Goal: Task Accomplishment & Management: Complete application form

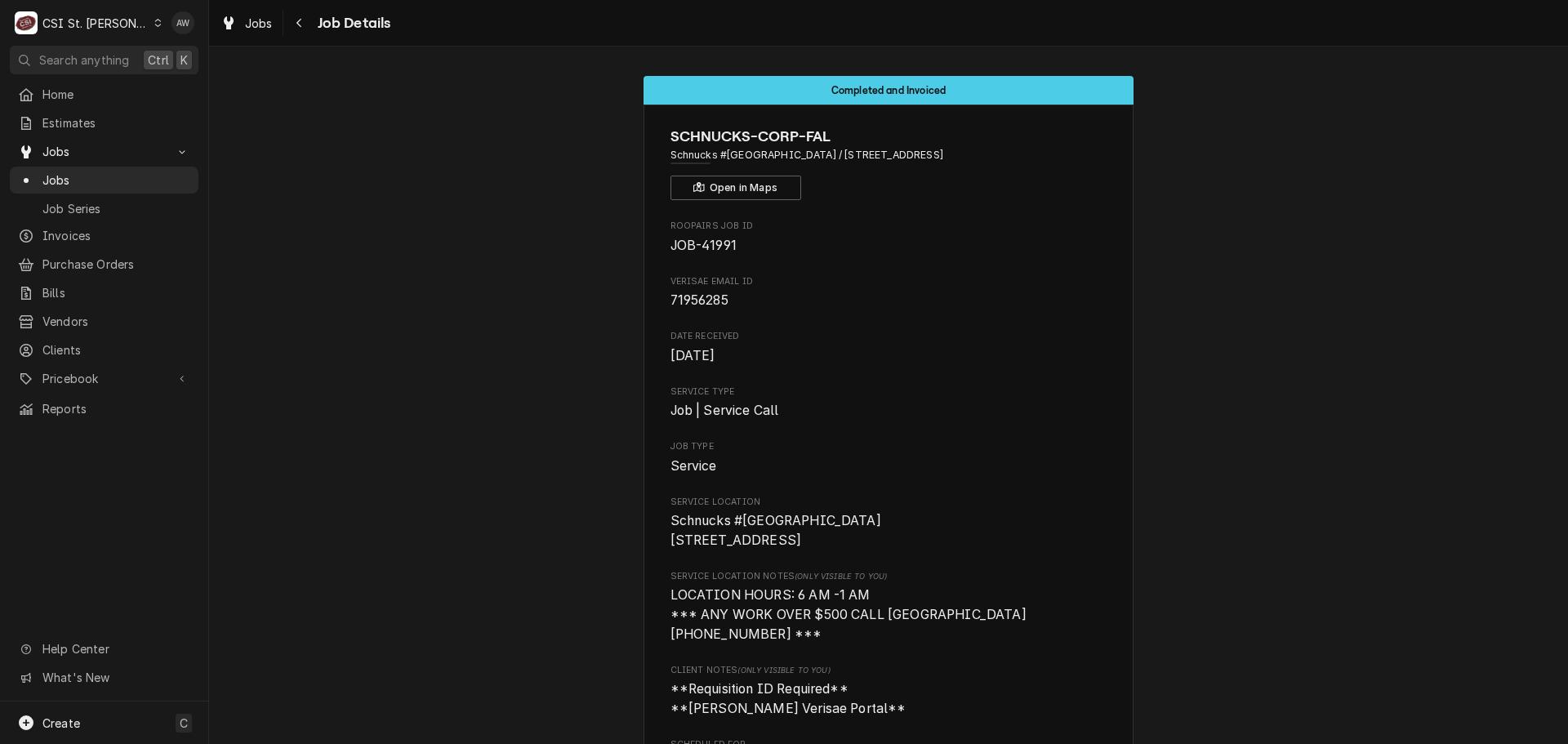
scroll to position [4066, 0]
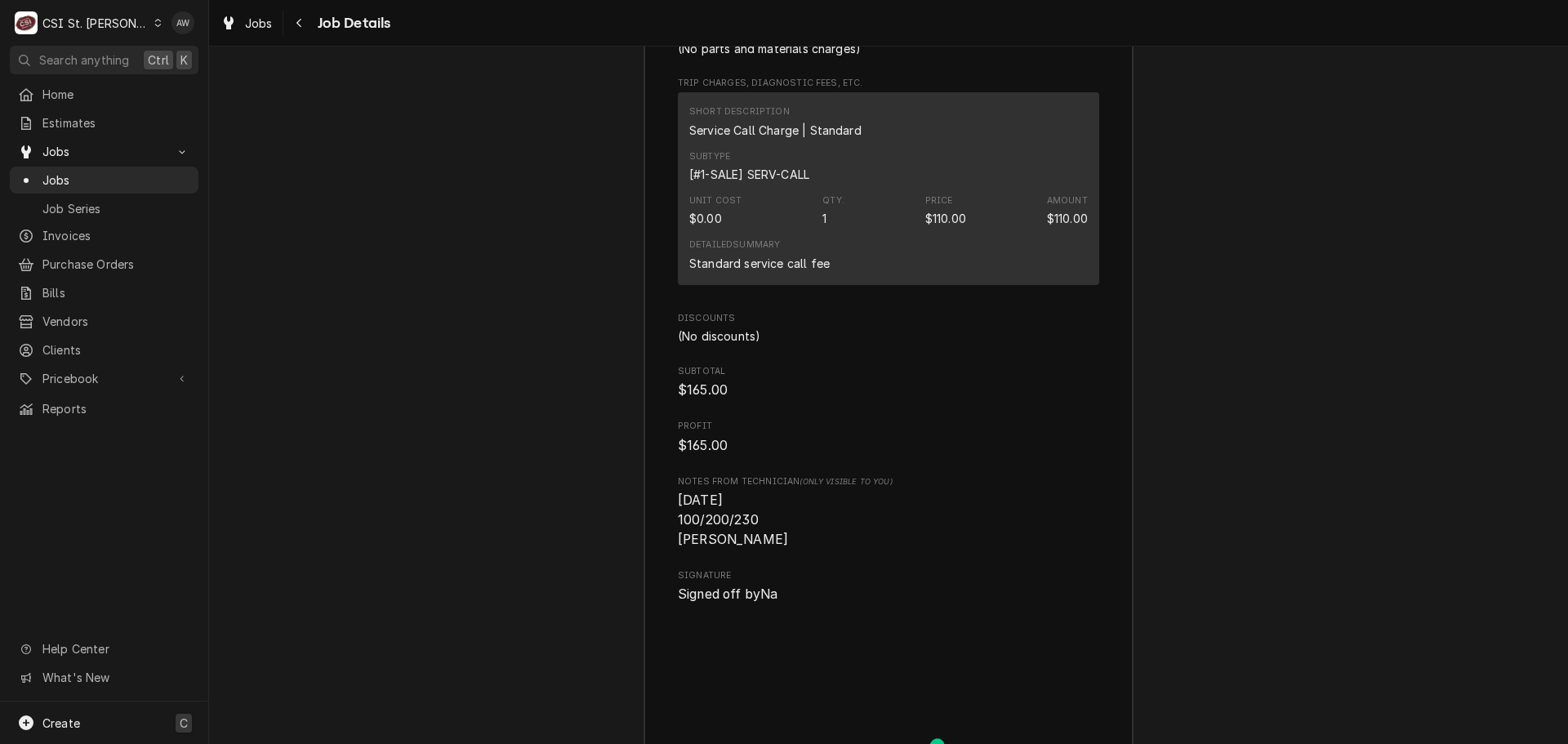
click at [103, 735] on div "Create C" at bounding box center [103, 723] width 208 height 43
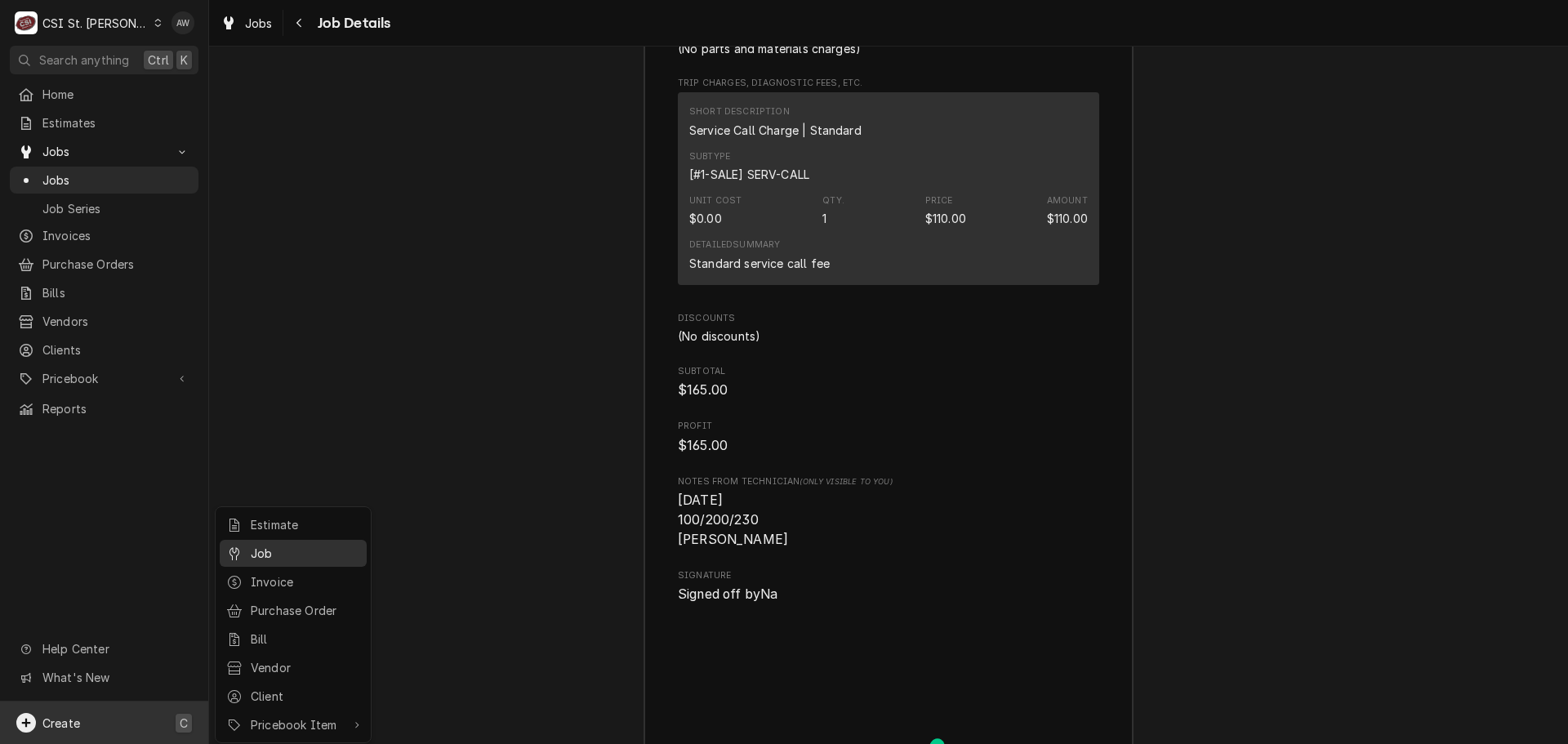
click at [280, 553] on div "Job" at bounding box center [305, 553] width 109 height 17
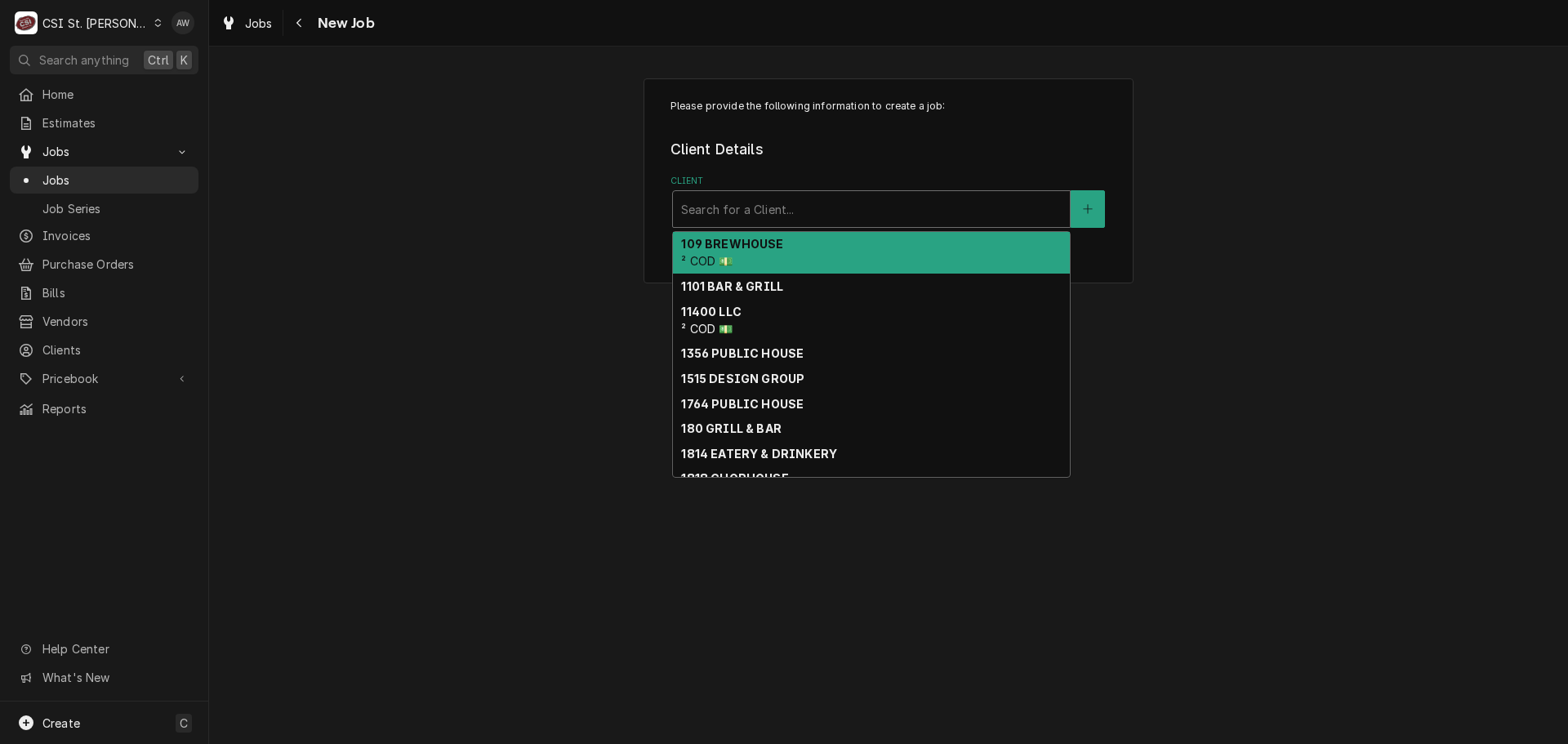
click at [777, 200] on div "Client" at bounding box center [872, 210] width 380 height 30
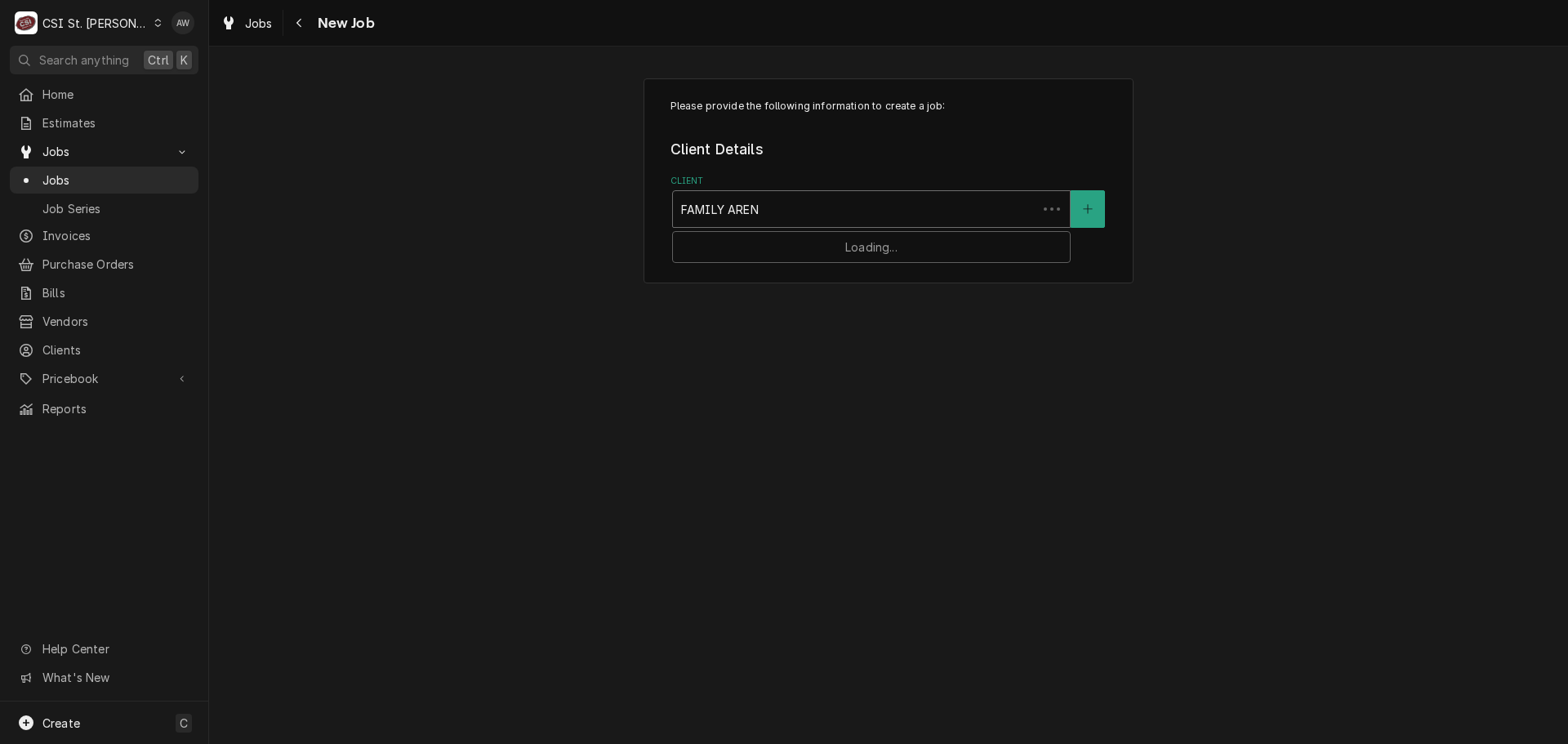
type input "FAMILY ARENA"
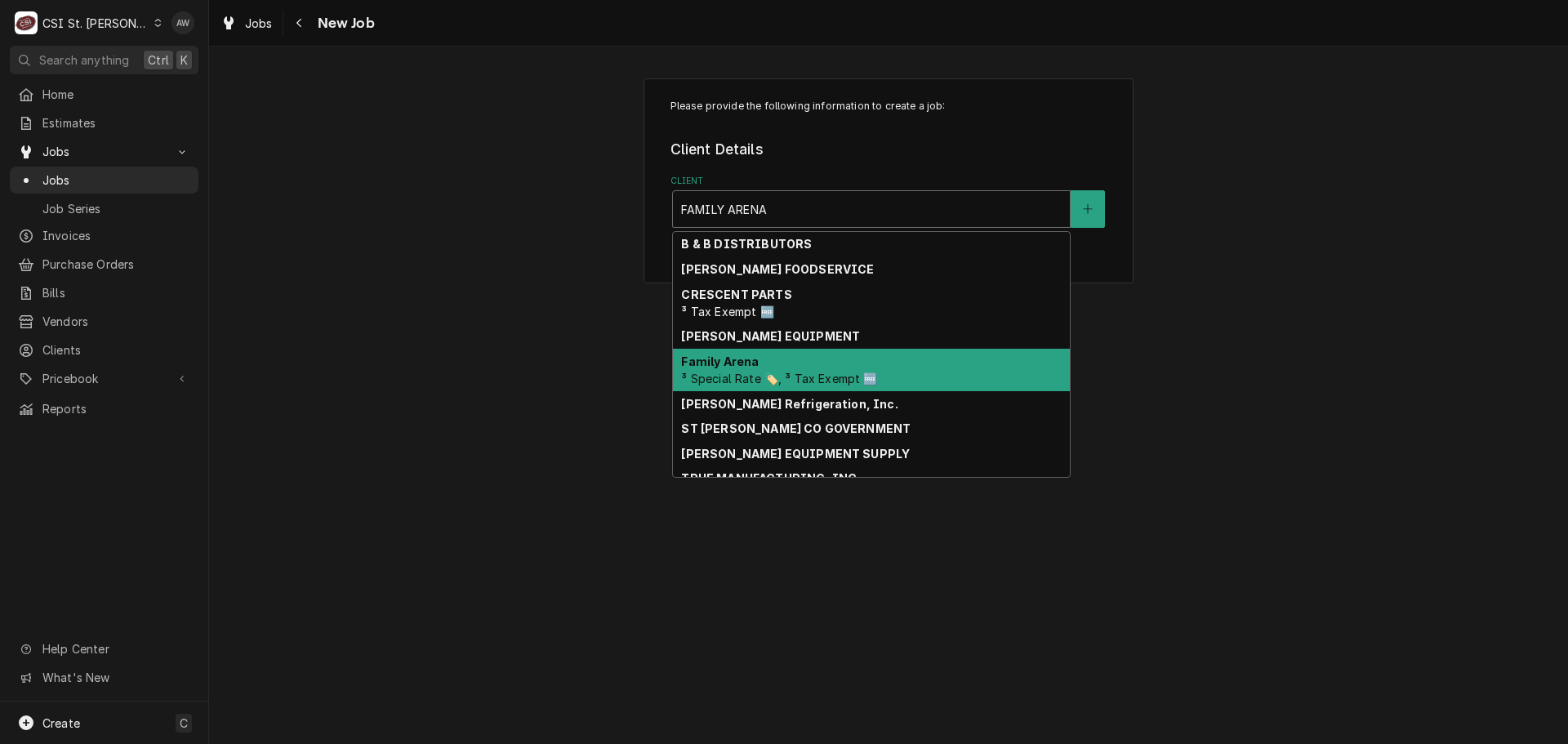
click at [818, 366] on div "Family Arena ³ Special Rate 🏷️, ³ Tax Exempt 🆓" at bounding box center [872, 370] width 397 height 43
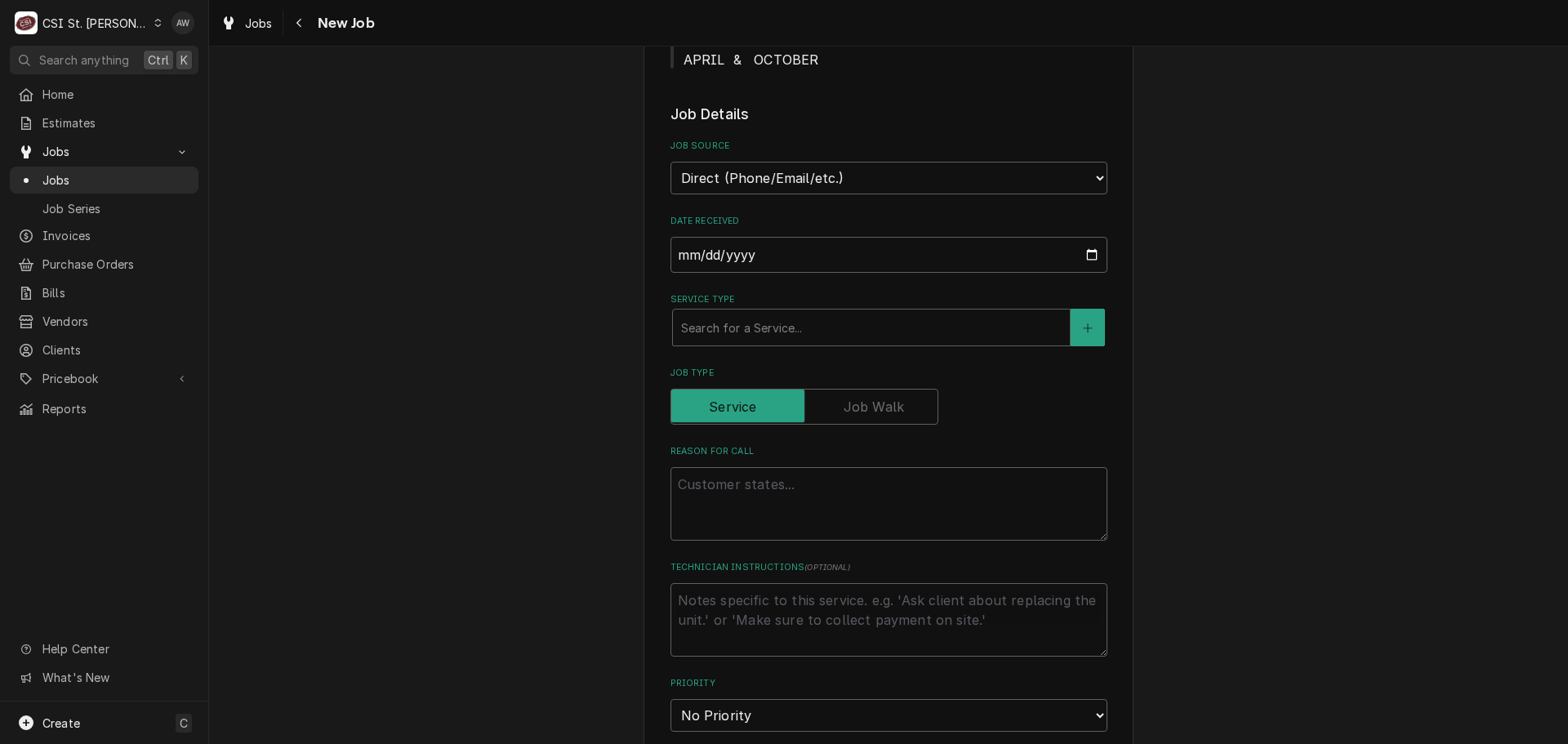
scroll to position [654, 0]
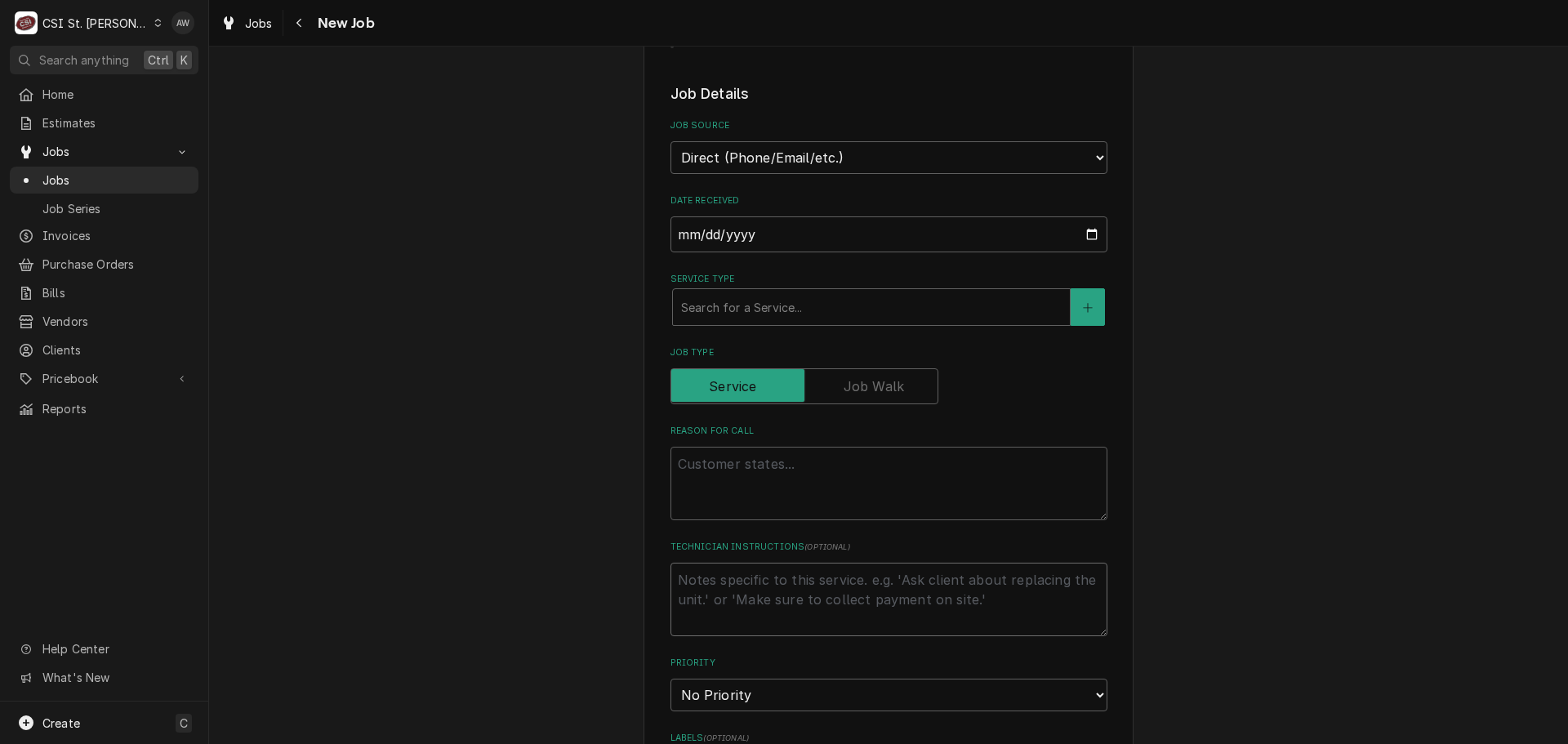
click at [787, 563] on textarea "Technician Instructions ( optional )" at bounding box center [888, 599] width 437 height 74
type textarea "x"
type textarea "T"
type textarea "x"
type textarea "TI"
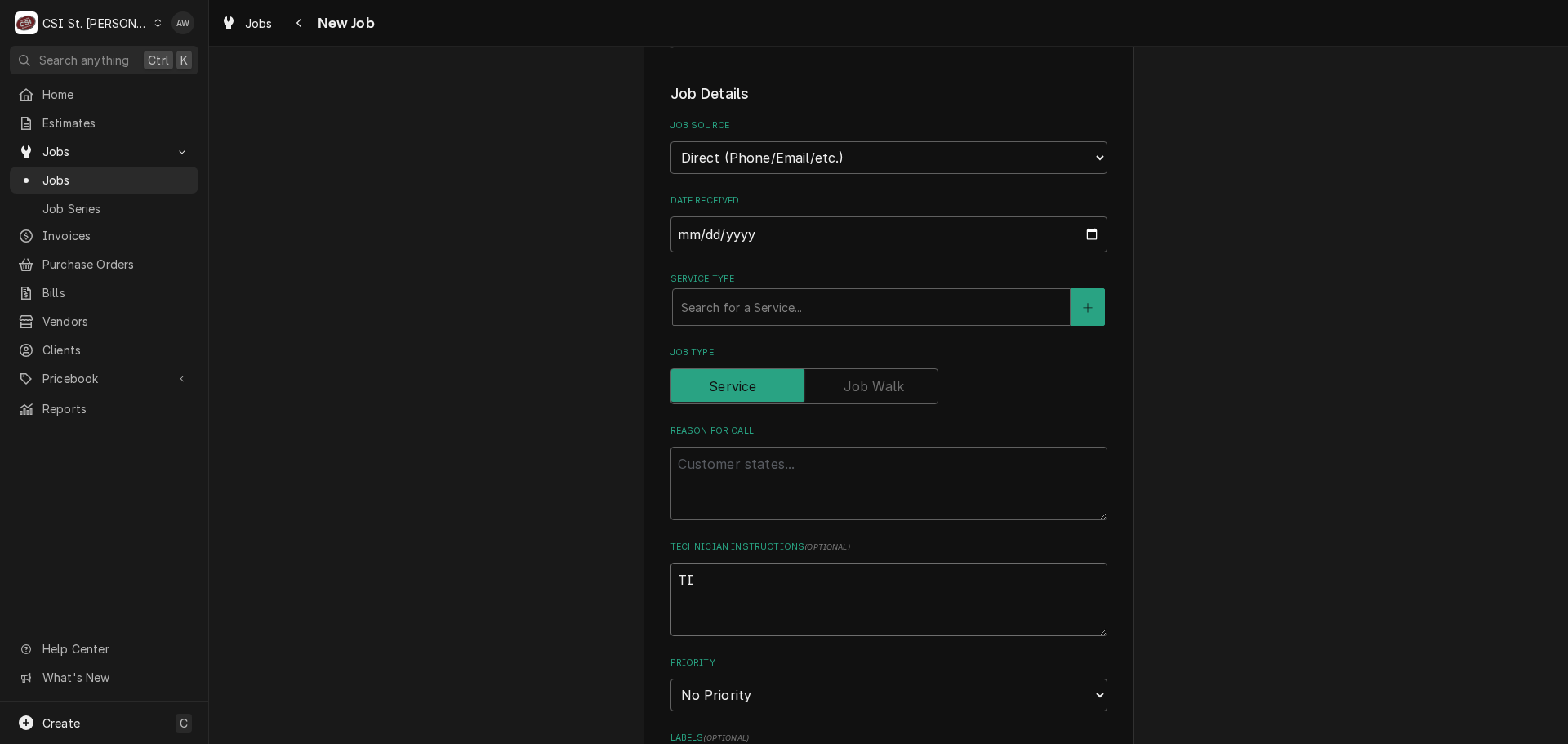
type textarea "x"
type textarea "TIM"
type textarea "x"
type textarea "TIM"
type textarea "x"
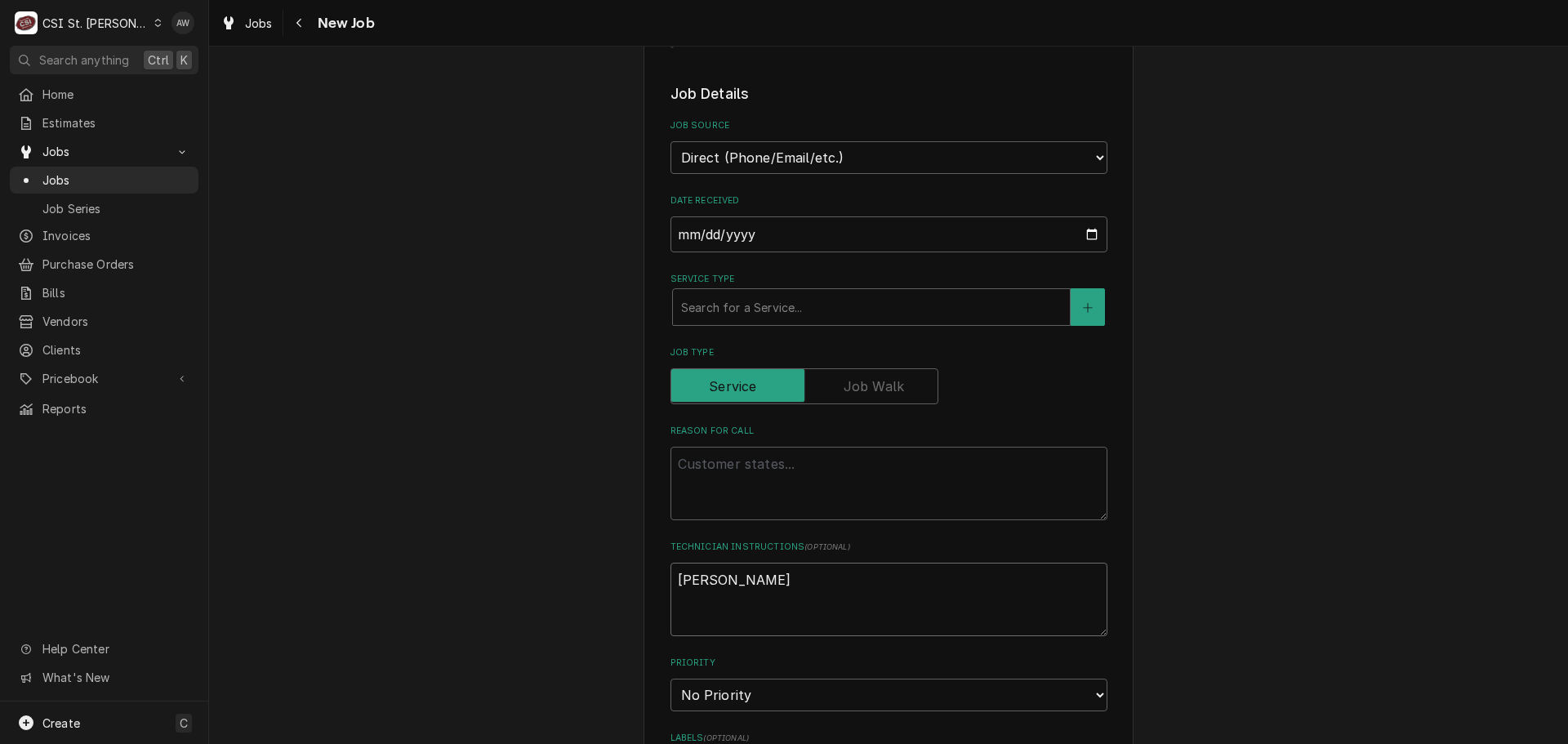
type textarea "TIM C"
type textarea "x"
type textarea "TIM CA"
type textarea "x"
type textarea "TIM CAL"
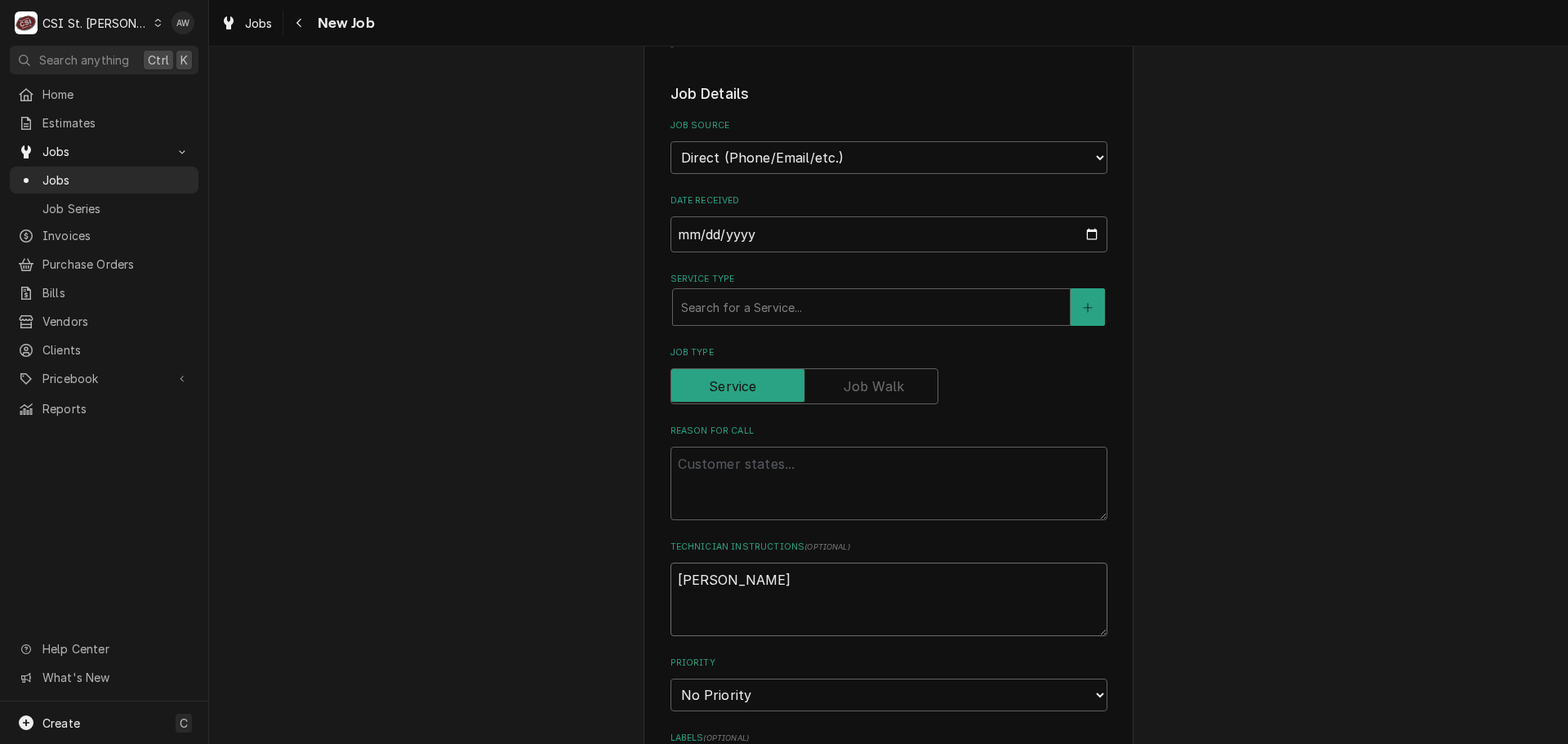
type textarea "x"
type textarea "TIM CALL"
type textarea "x"
type textarea "TIM CALLE"
type textarea "x"
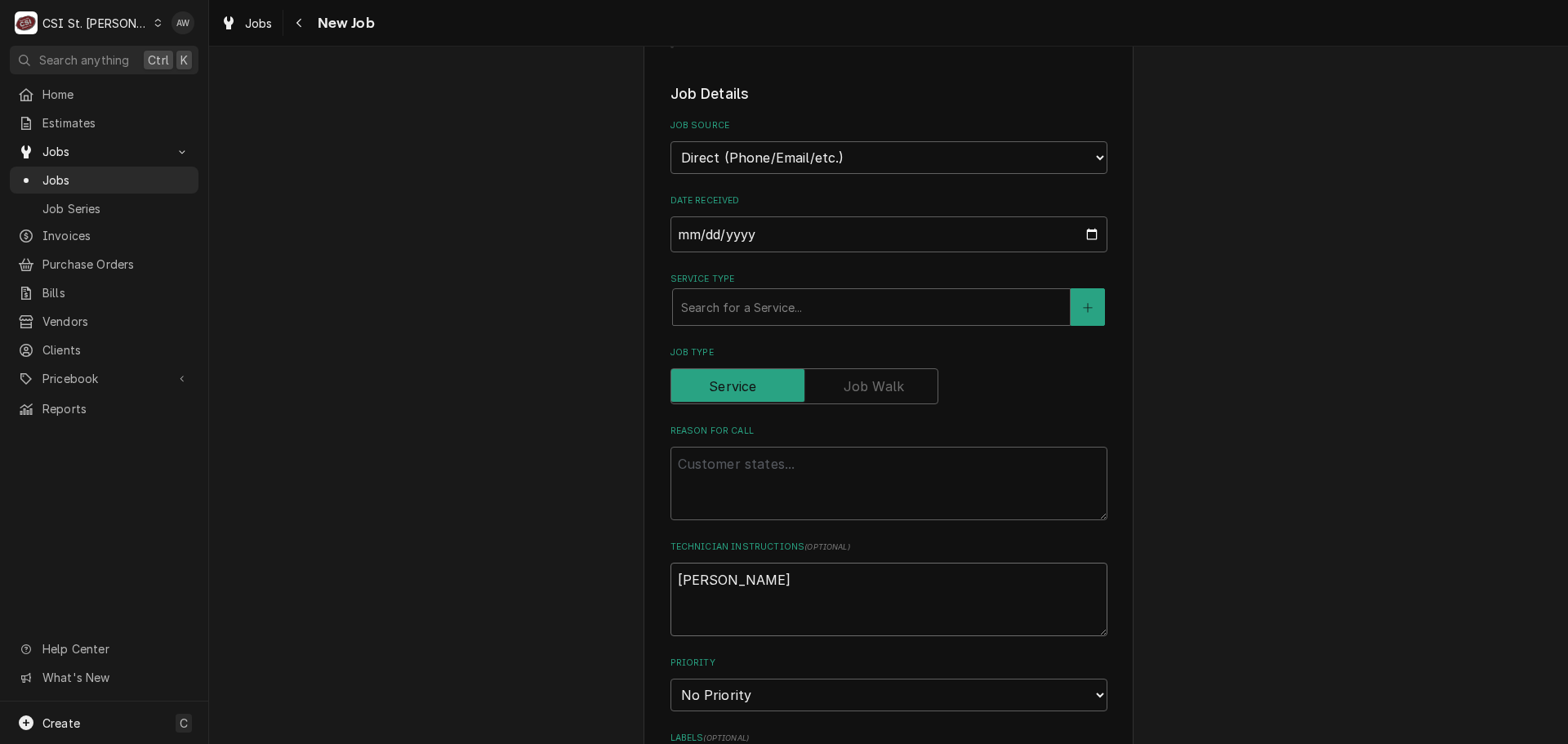
type textarea "TIM CALLED"
type textarea "x"
type textarea "TIM CALLED"
type textarea "x"
type textarea "TIM CALLED E"
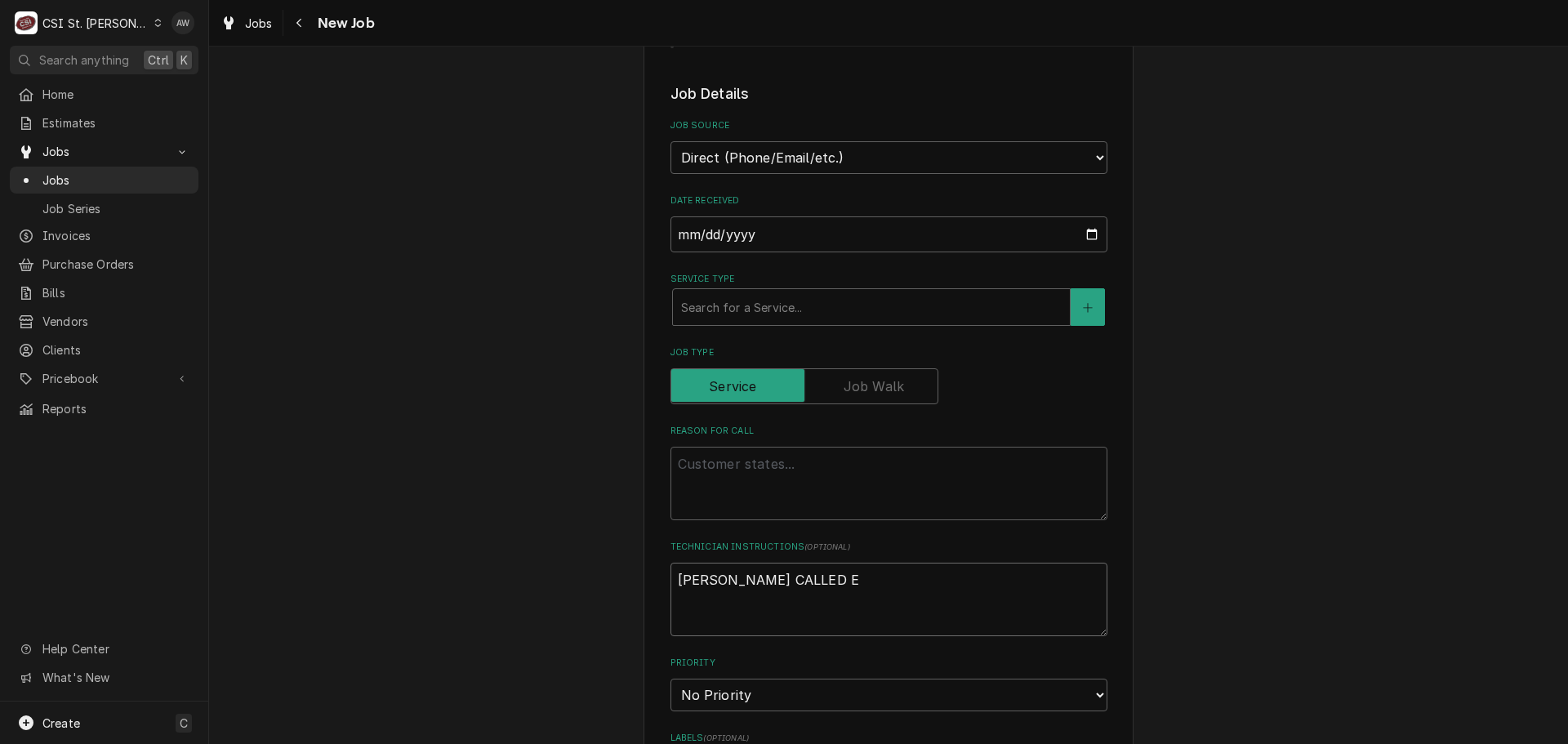
type textarea "x"
type textarea "TIM CALLED ER"
type textarea "x"
type textarea "TIM CALLED ERI"
type textarea "x"
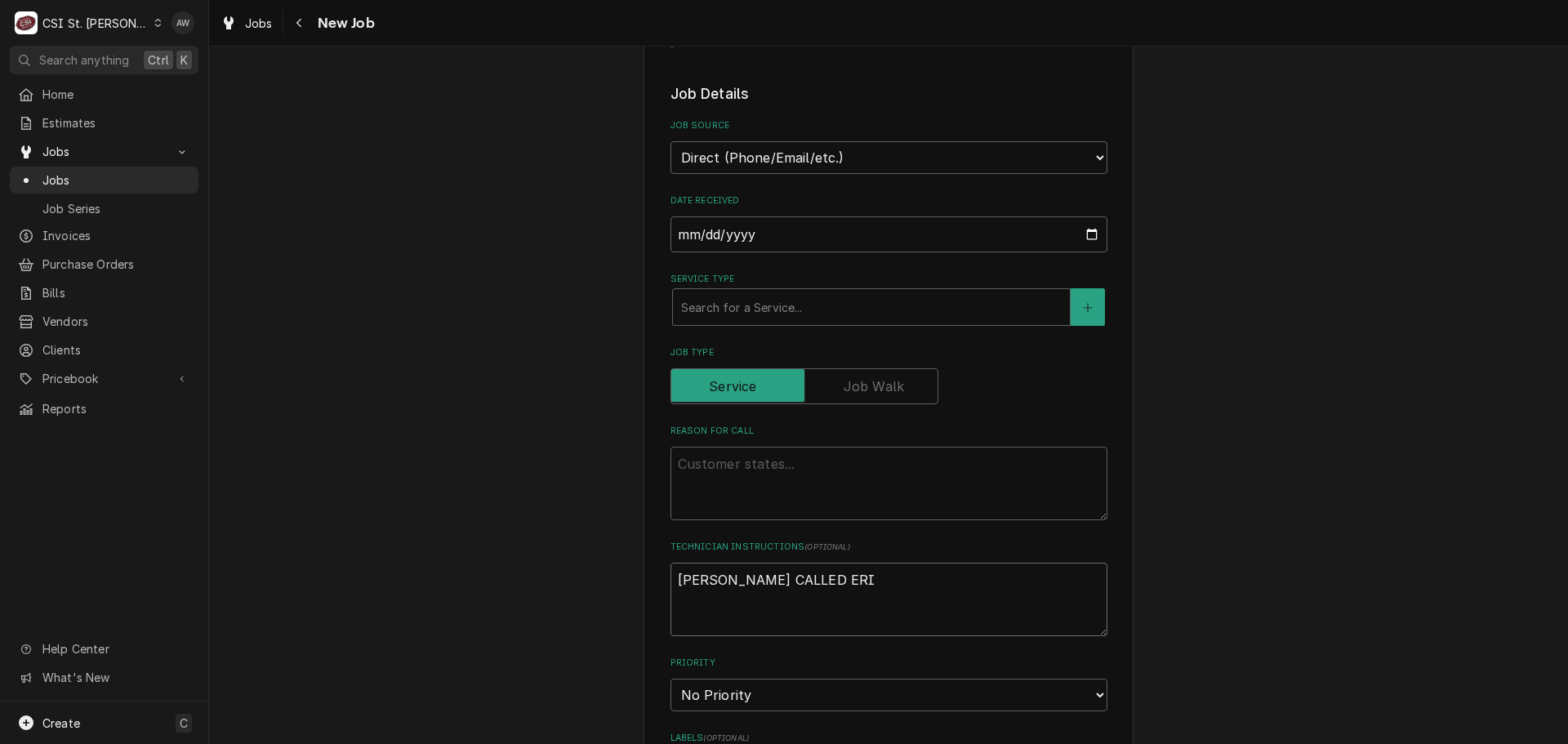
type textarea "TIM CALLED ERIC"
type textarea "x"
type textarea "TIM CALLED ERIC"
type textarea "x"
type textarea "TIM CALLED ERIC F"
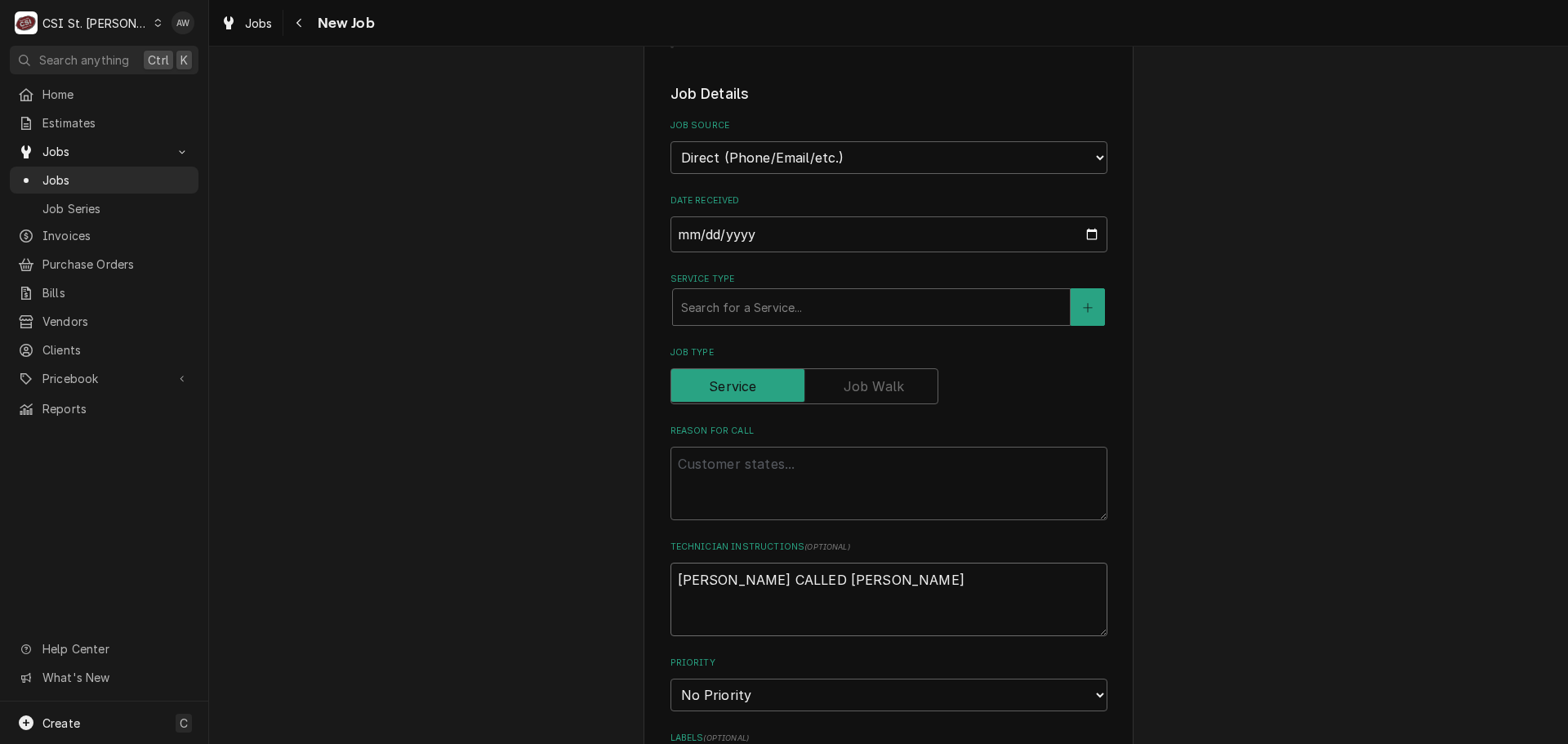
type textarea "x"
type textarea "TIM CALLED ERIC FO"
type textarea "x"
type textarea "TIM CALLED ERIC FOR"
type textarea "x"
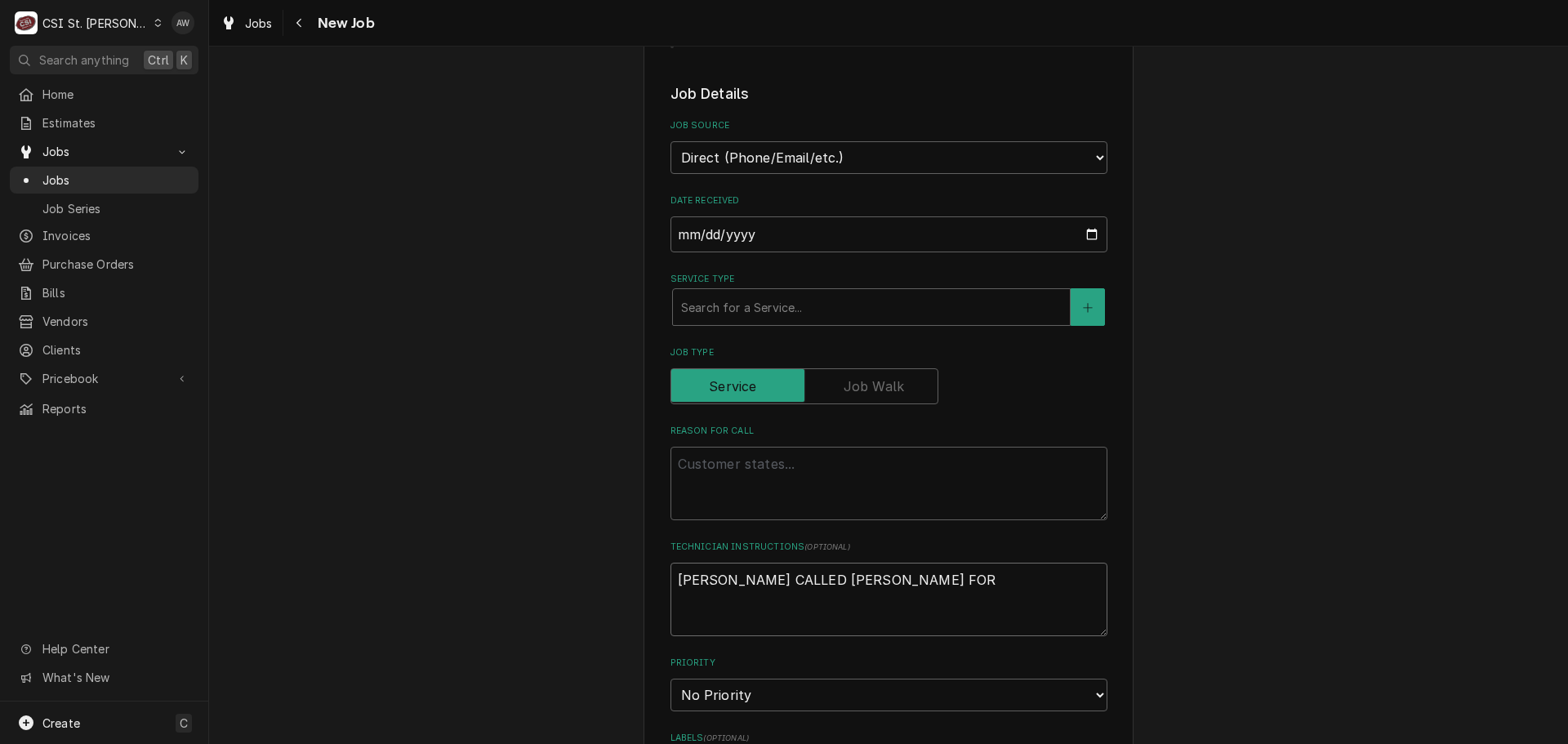
type textarea "TIM CALLED ERIC FOR"
type textarea "x"
type textarea "TIM CALLED ERIC FOR S"
type textarea "x"
type textarea "TIM CALLED ERIC FOR SE"
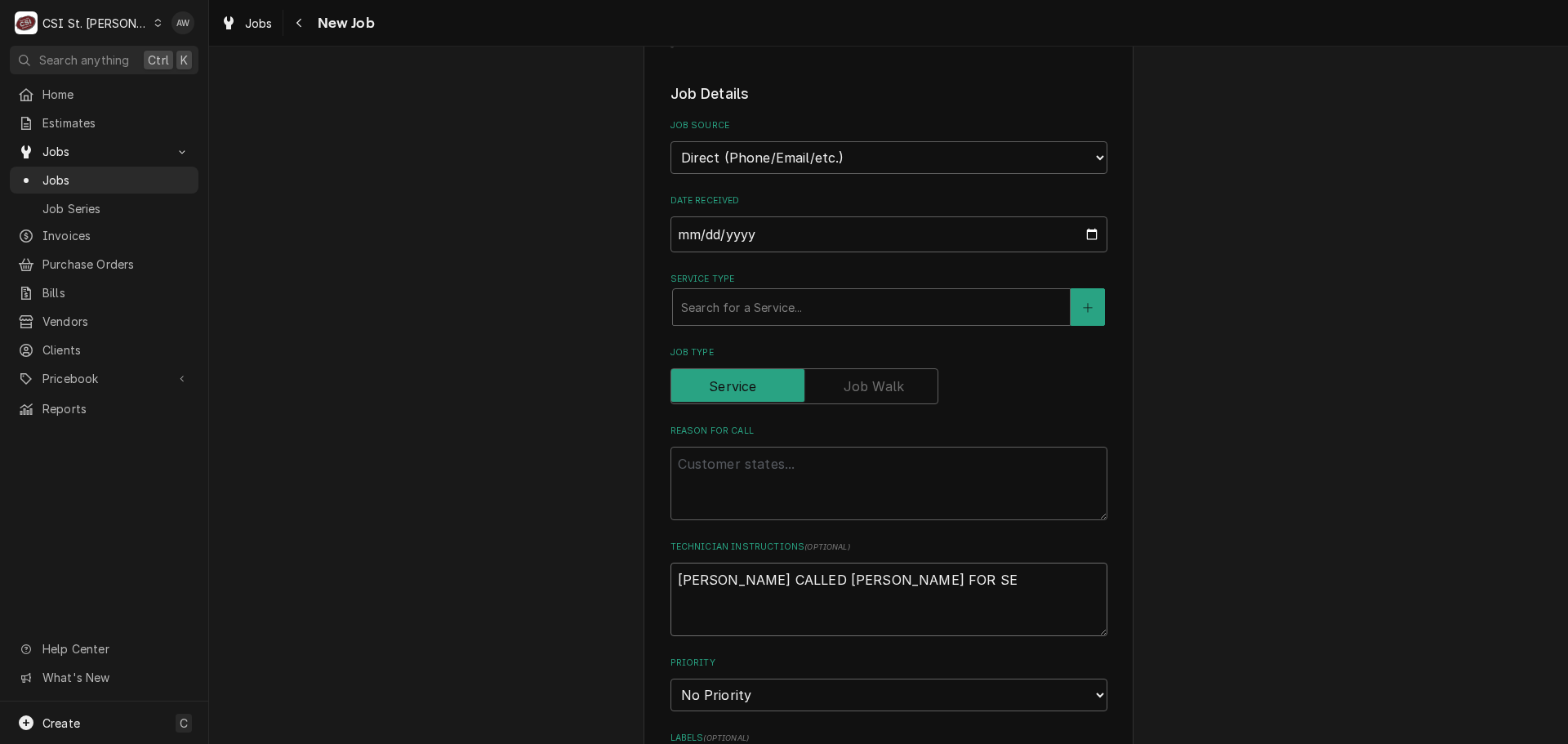
type textarea "x"
type textarea "TIM CALLED ERIC FOR SER"
type textarea "x"
type textarea "TIM CALLED ERIC FOR SERV"
type textarea "x"
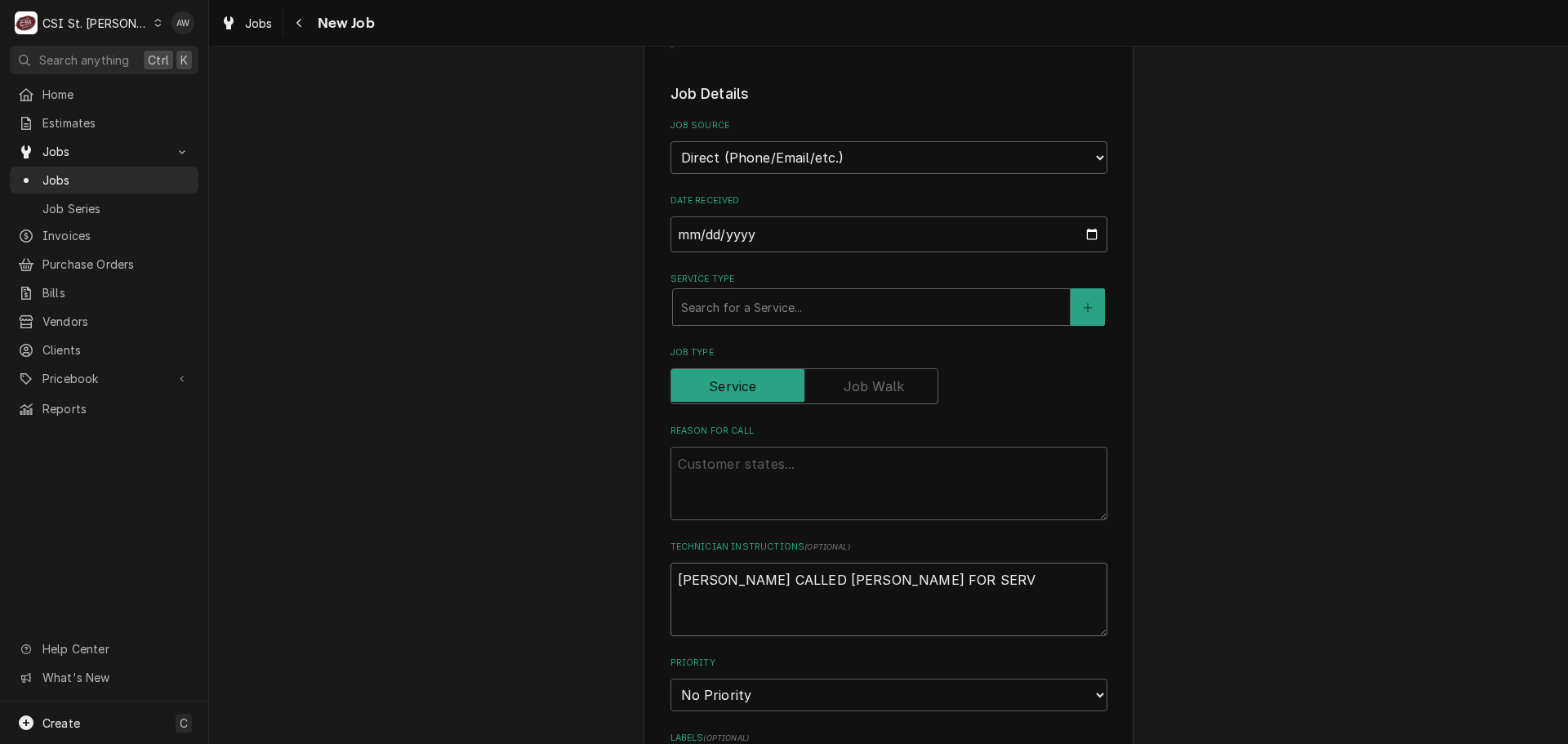
type textarea "TIM CALLED ERIC FOR SERVI"
type textarea "x"
type textarea "TIM CALLED ERIC FOR SERVIC"
type textarea "x"
type textarea "TIM CALLED ERIC FOR SERVICE"
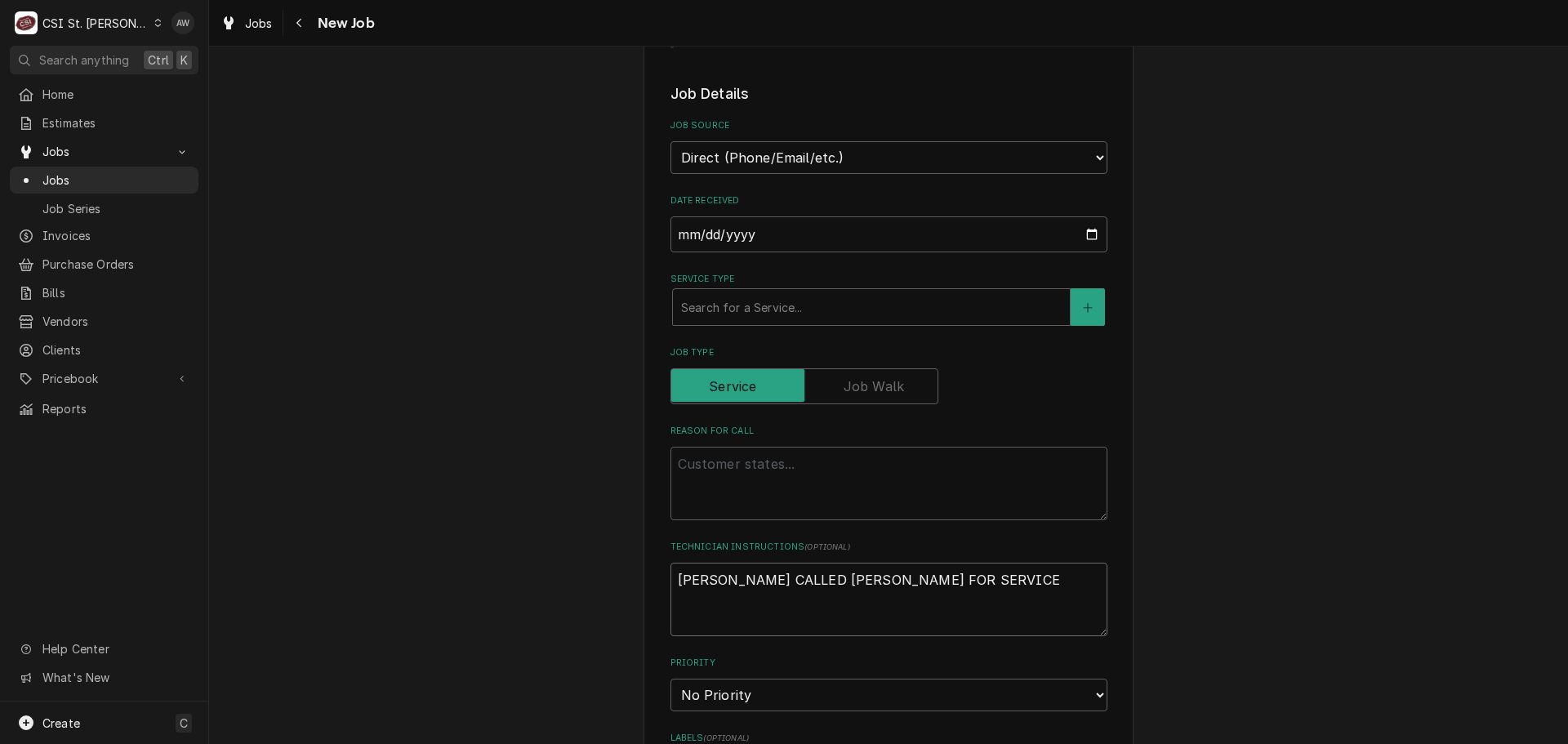
type textarea "x"
type textarea "TIM CALLED ERIC FOR SERVICE"
click at [794, 465] on textarea "Reason For Call" at bounding box center [888, 483] width 437 height 74
type textarea "x"
type textarea "W"
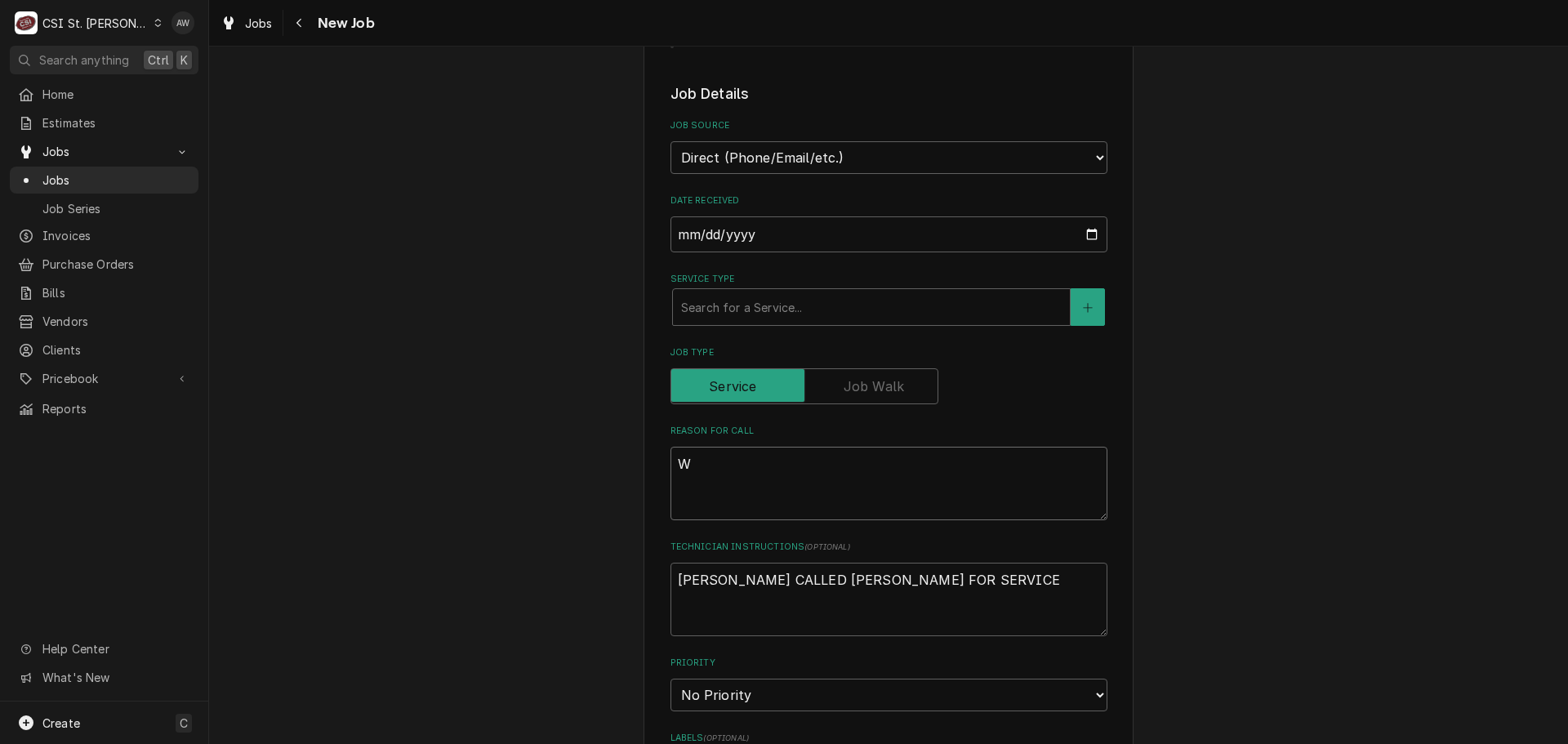
type textarea "x"
type textarea "WI"
type textarea "x"
type textarea "W"
type textarea "x"
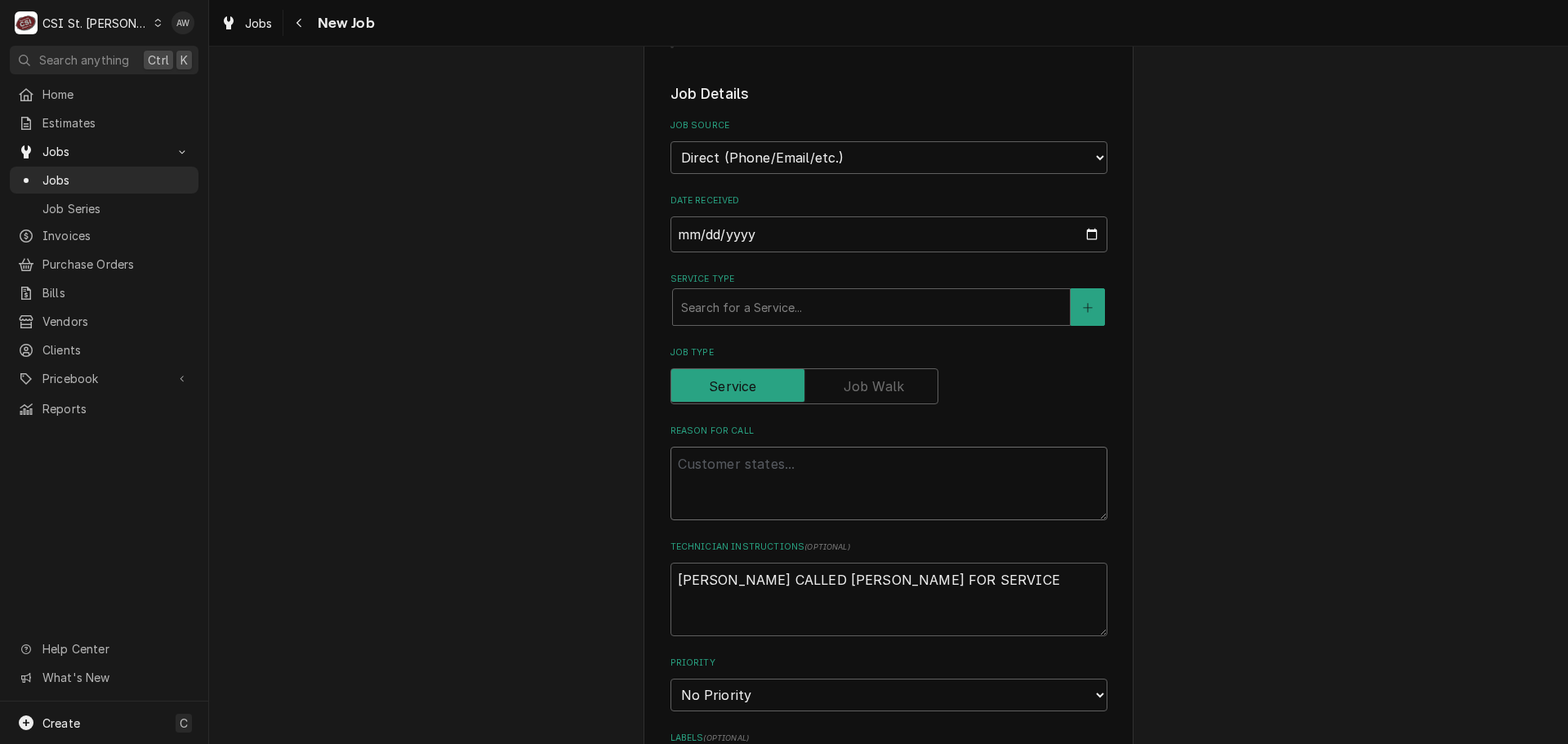
type textarea "x"
type textarea "W"
type textarea "x"
type textarea "WA"
type textarea "x"
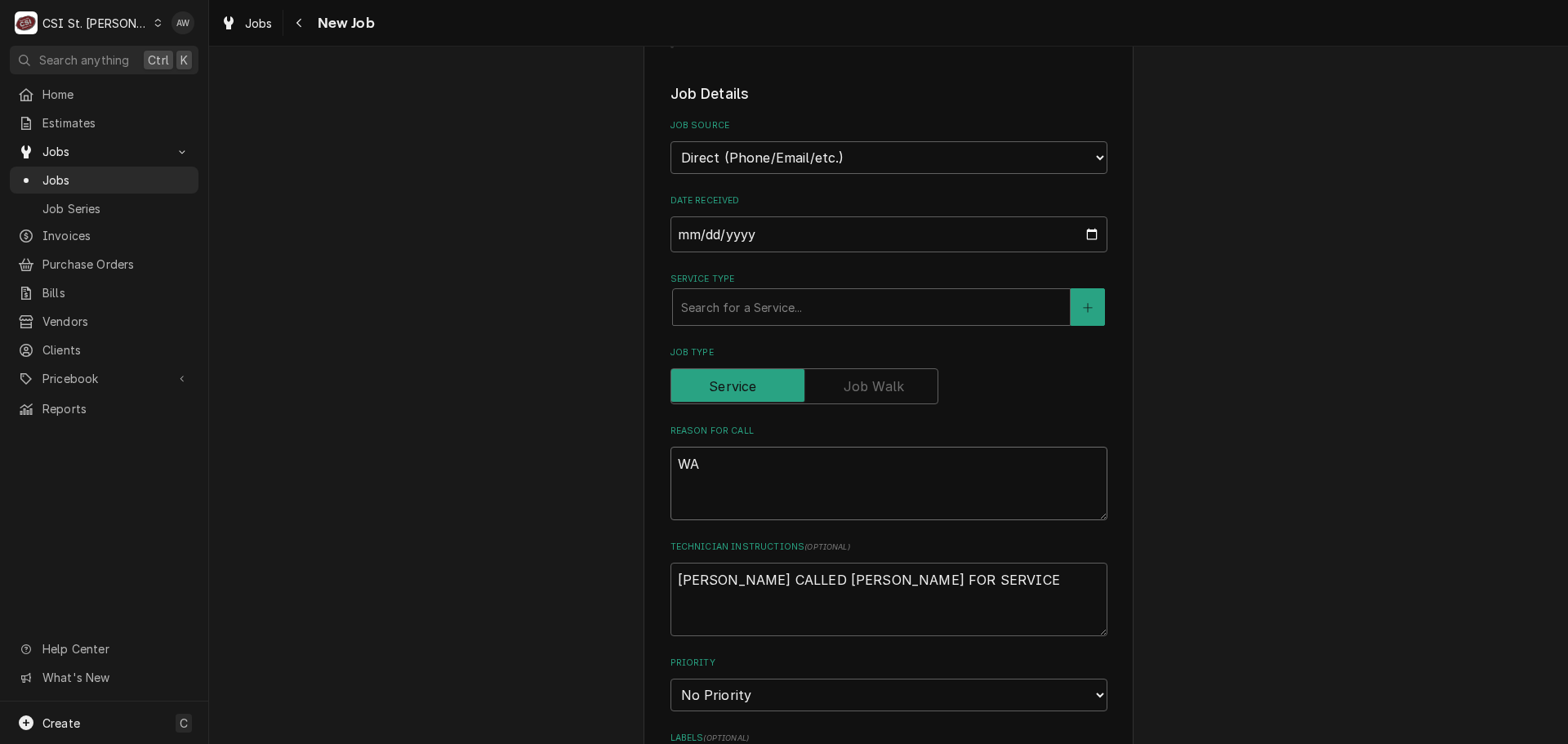
type textarea "WAL"
type textarea "x"
type textarea "WALK"
type textarea "x"
type textarea "WALK"
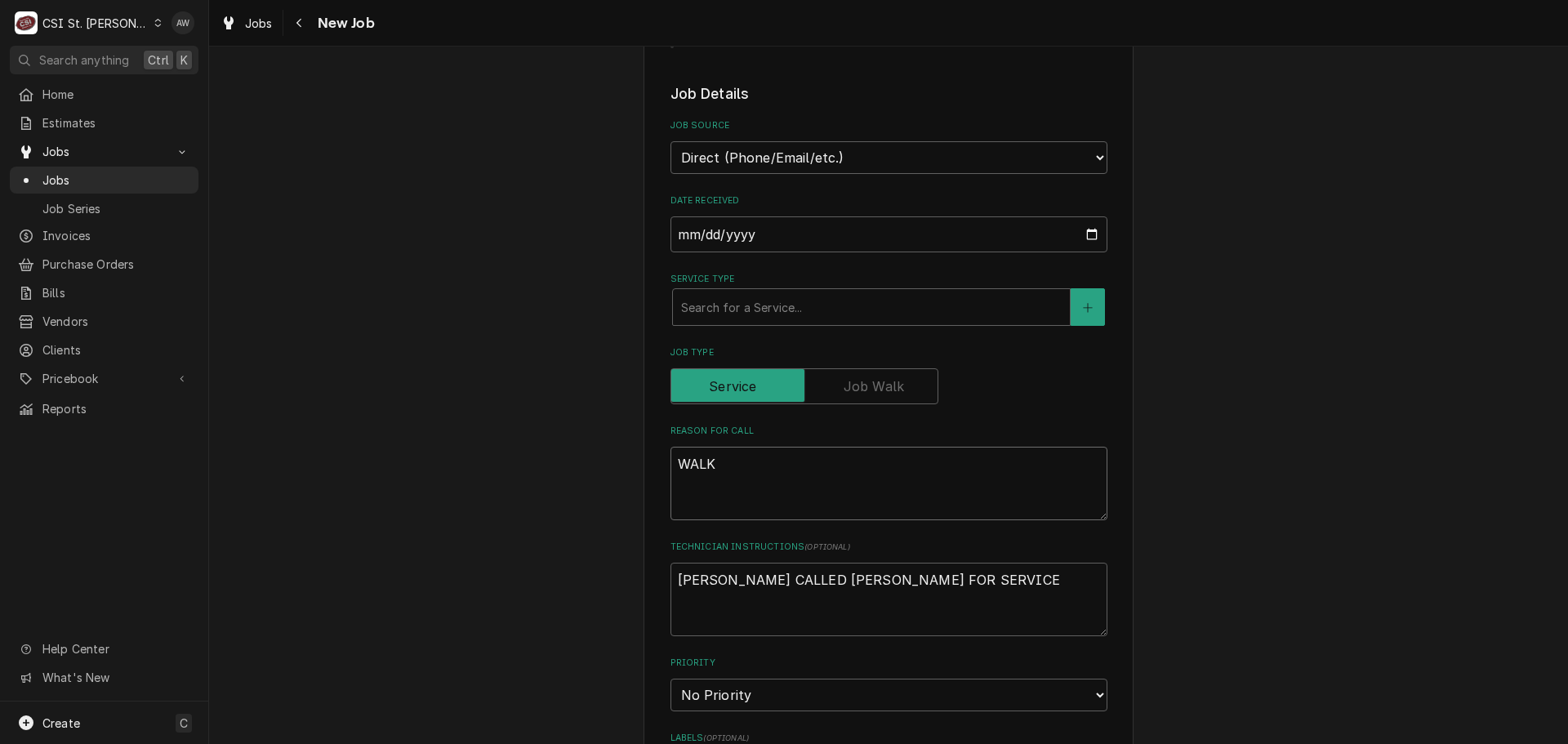
type textarea "x"
type textarea "WALK I"
type textarea "x"
type textarea "WALK IN"
type textarea "x"
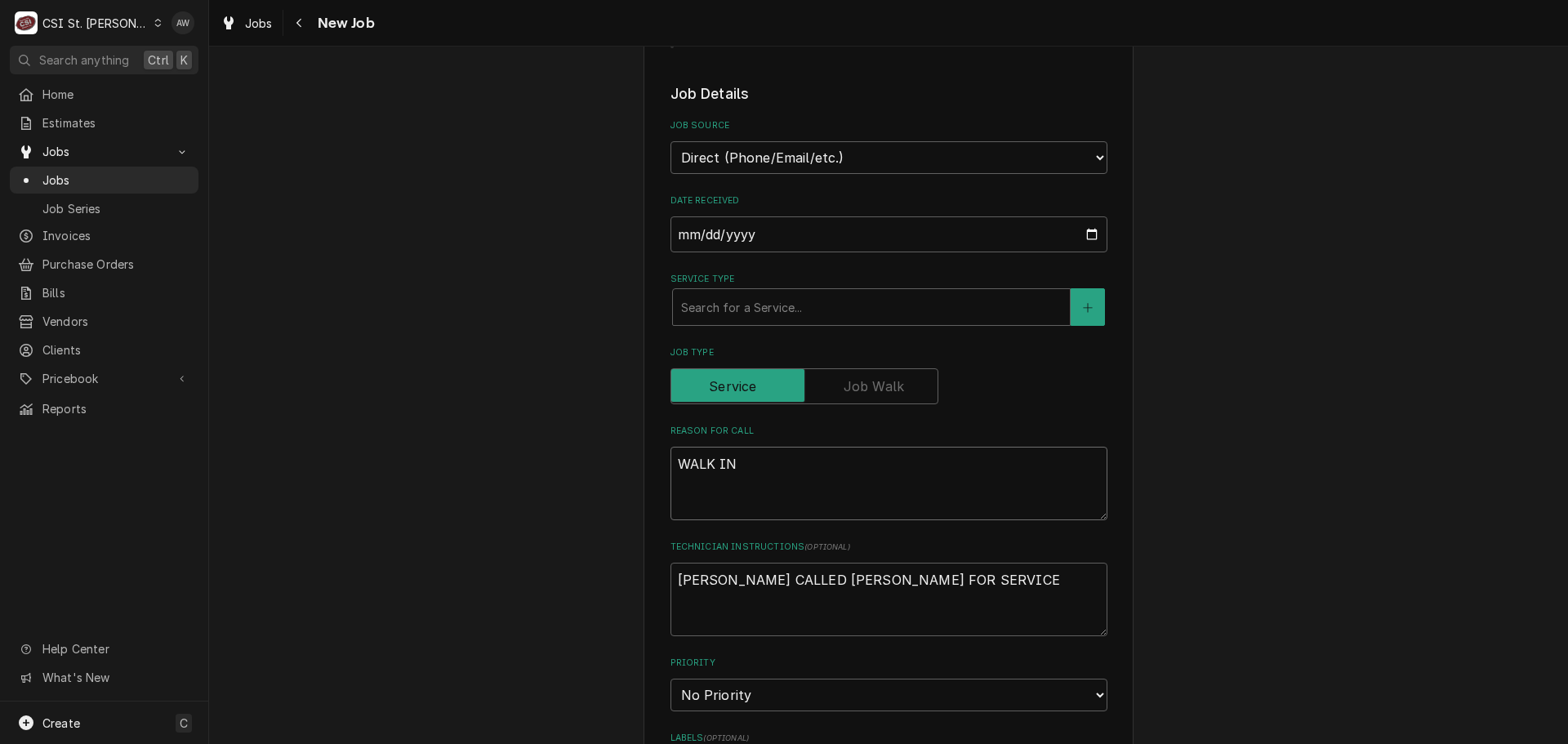
type textarea "WALK IN"
type textarea "x"
type textarea "WALK IN D"
type textarea "x"
type textarea "WALK IN DO"
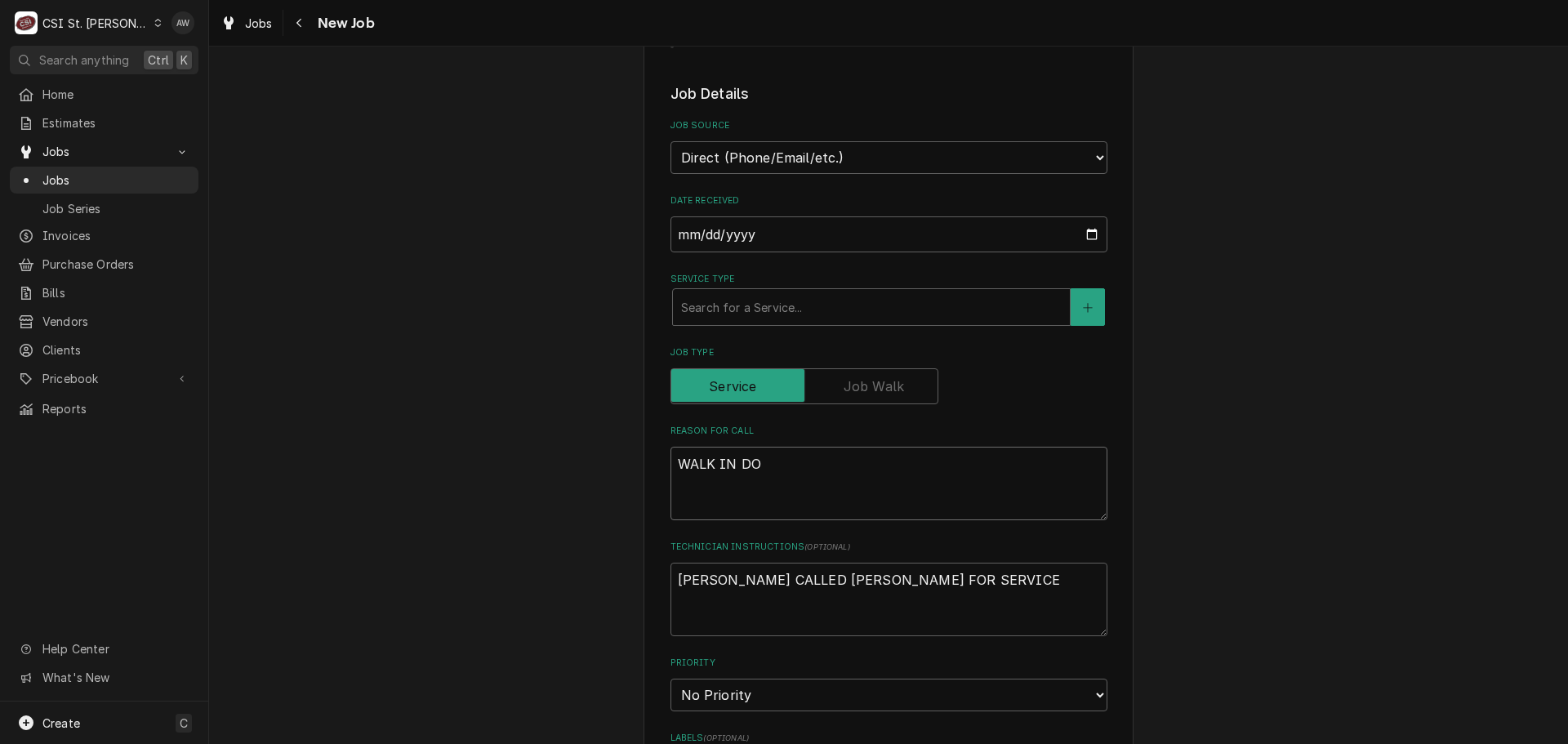
type textarea "x"
type textarea "WALK IN DOW"
type textarea "x"
type textarea "WALK IN DOWN"
type textarea "x"
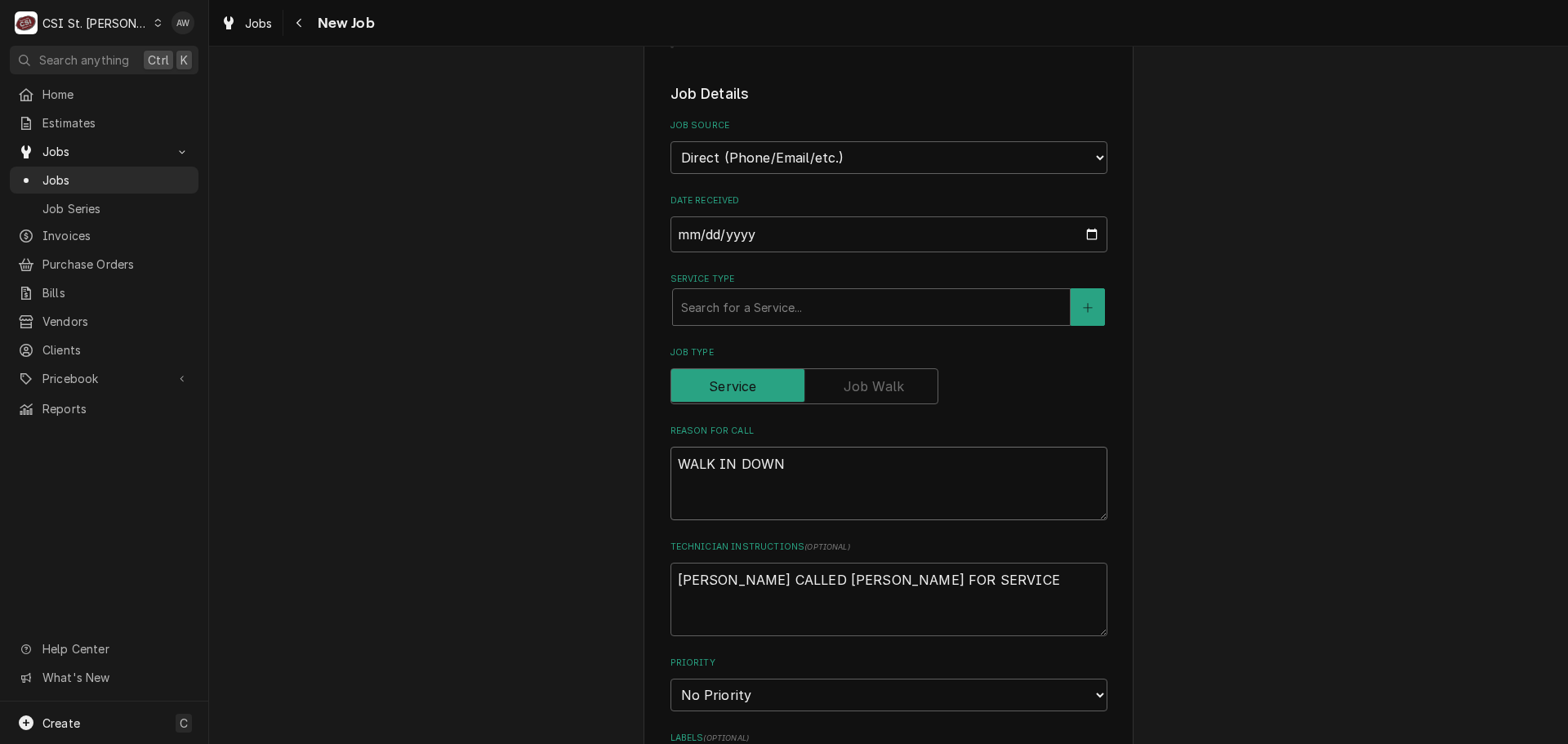
type textarea "WALK IN DOWN"
type textarea "x"
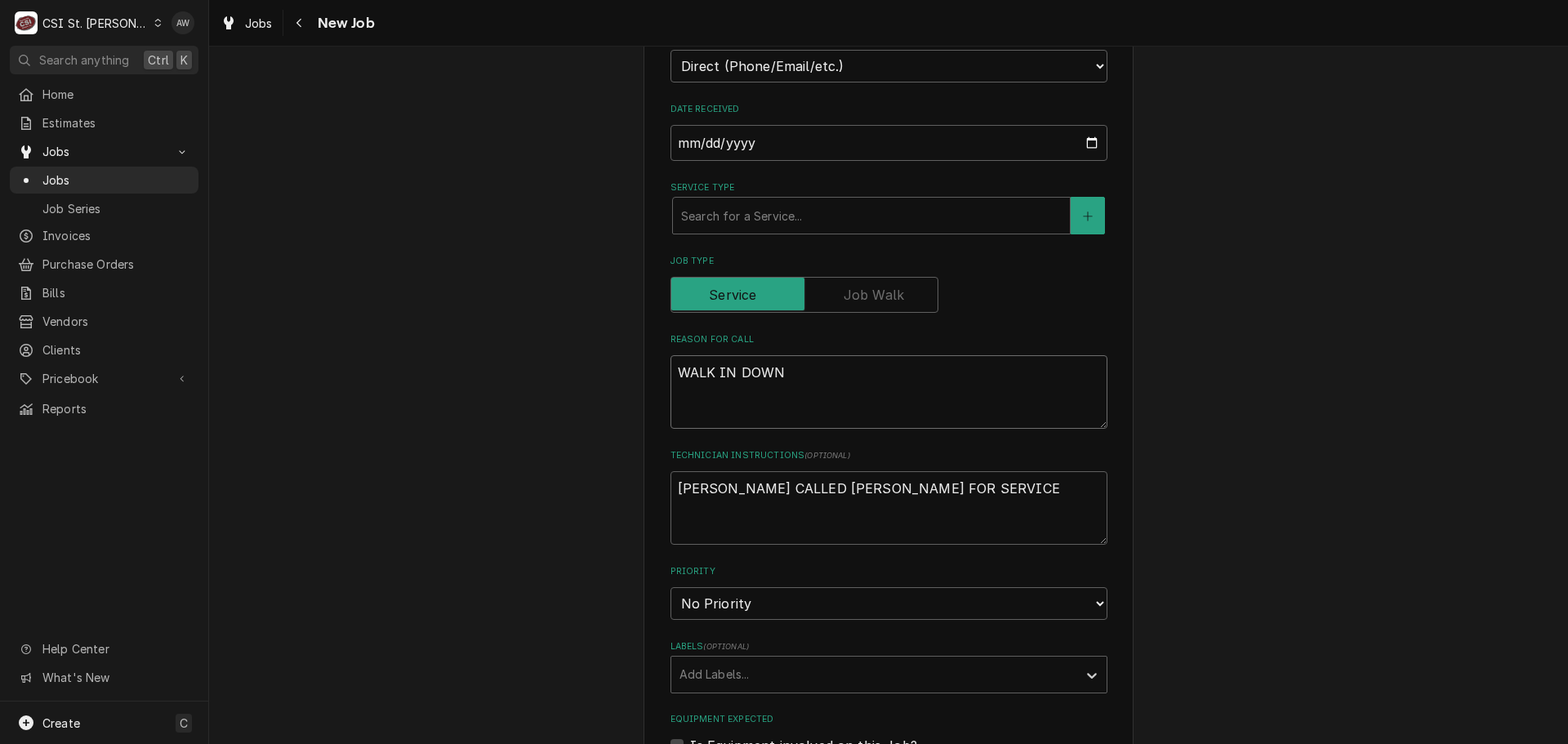
scroll to position [899, 0]
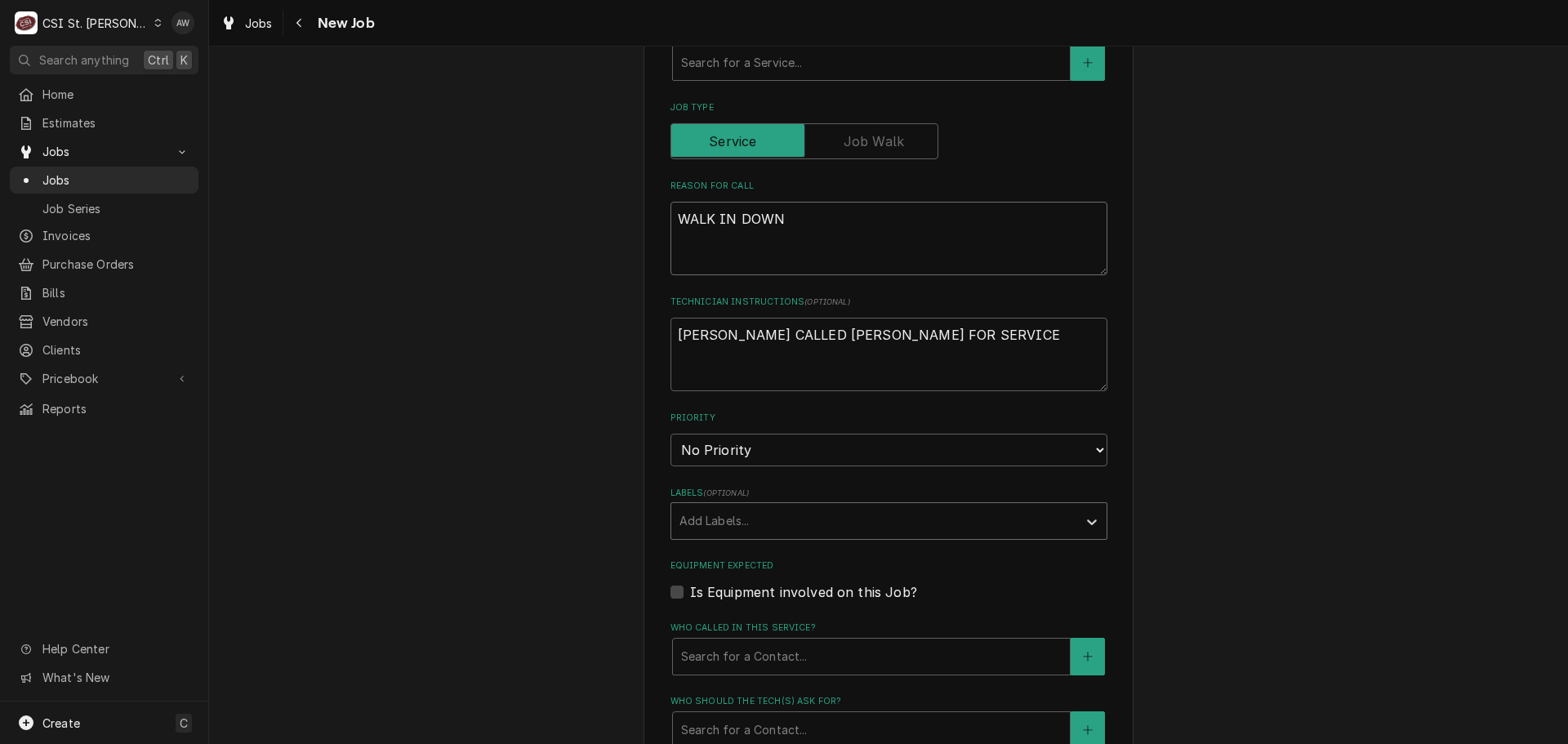
type textarea "WALK IN DOWN"
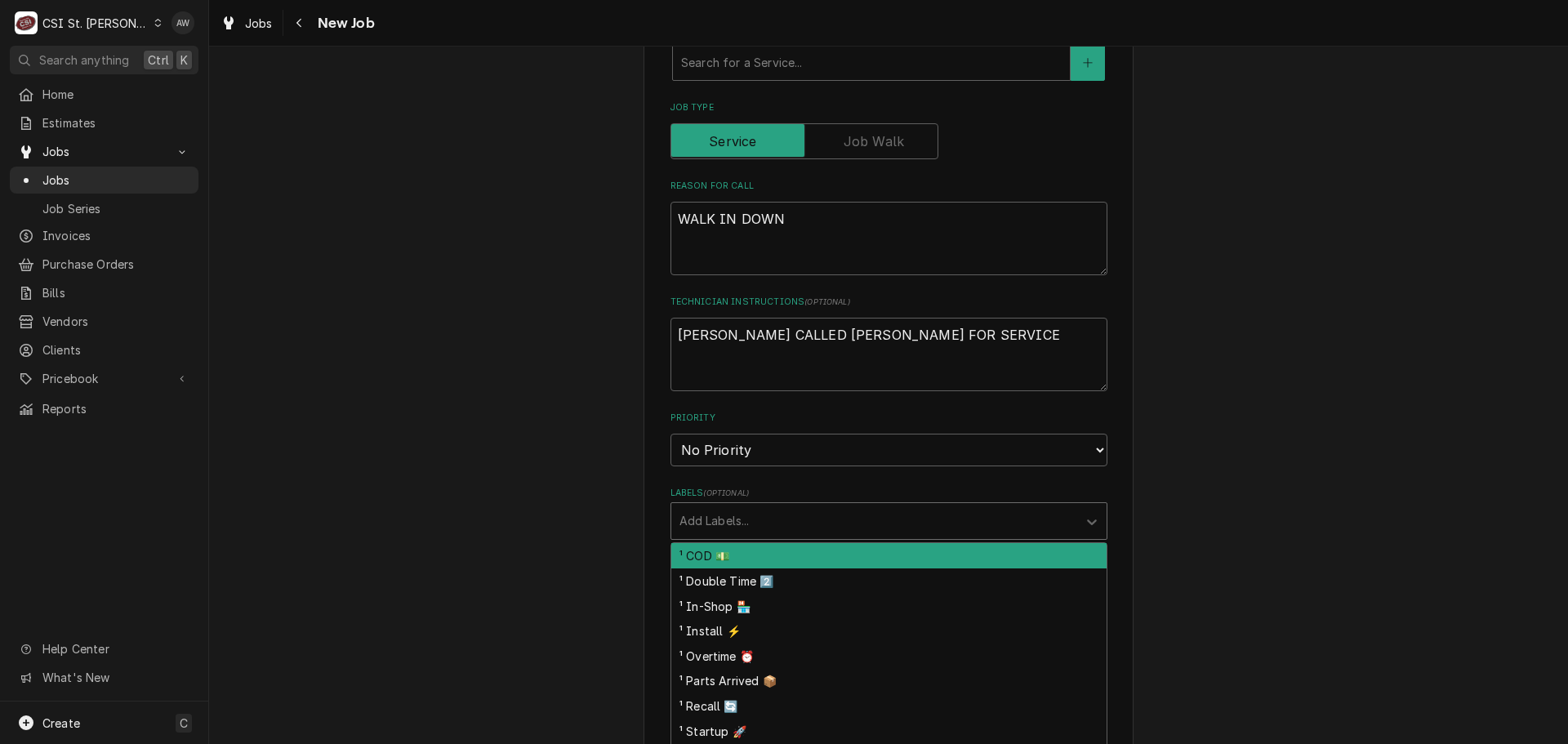
click at [768, 506] on div "Labels" at bounding box center [874, 521] width 390 height 30
type input "RE"
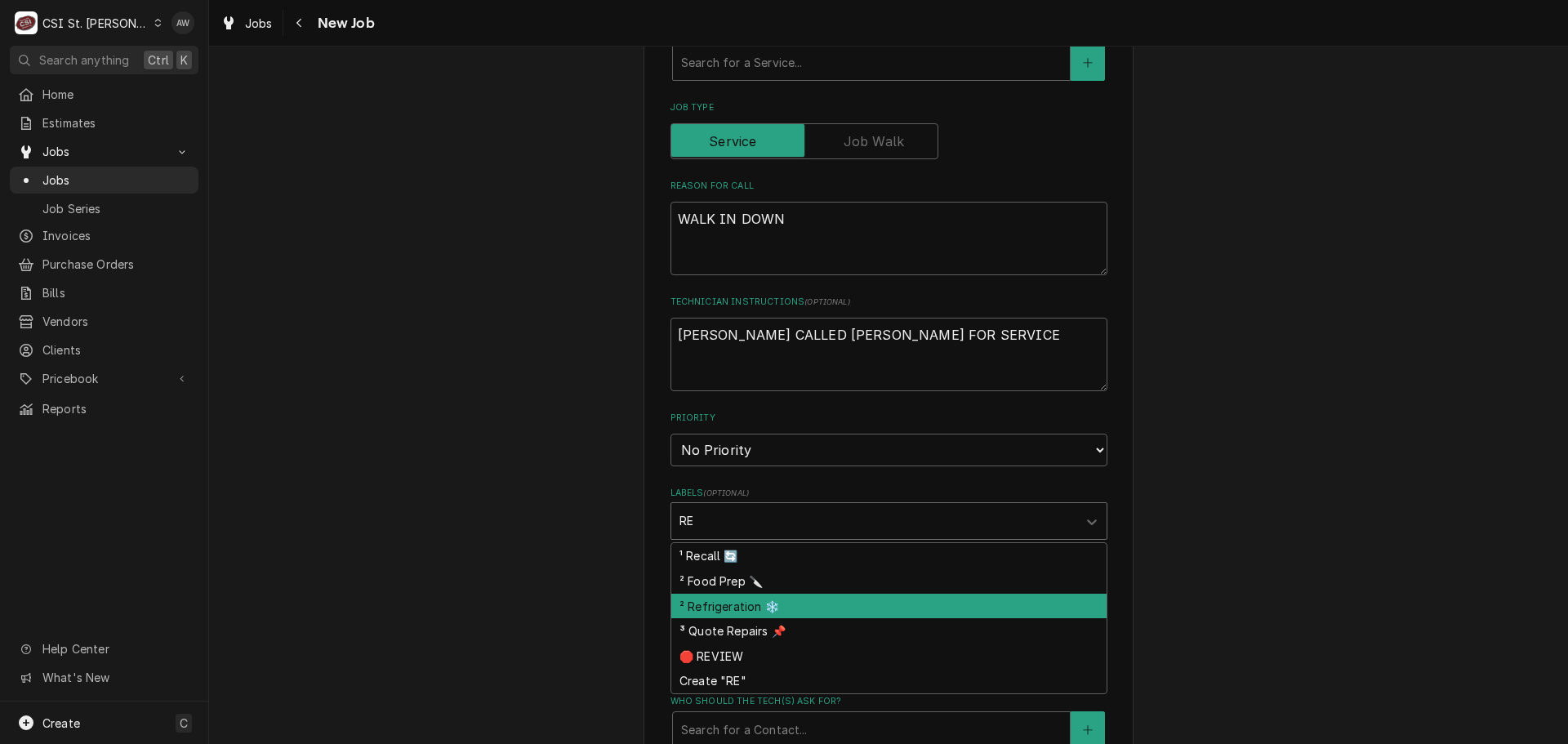
click at [762, 594] on div "² Refrigeration ❄️" at bounding box center [888, 606] width 435 height 25
type textarea "x"
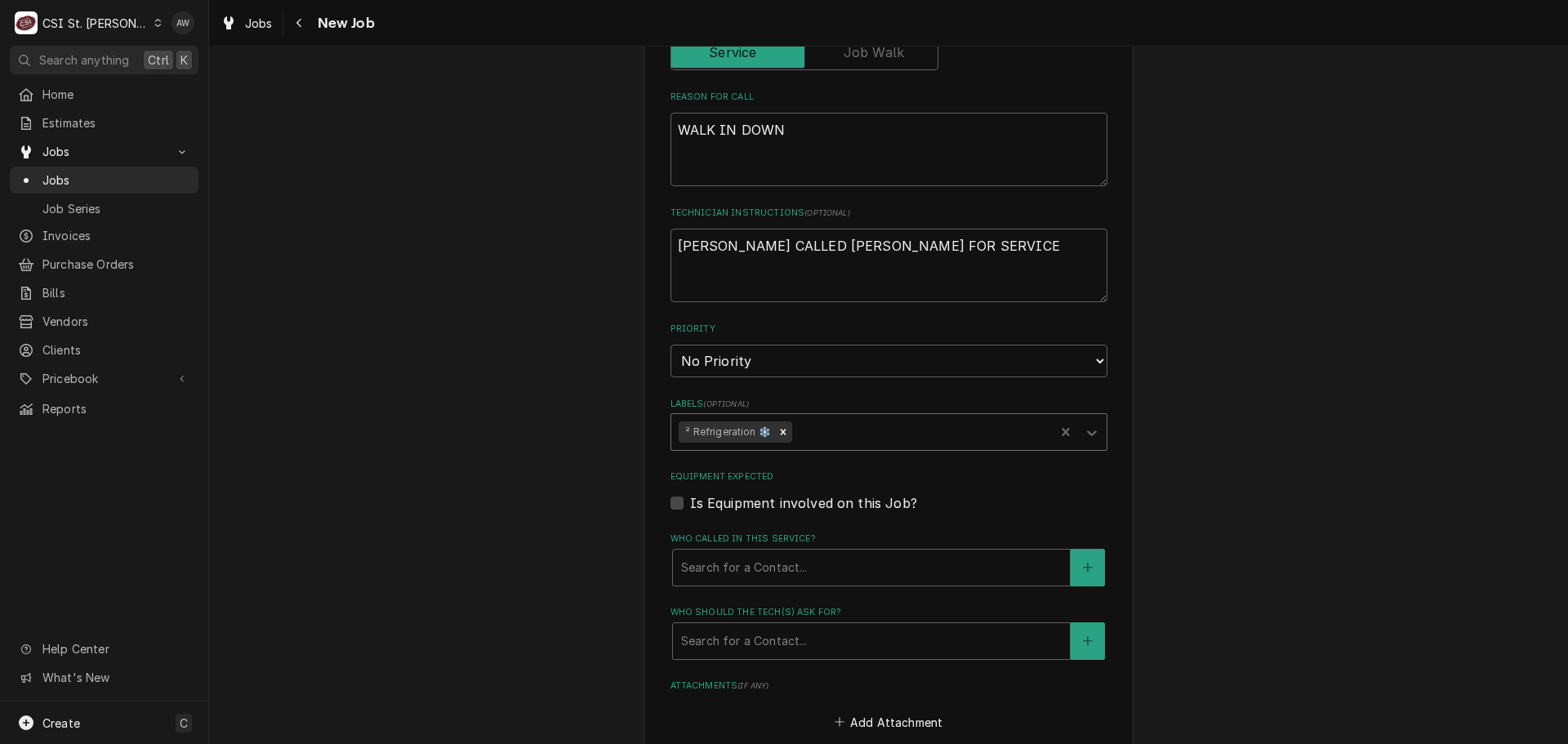
type textarea "x"
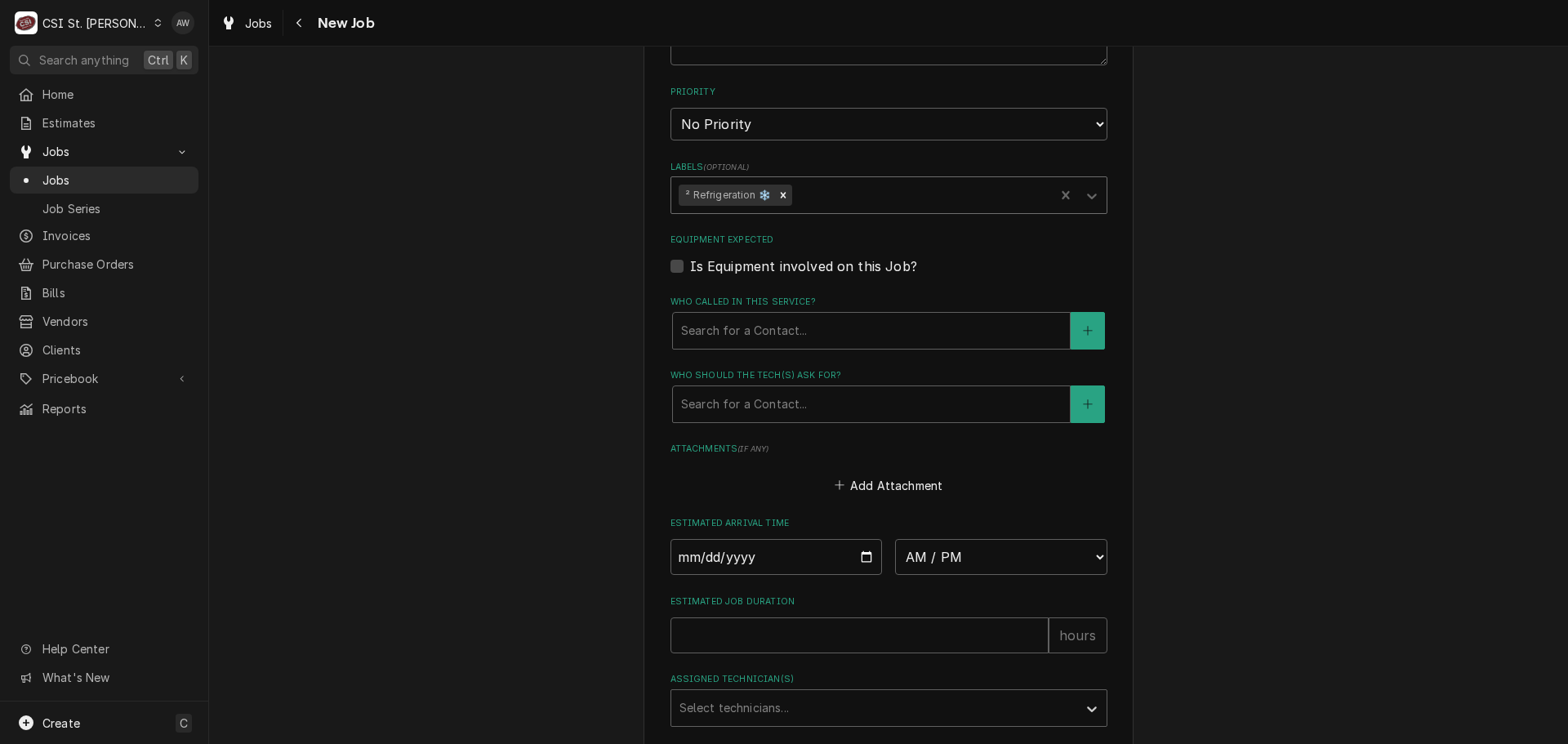
scroll to position [1225, 0]
click at [950, 538] on select "AM / PM 6:00 AM 6:15 AM 6:30 AM 6:45 AM 7:00 AM 7:15 AM 7:30 AM 7:45 AM 8:00 AM…" at bounding box center [1001, 556] width 213 height 36
select select "10:00:00"
click at [895, 538] on select "AM / PM 6:00 AM 6:15 AM 6:30 AM 6:45 AM 7:00 AM 7:15 AM 7:30 AM 7:45 AM 8:00 AM…" at bounding box center [1001, 556] width 213 height 36
click at [860, 538] on input "Date" at bounding box center [777, 556] width 213 height 36
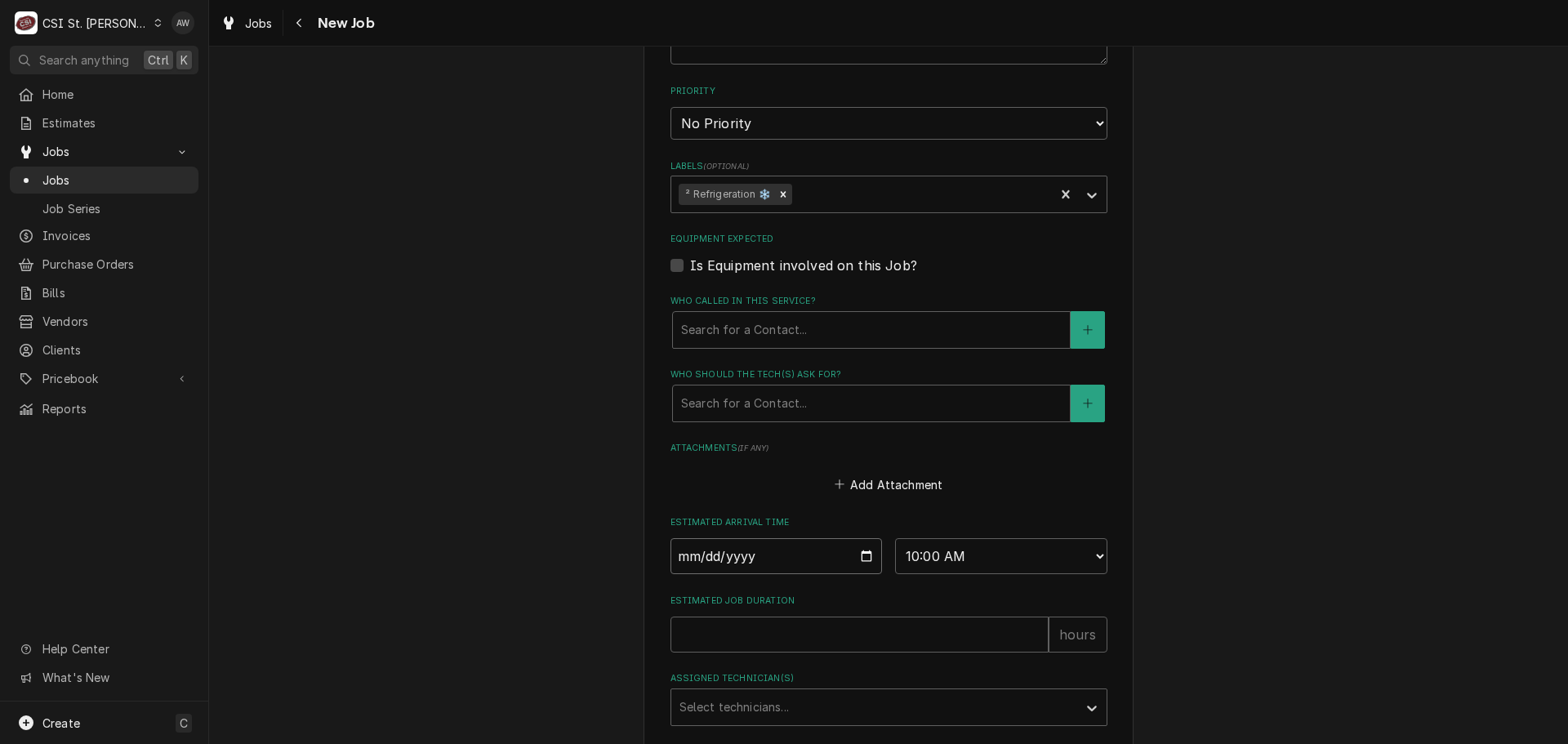
type textarea "x"
type input "2025-08-18"
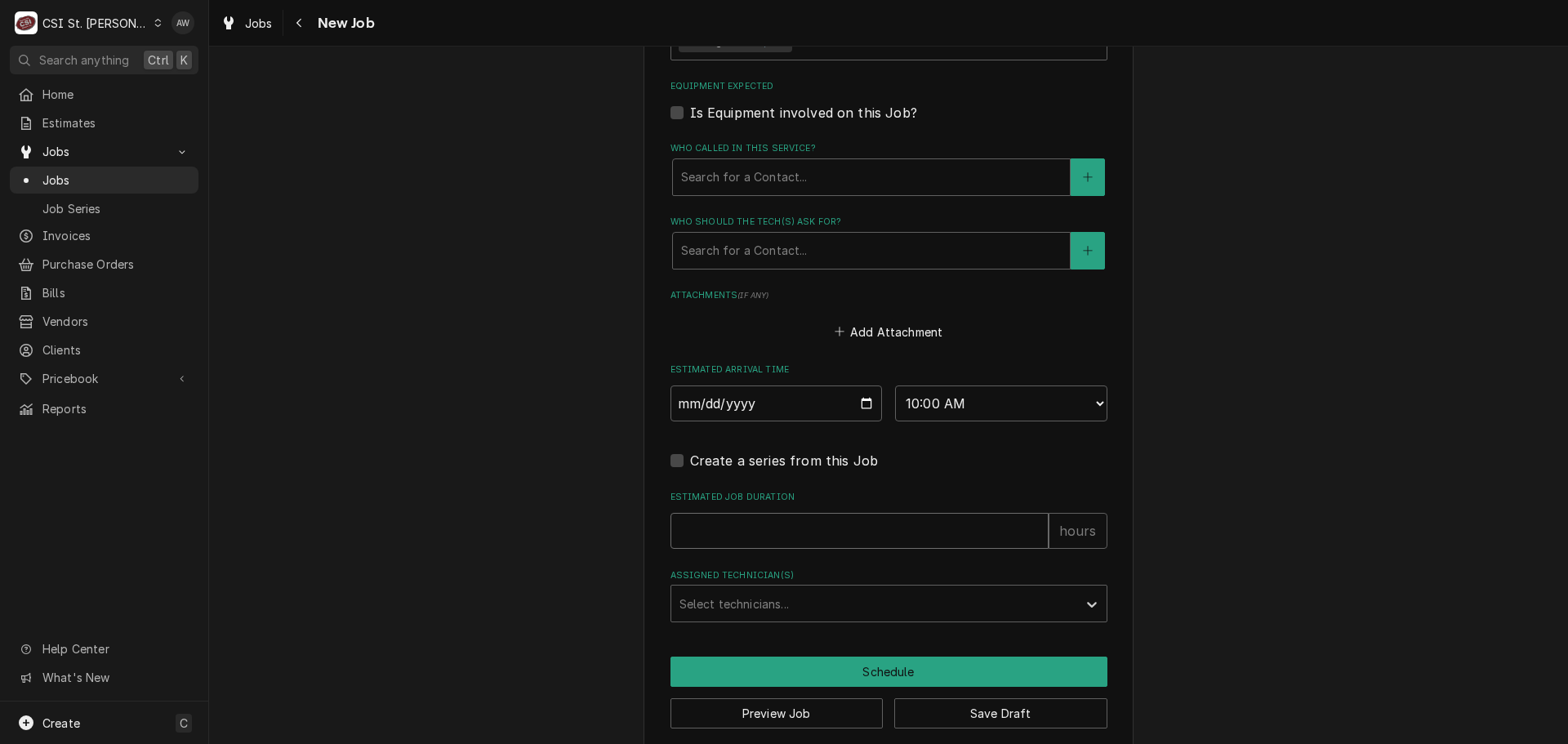
click at [746, 513] on input "Estimated Job Duration" at bounding box center [860, 530] width 378 height 36
type textarea "x"
type input "2"
type textarea "x"
type input "2"
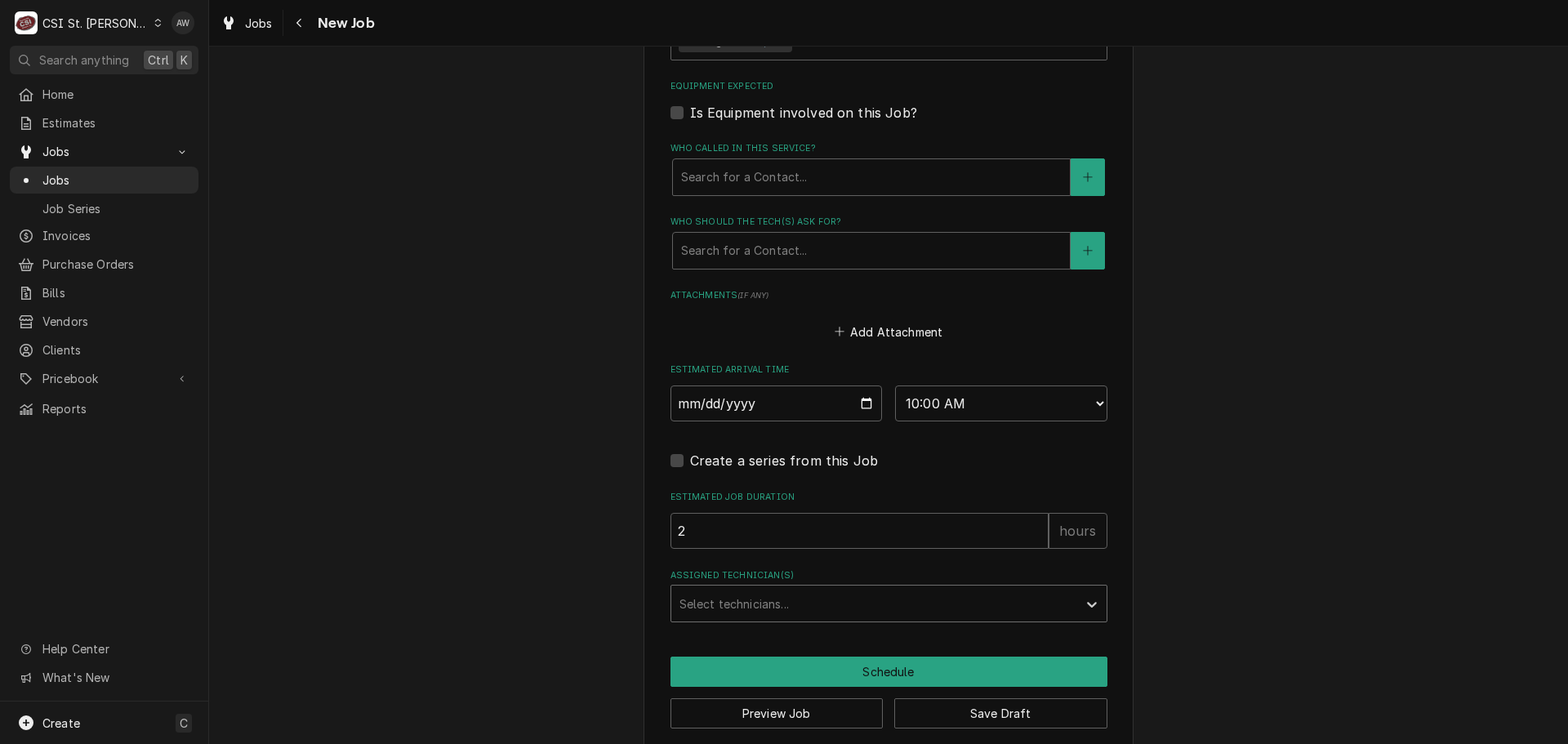
click at [755, 590] on div "Assigned Technician(s)" at bounding box center [874, 604] width 390 height 30
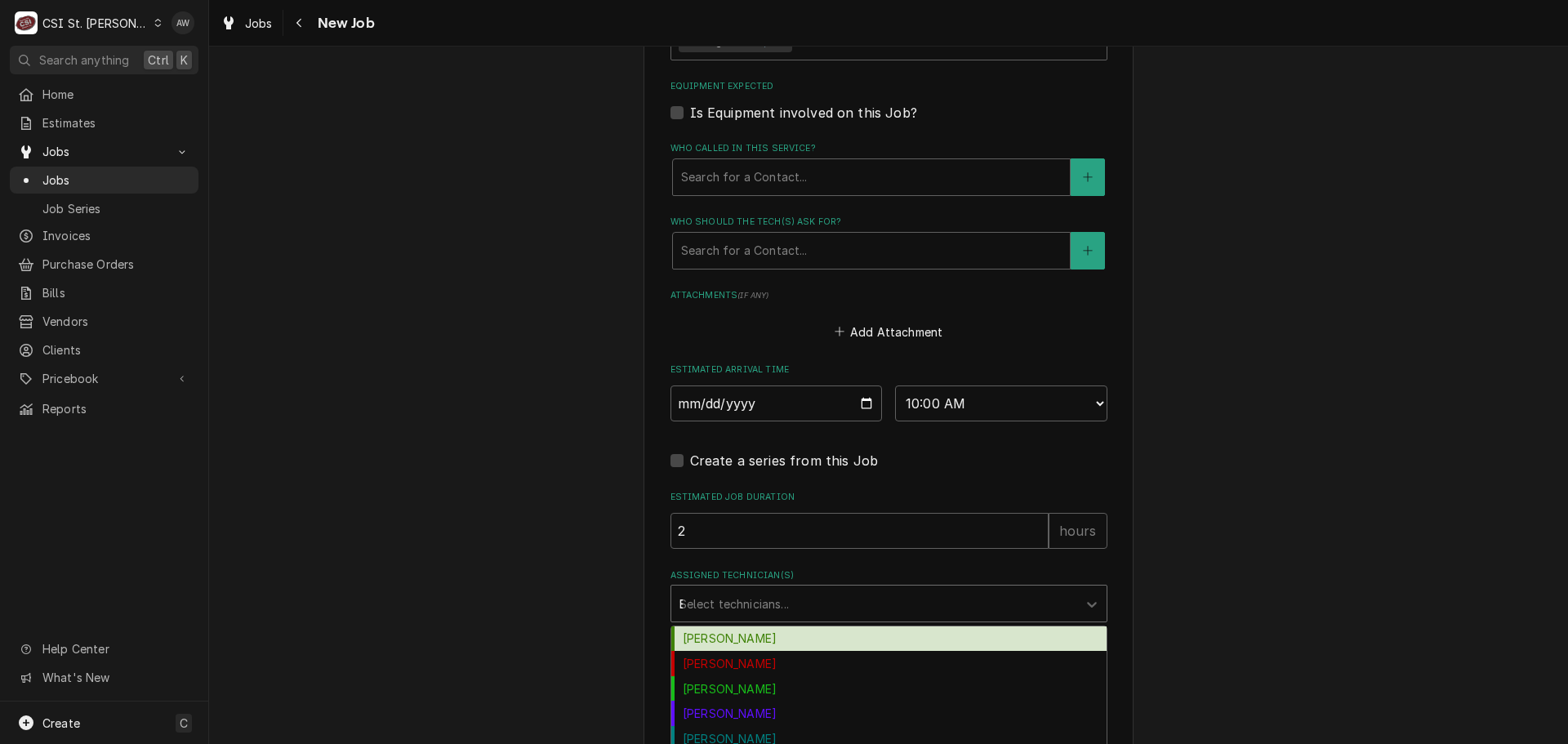
type input "ER"
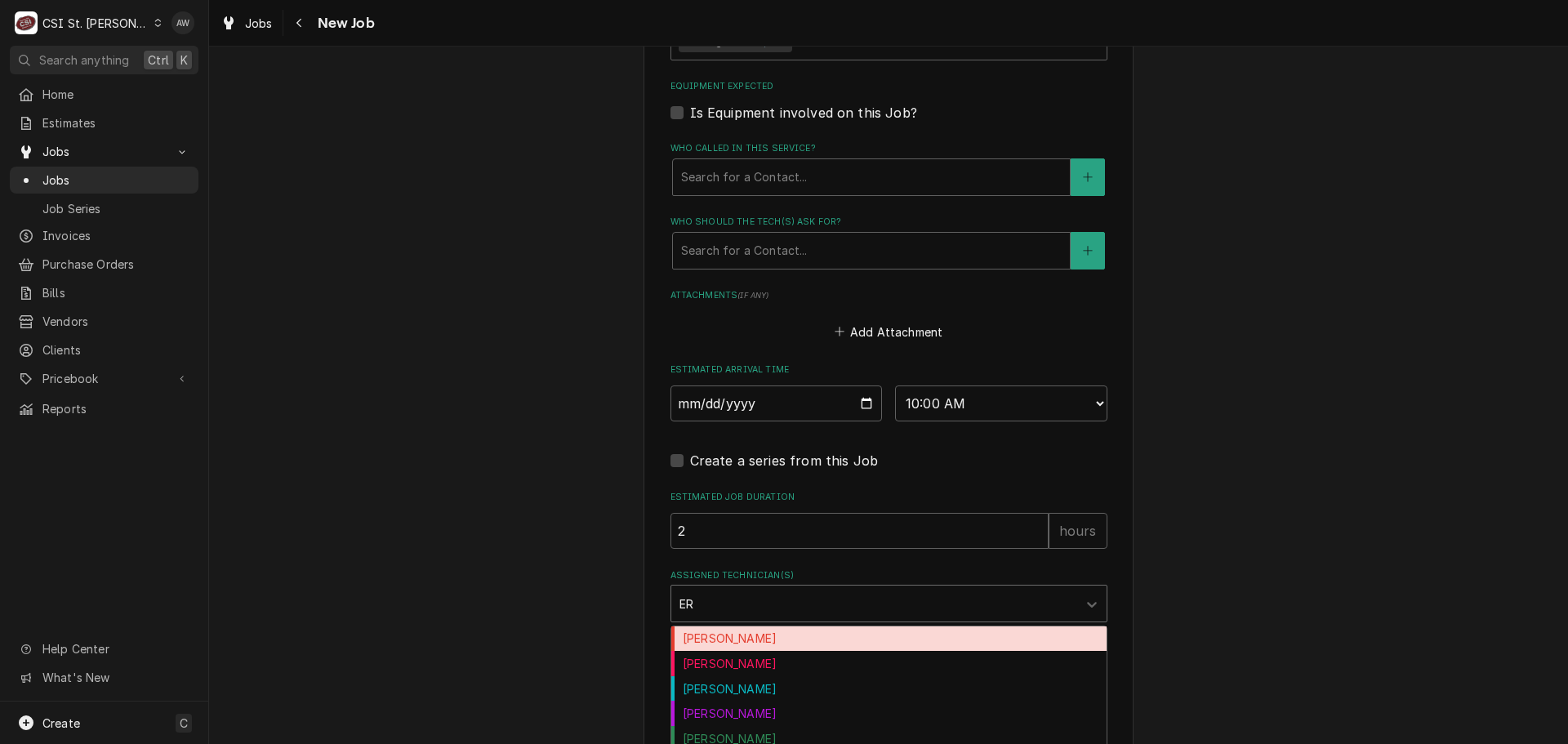
click at [749, 627] on div "[PERSON_NAME]" at bounding box center [888, 639] width 435 height 25
type textarea "x"
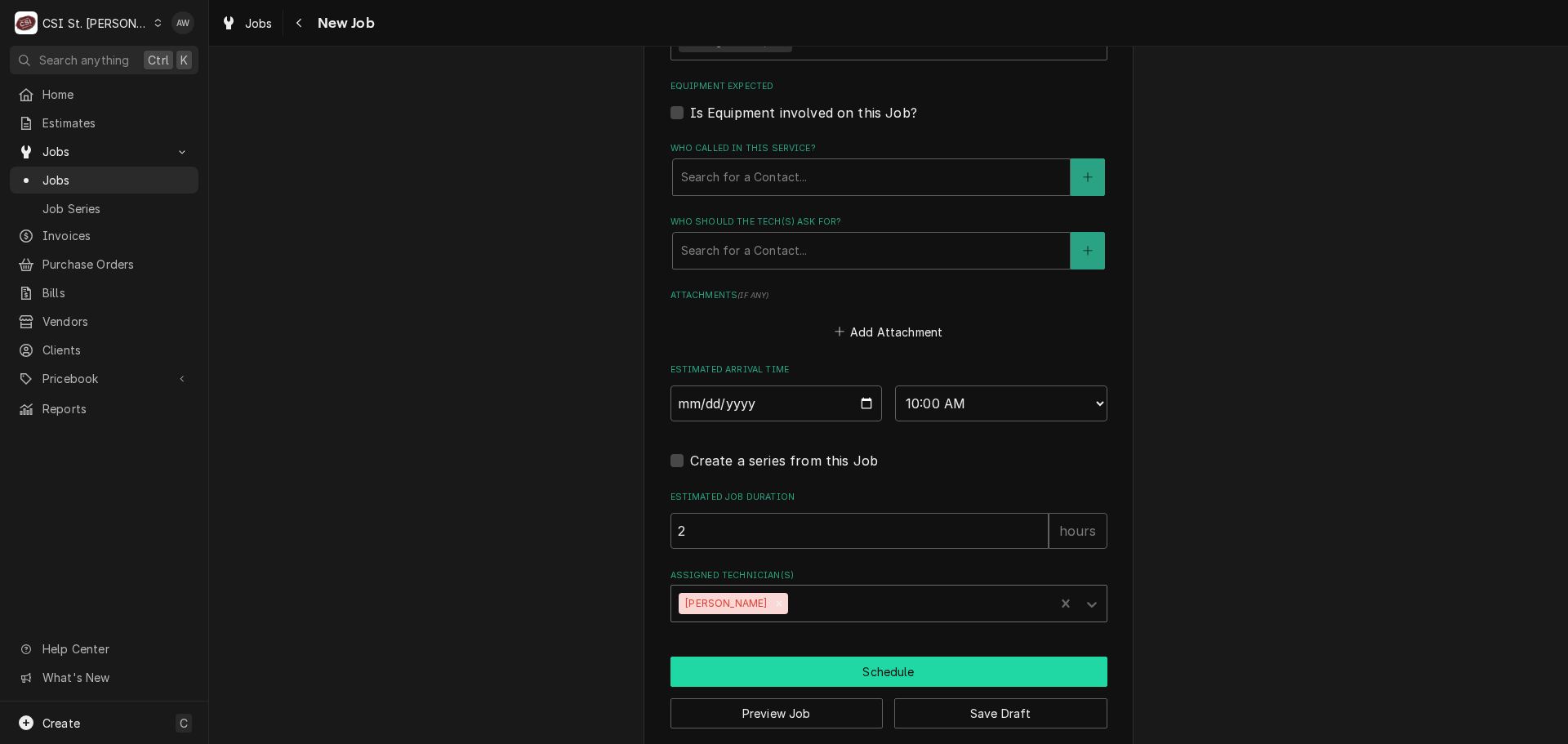
click at [749, 663] on button "Schedule" at bounding box center [888, 671] width 437 height 30
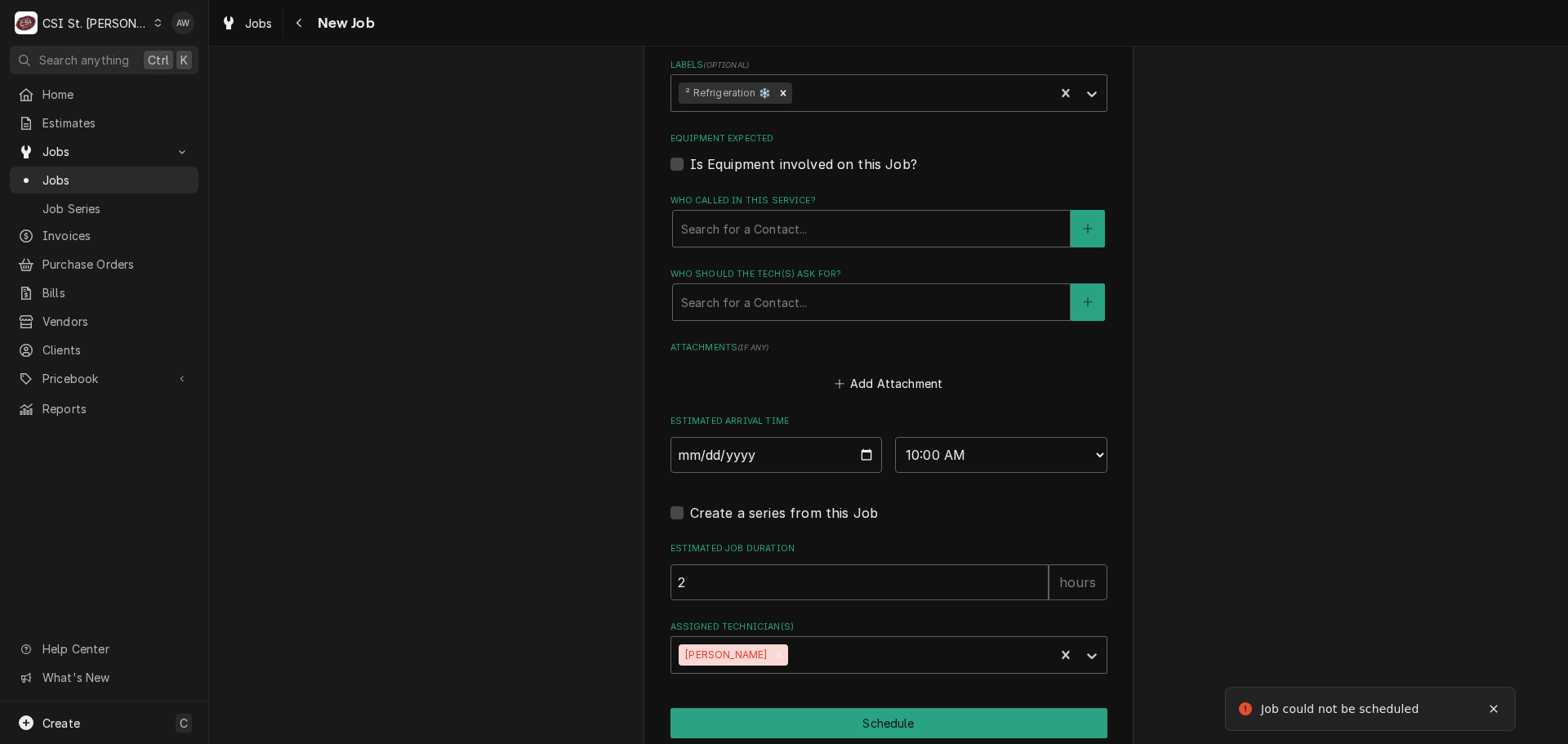
scroll to position [861, 0]
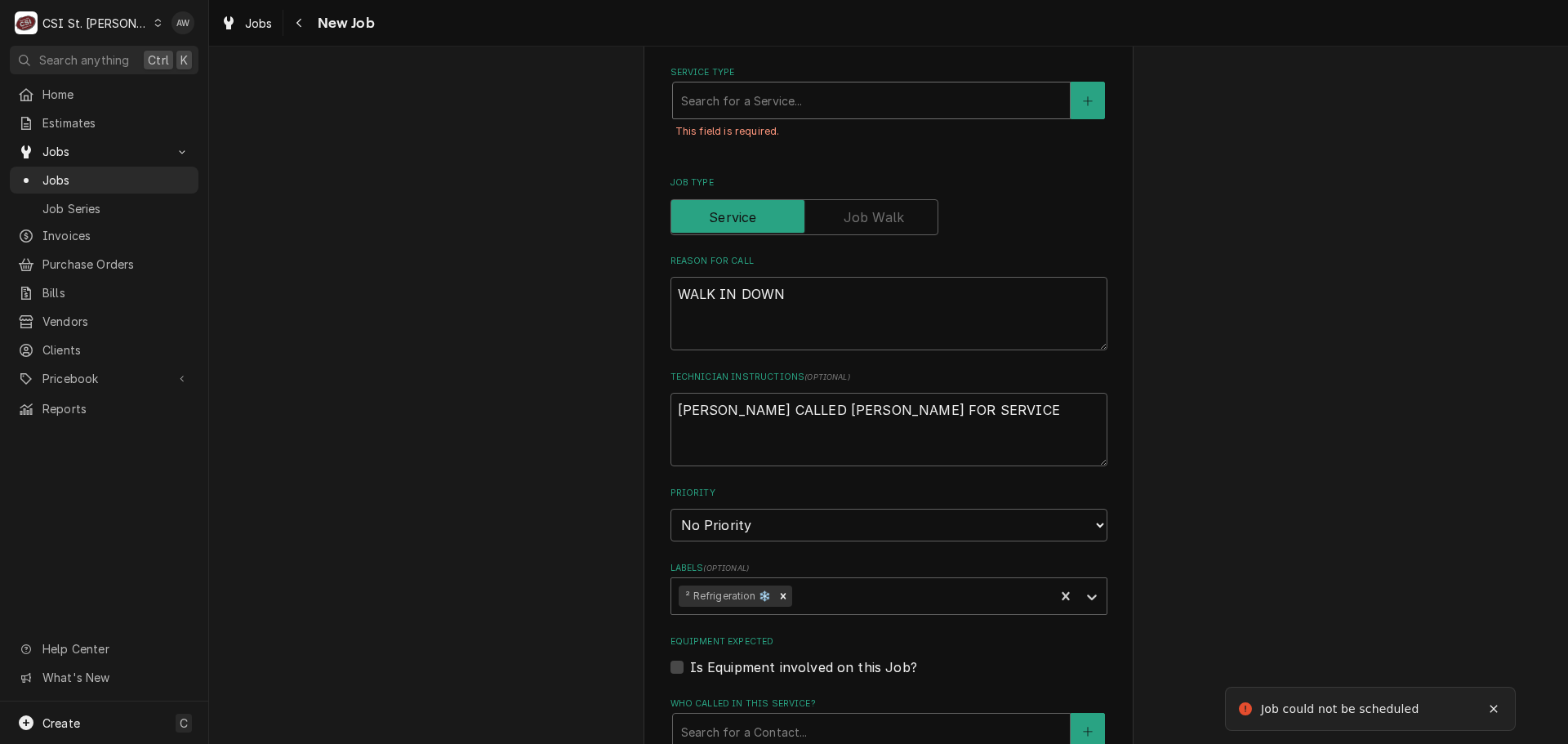
click at [871, 88] on div "Service Type" at bounding box center [872, 101] width 380 height 30
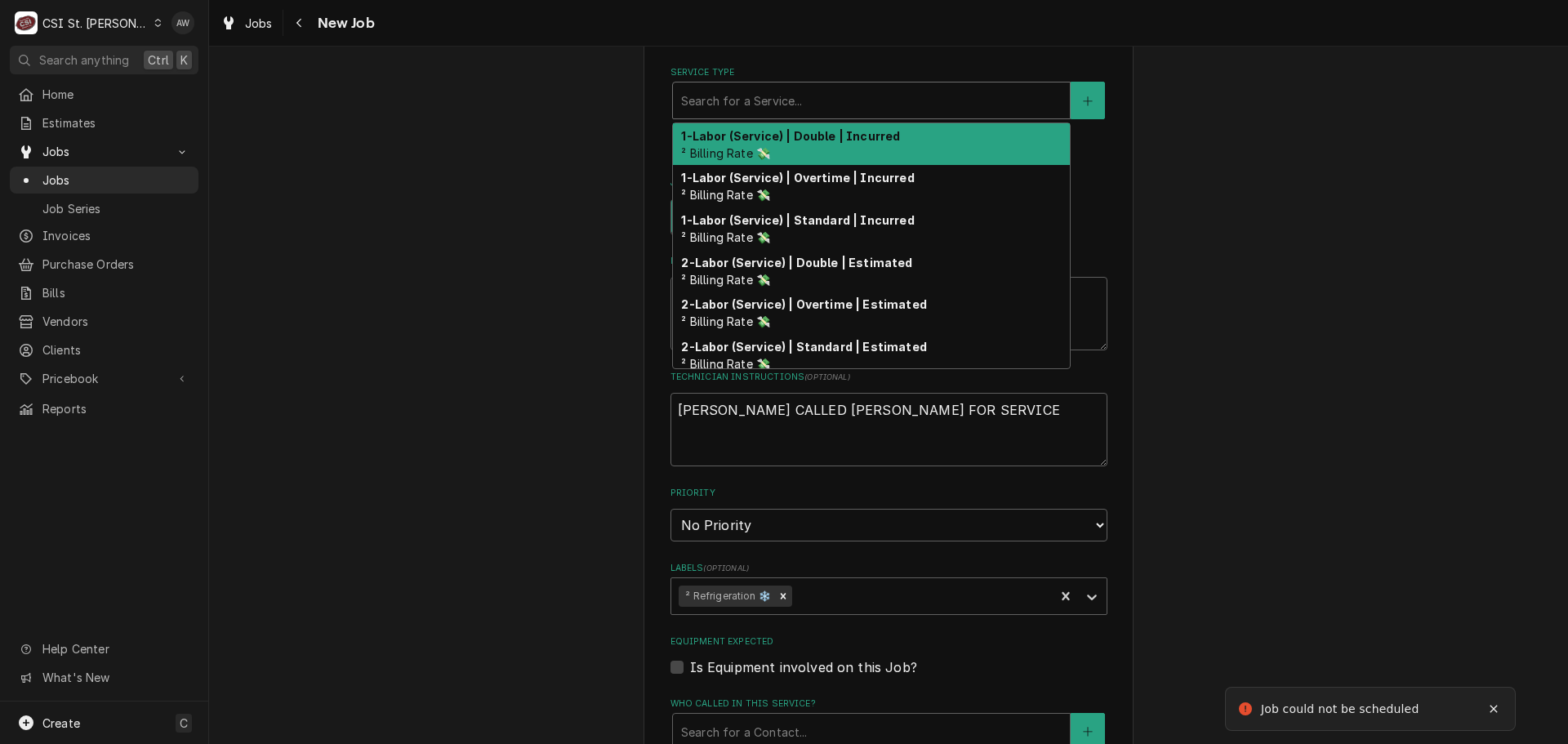
type textarea "x"
type input "S"
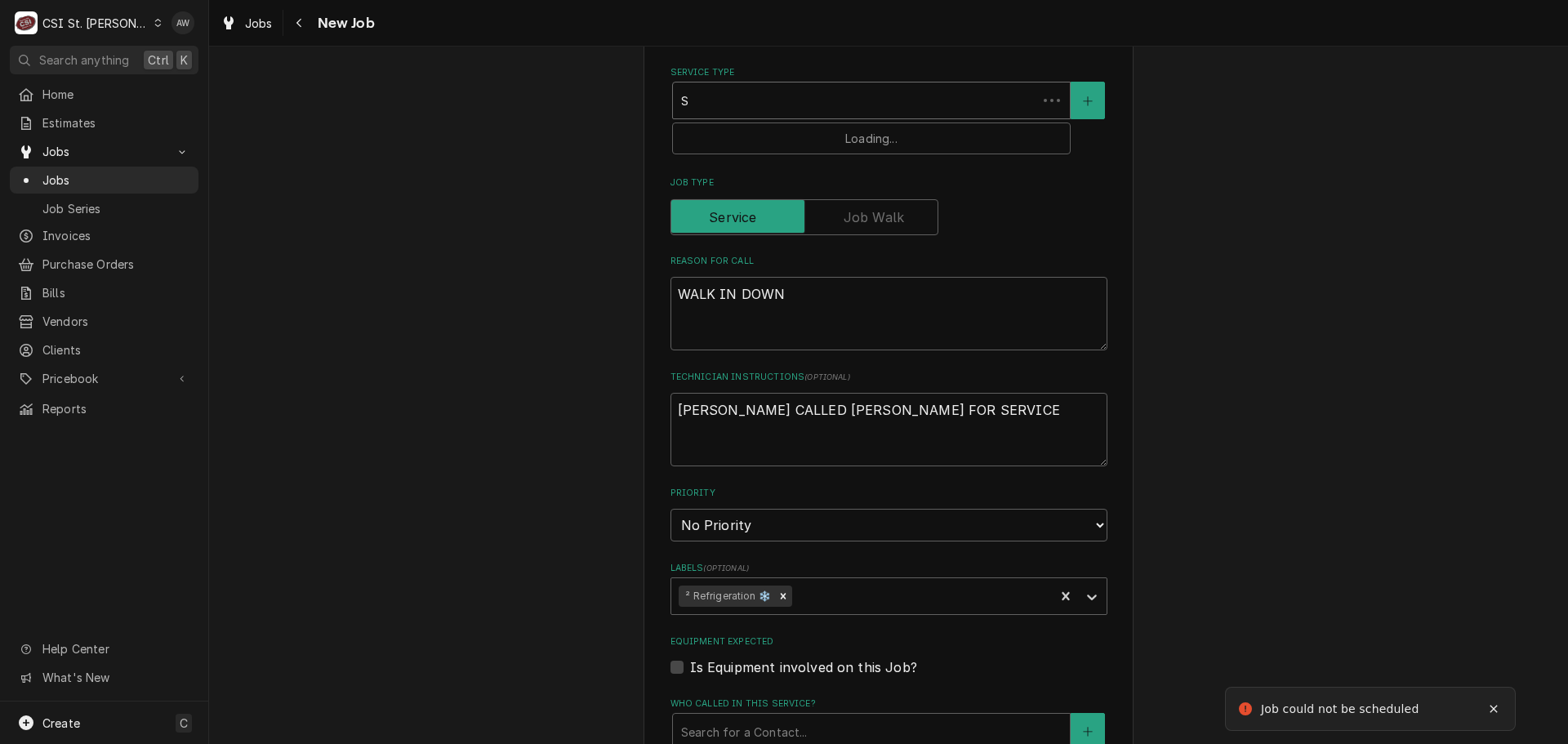
type textarea "x"
type input "SE"
type textarea "x"
type input "SER"
type textarea "x"
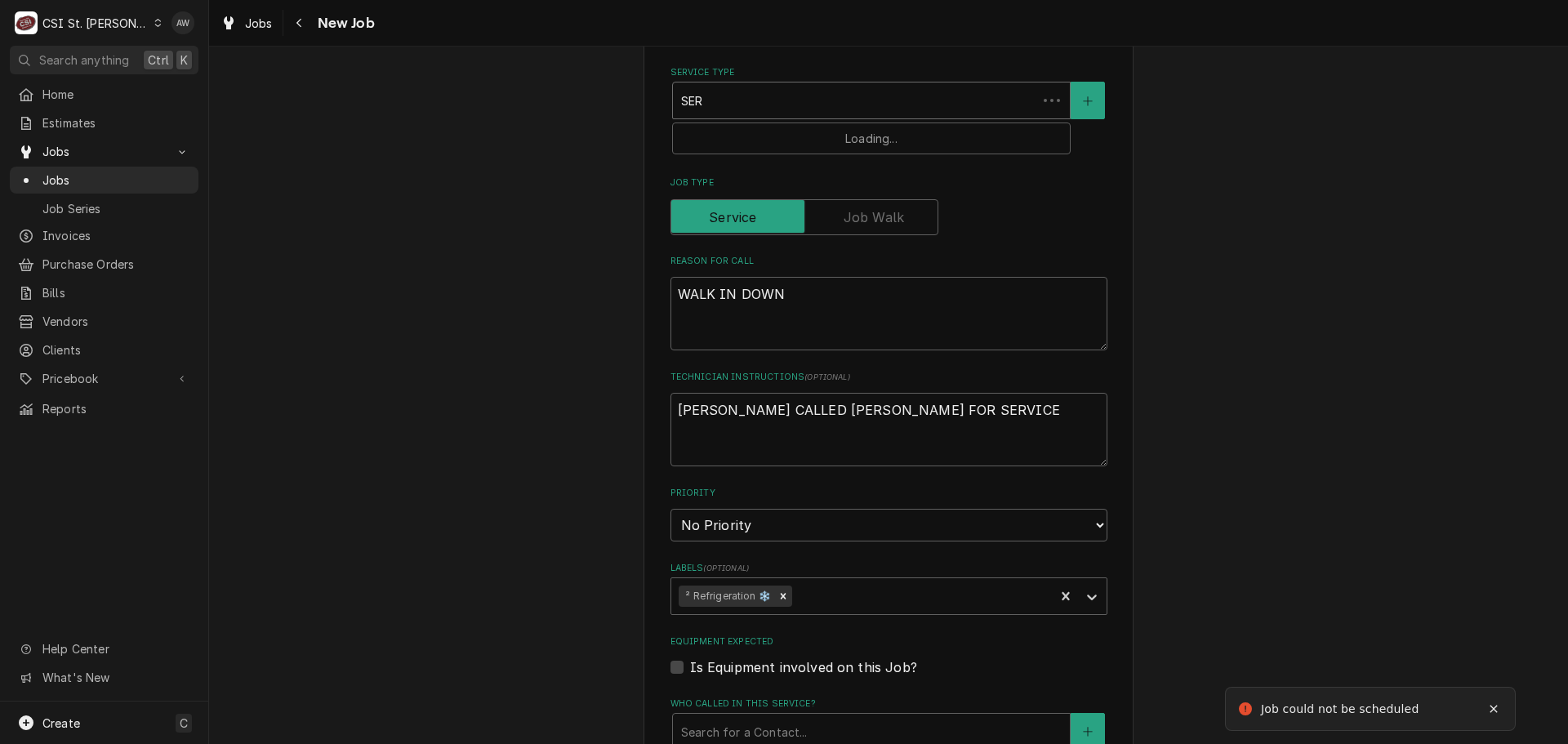
type input "SERV"
type textarea "x"
type input "SERVI"
type textarea "x"
type input "SERVIC"
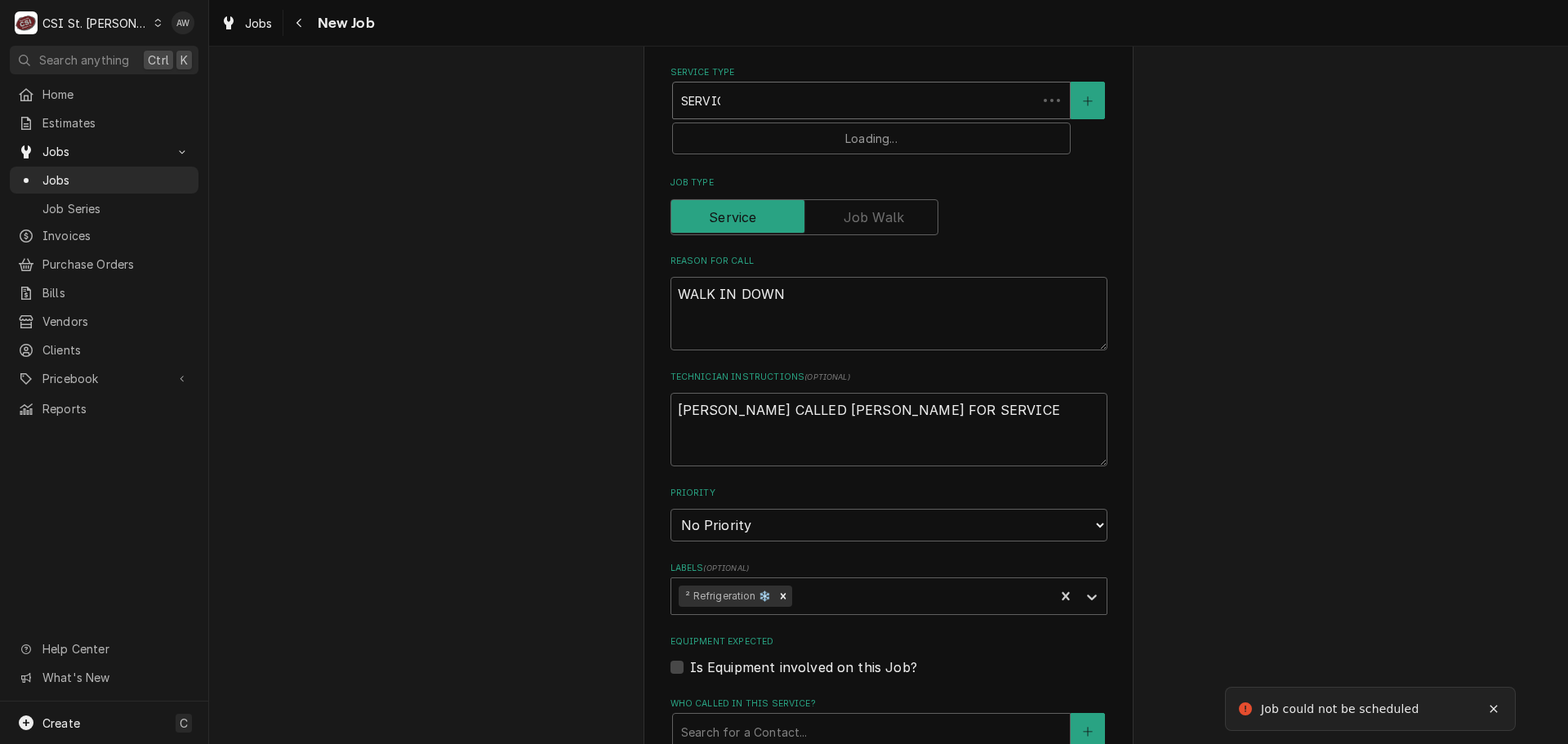
type textarea "x"
type input "SERVICE"
type textarea "x"
type input "SERVICE"
type textarea "x"
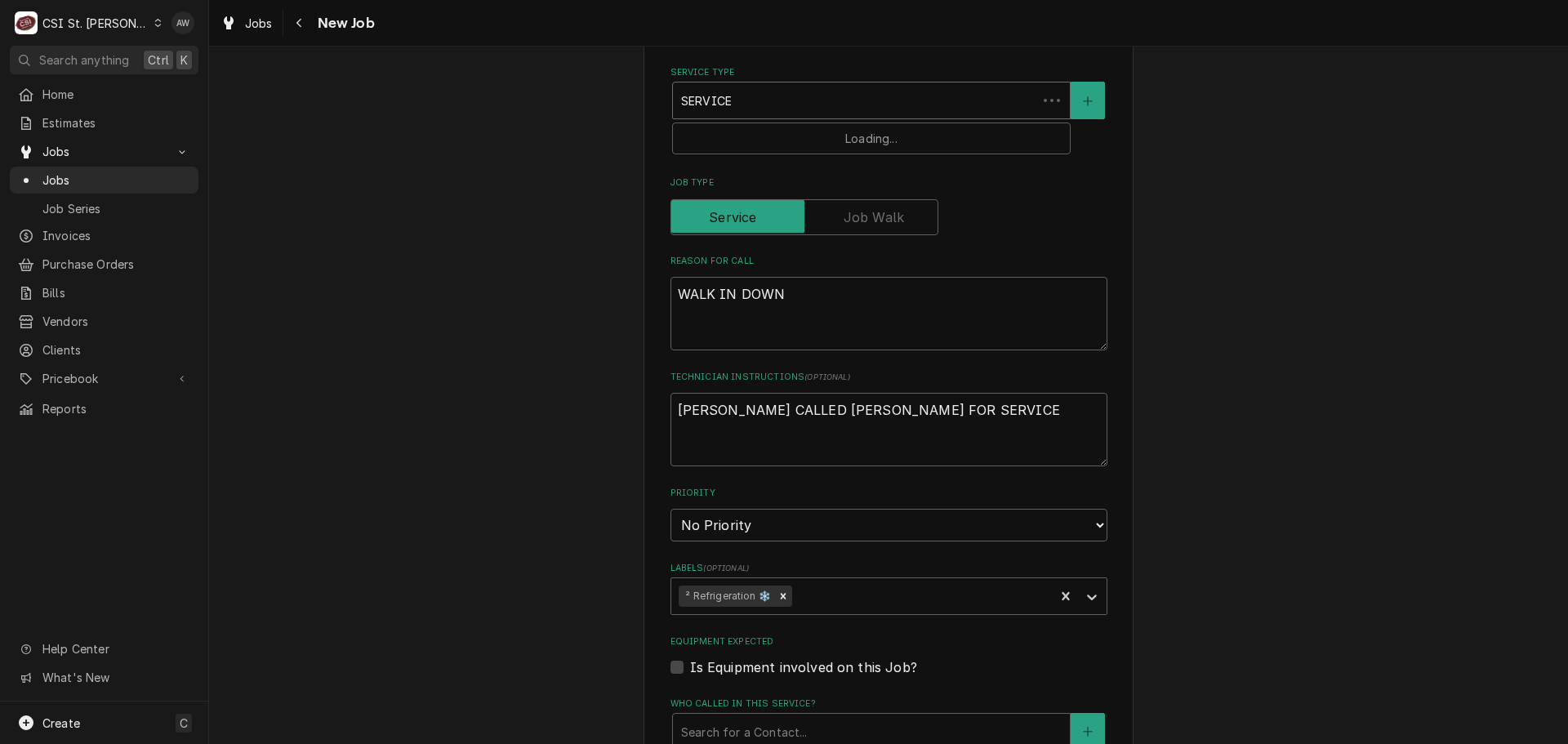
type input "SERVICE C"
type textarea "x"
type input "SERVICE CA"
type textarea "x"
type input "SERVICE CAL"
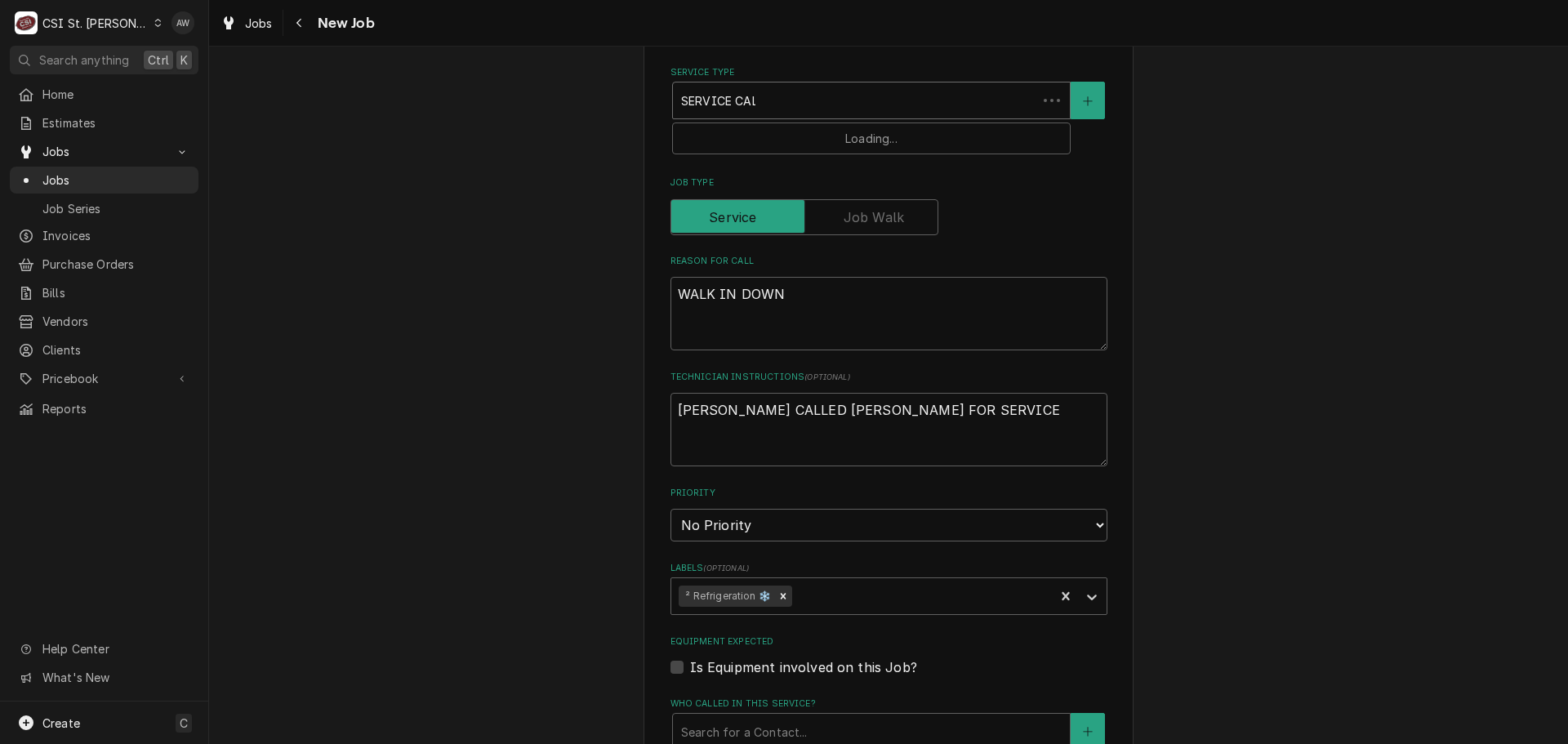
type textarea "x"
type input "SERVICE CALL"
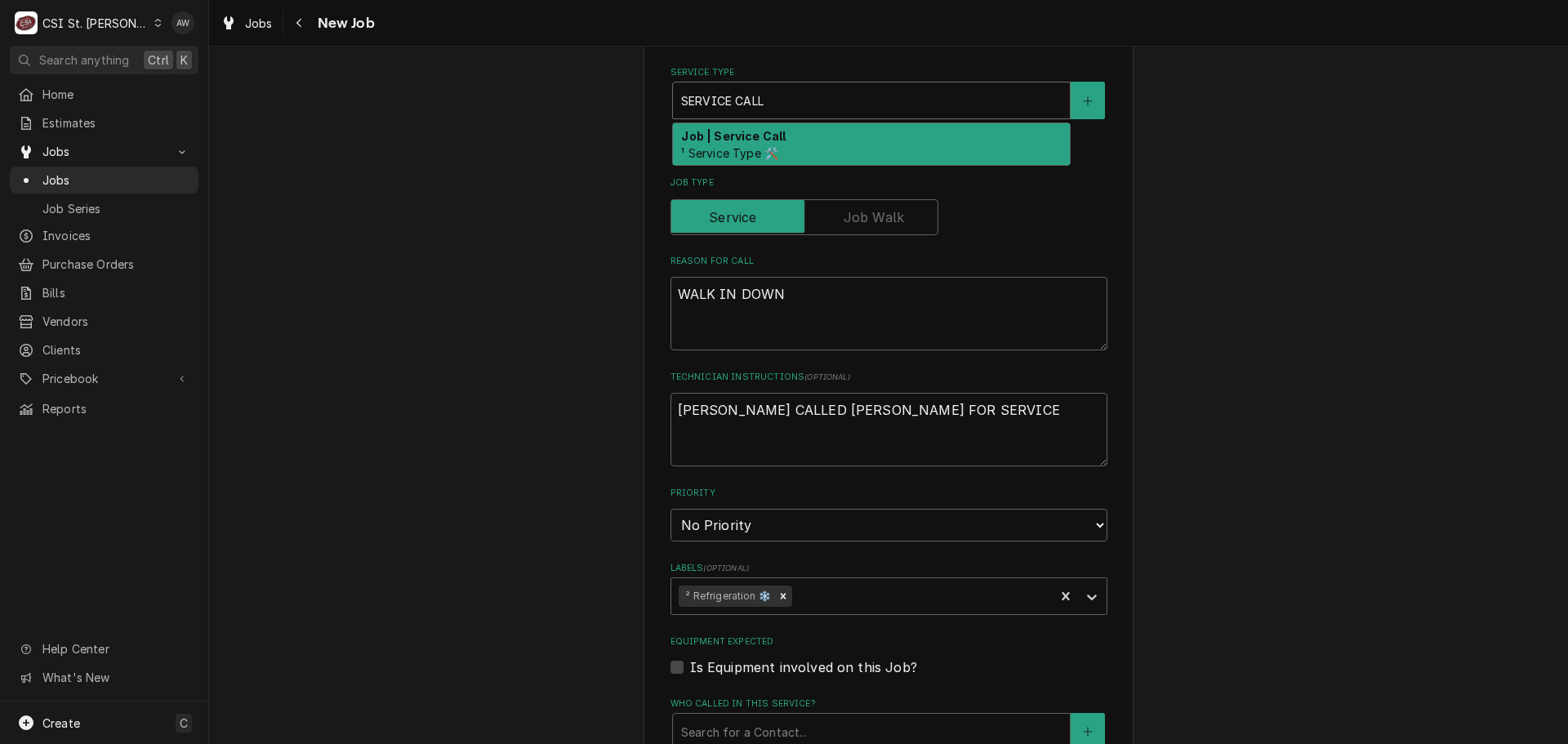
click at [848, 126] on div "Job | Service Call ¹ Service Type 🛠️" at bounding box center [872, 145] width 397 height 43
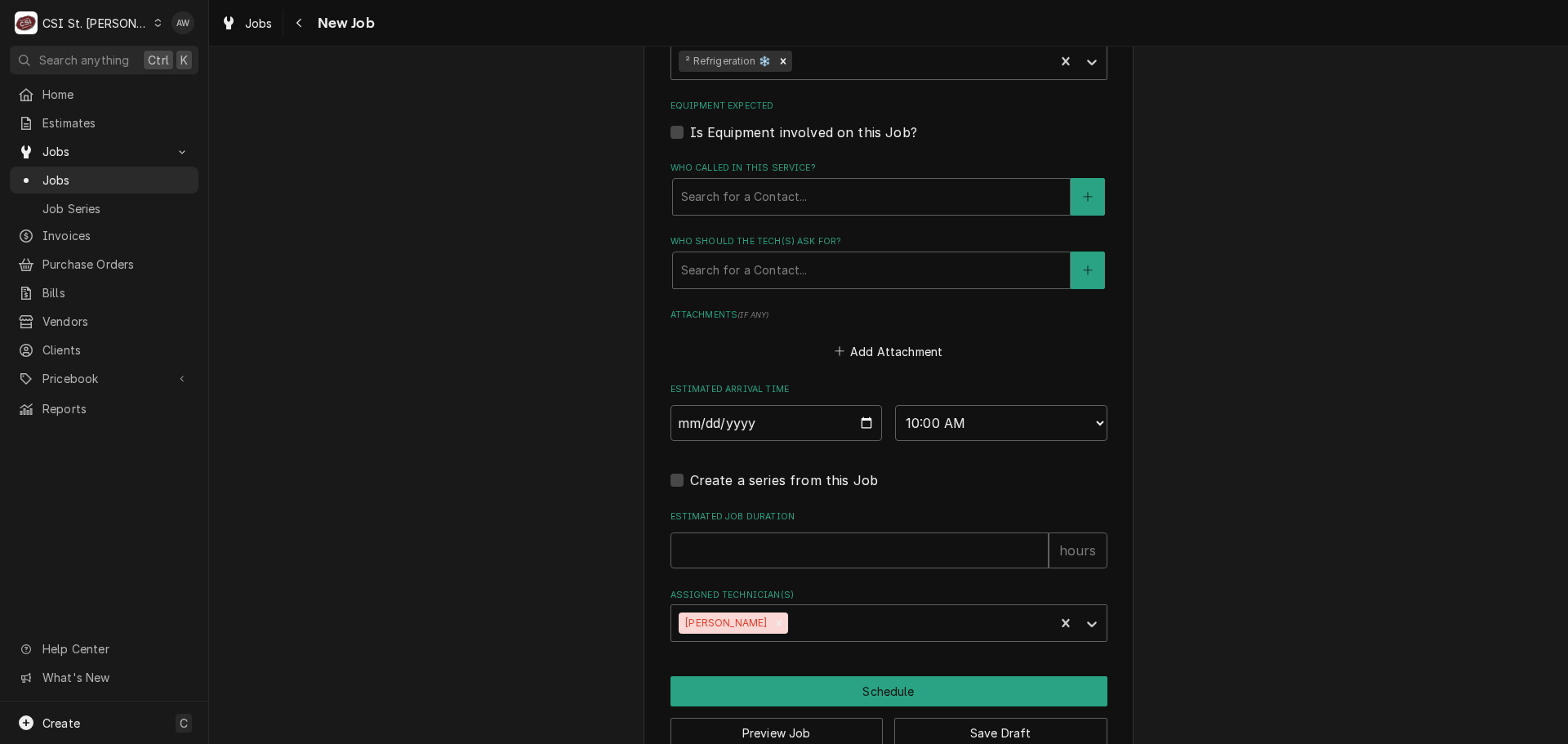
scroll to position [1442, 0]
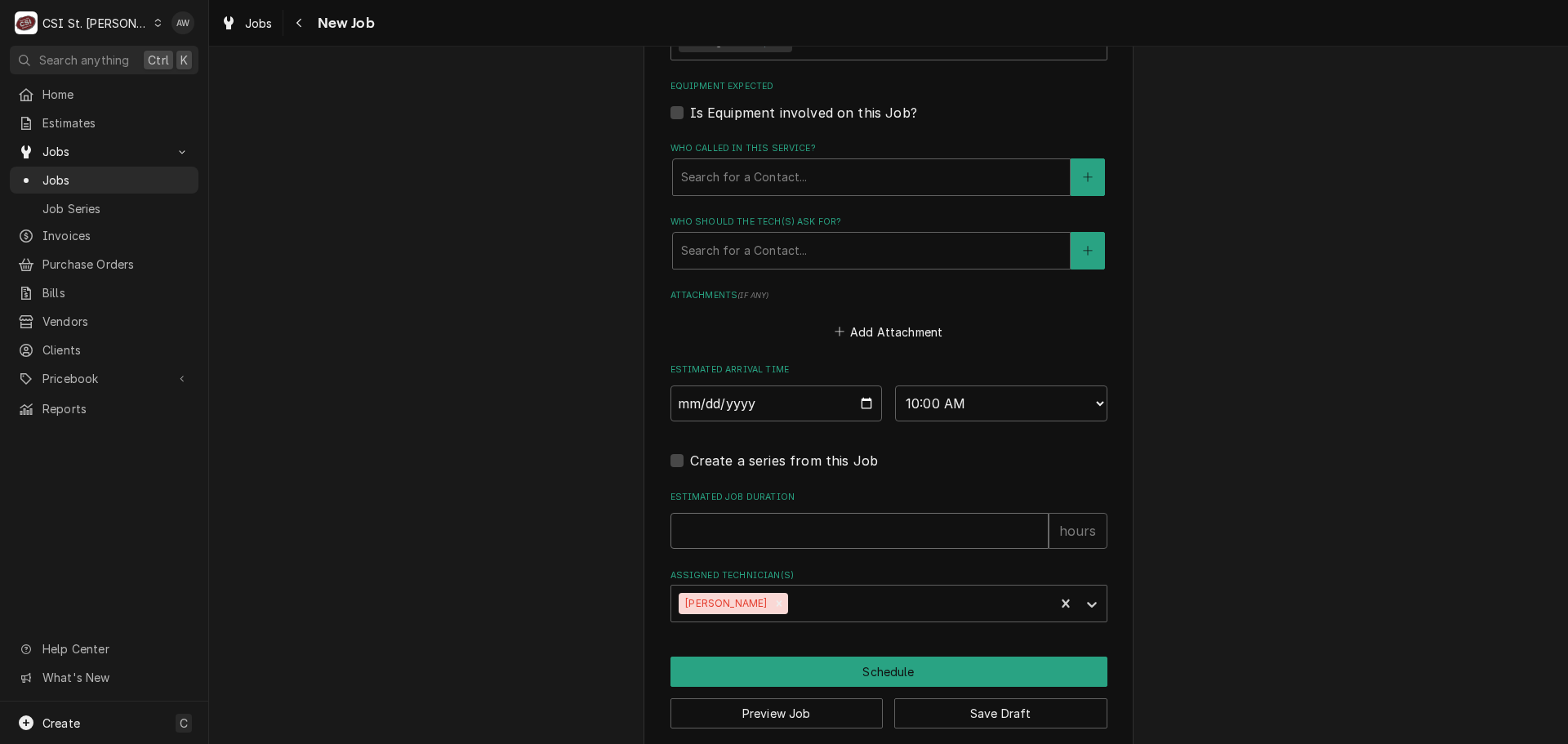
click at [805, 519] on input "Estimated Job Duration" at bounding box center [860, 530] width 378 height 36
type textarea "x"
type input "2"
type textarea "x"
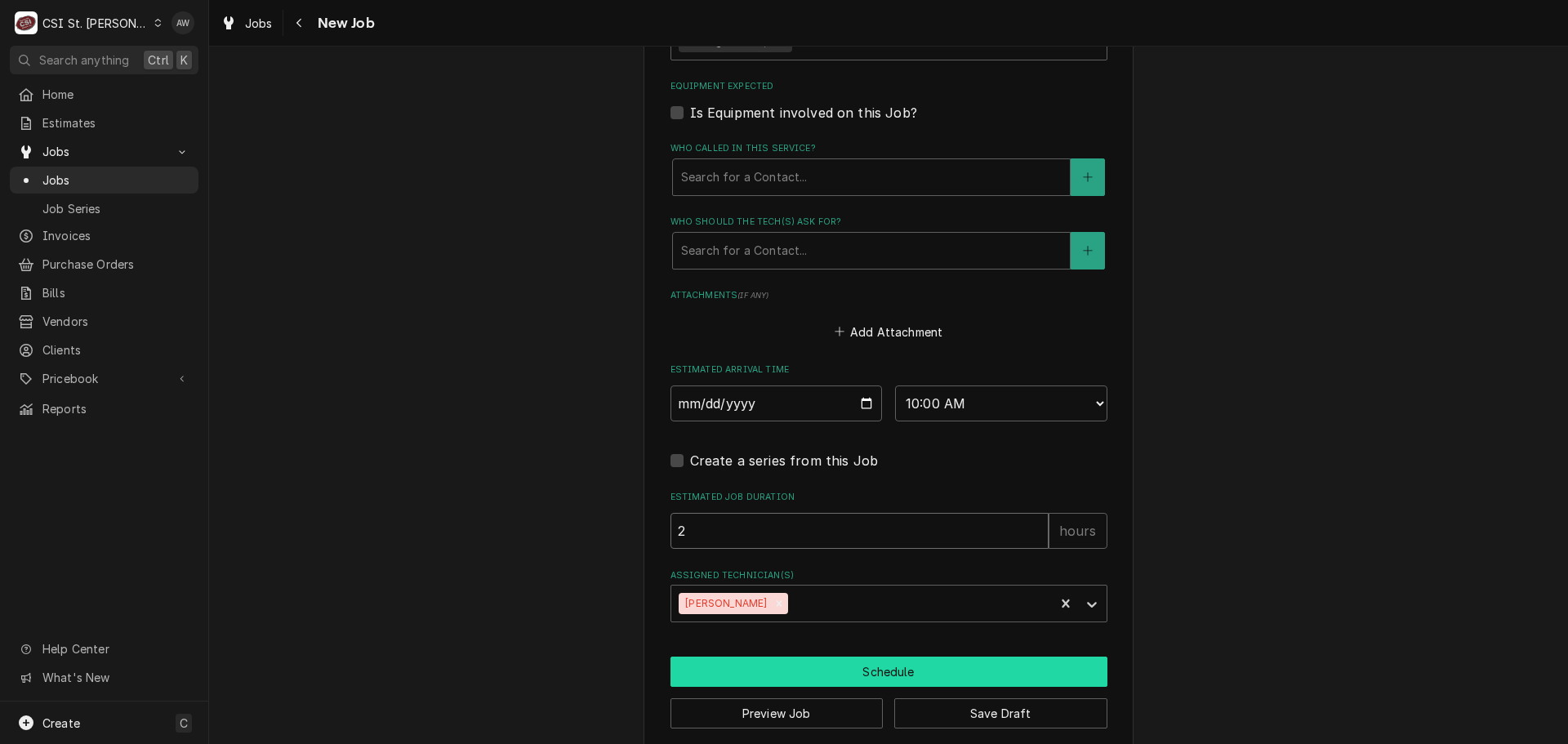
type input "2"
click at [773, 656] on button "Schedule" at bounding box center [888, 671] width 437 height 30
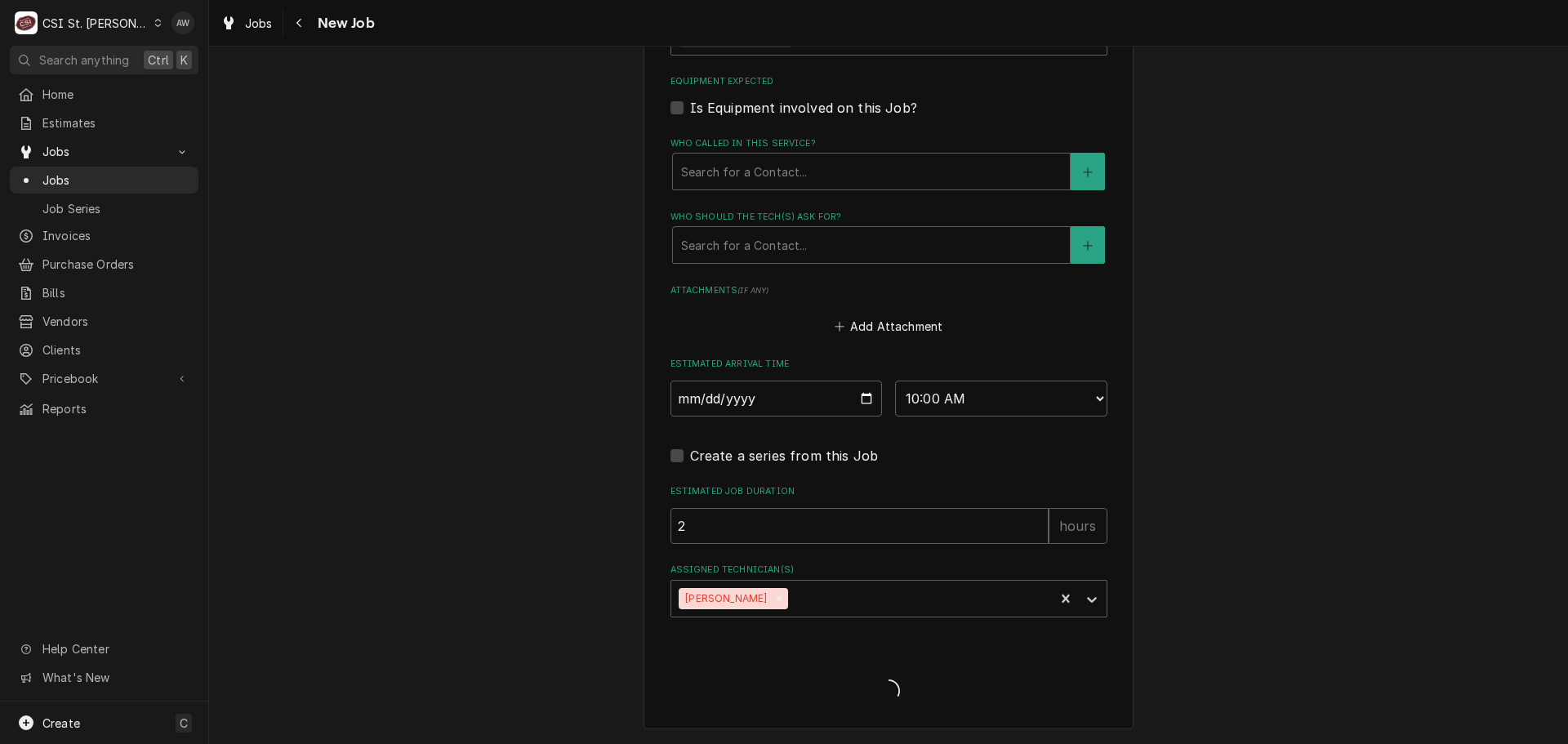
scroll to position [1391, 0]
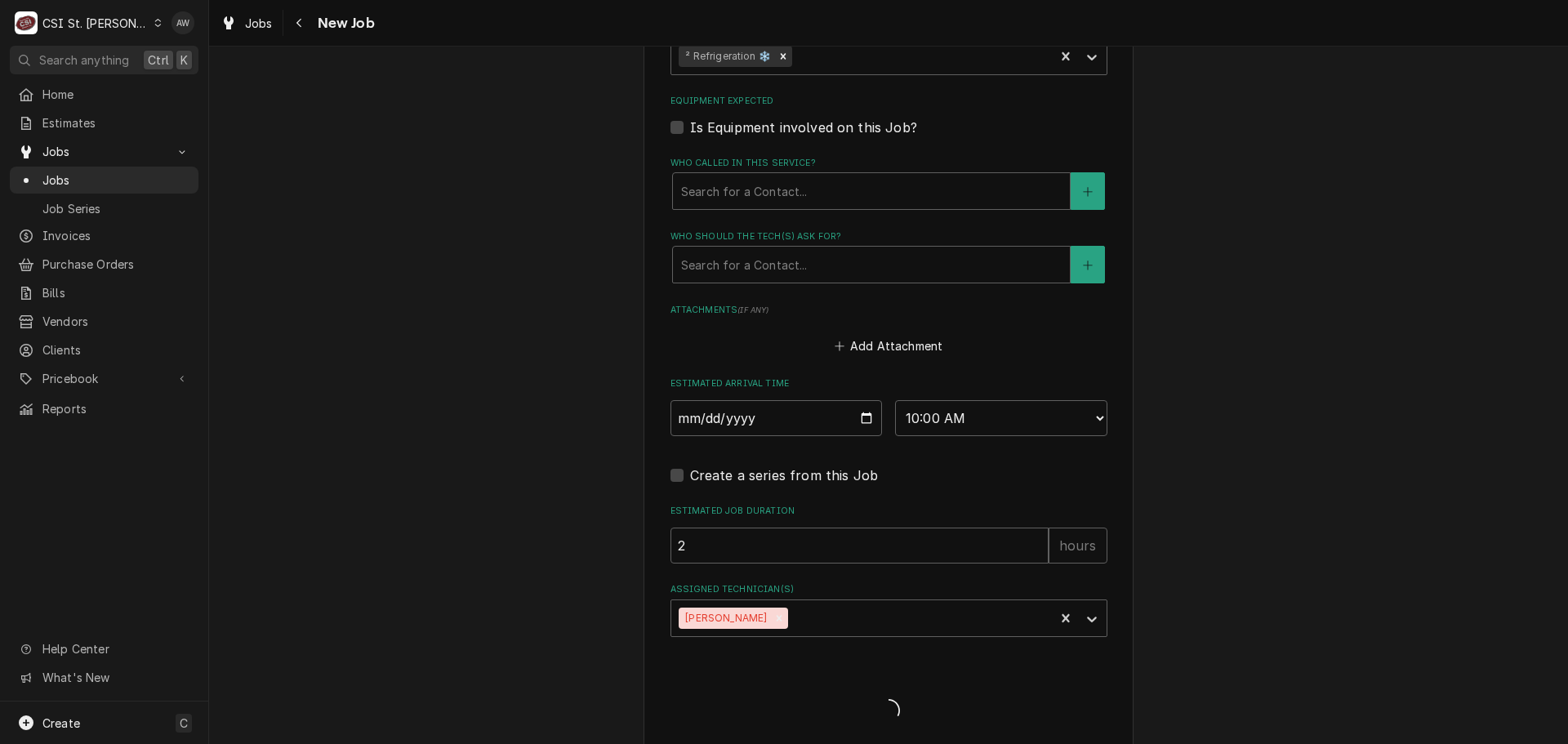
type textarea "x"
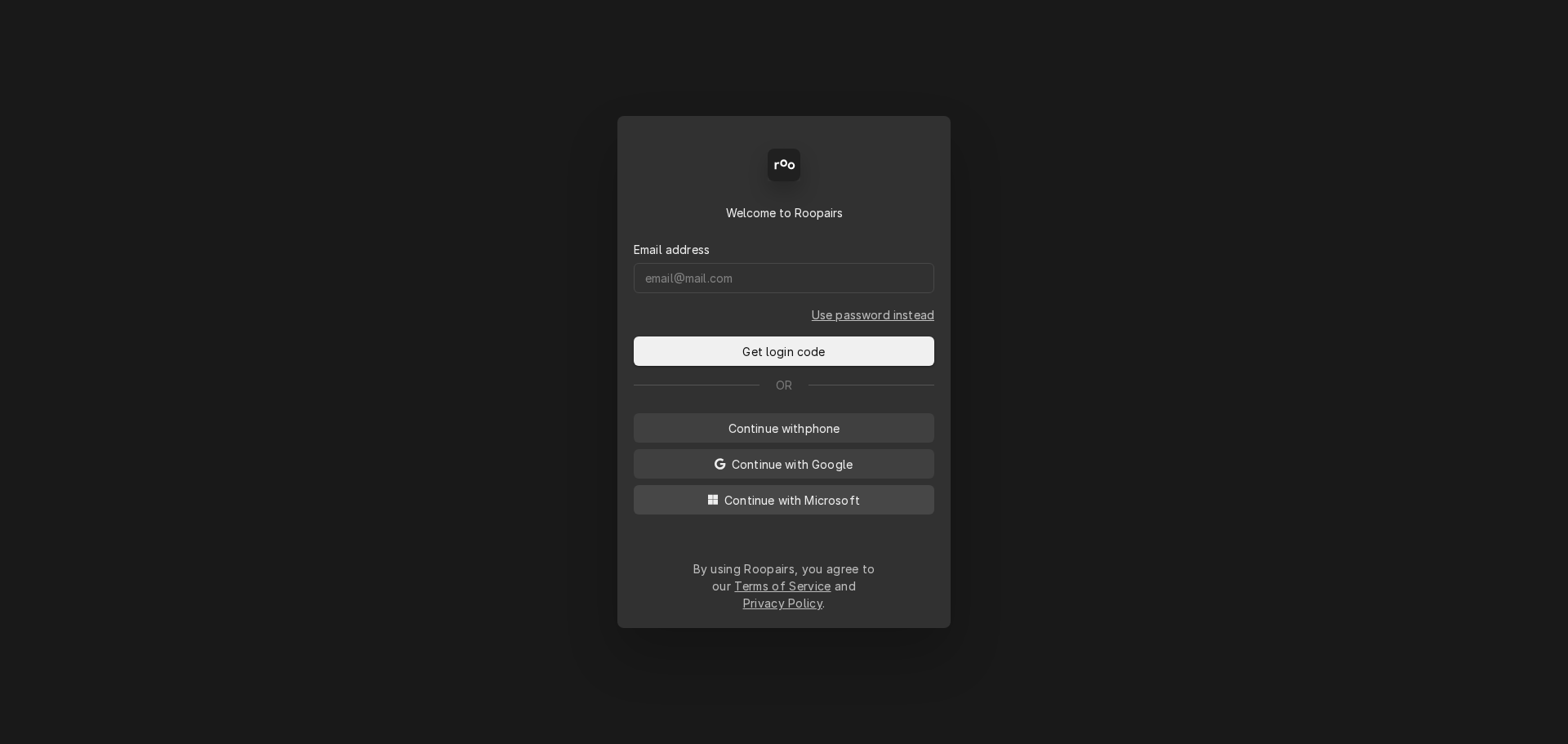
click at [828, 509] on span "Continue with Microsoft" at bounding box center [792, 500] width 142 height 17
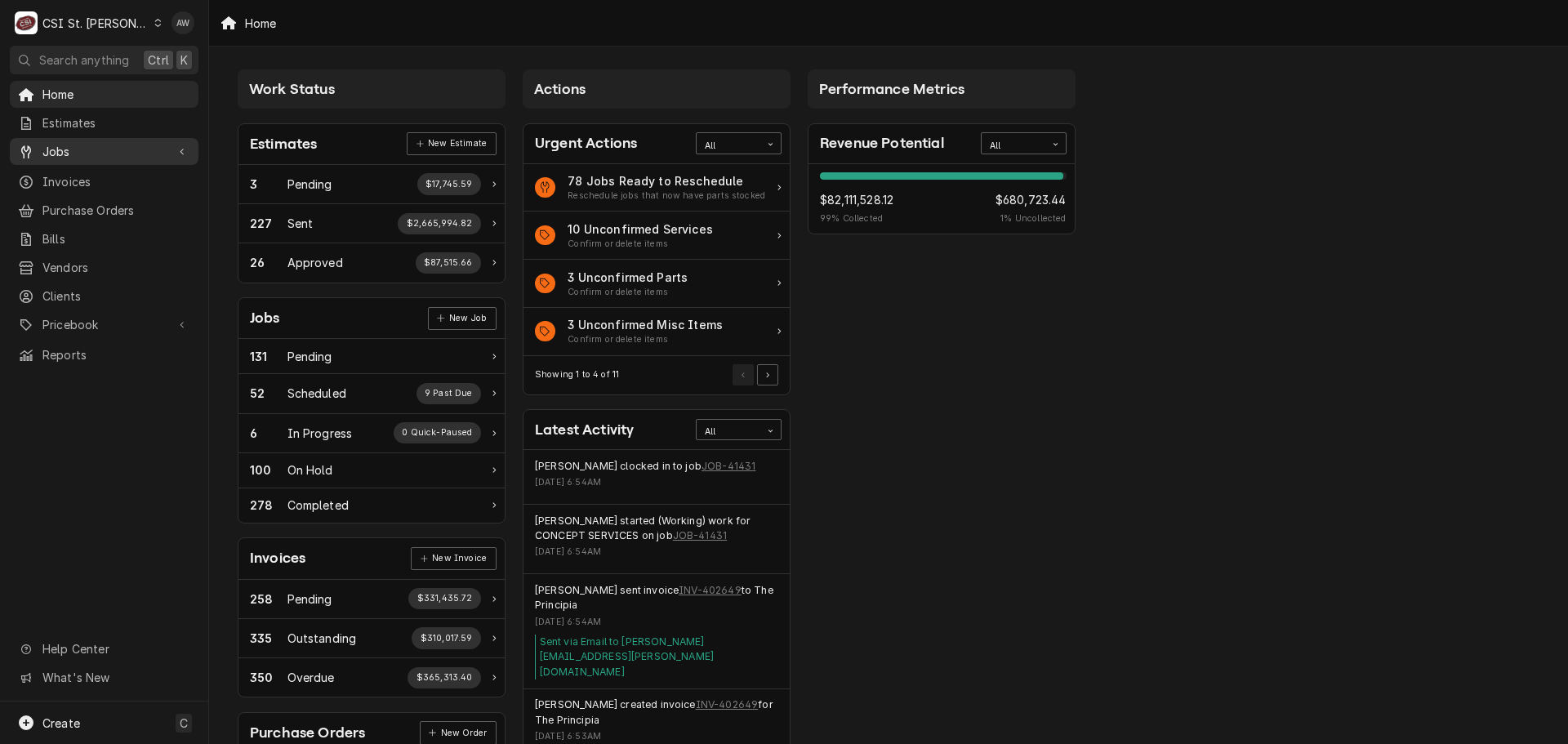
click at [86, 143] on span "Jobs" at bounding box center [104, 151] width 123 height 17
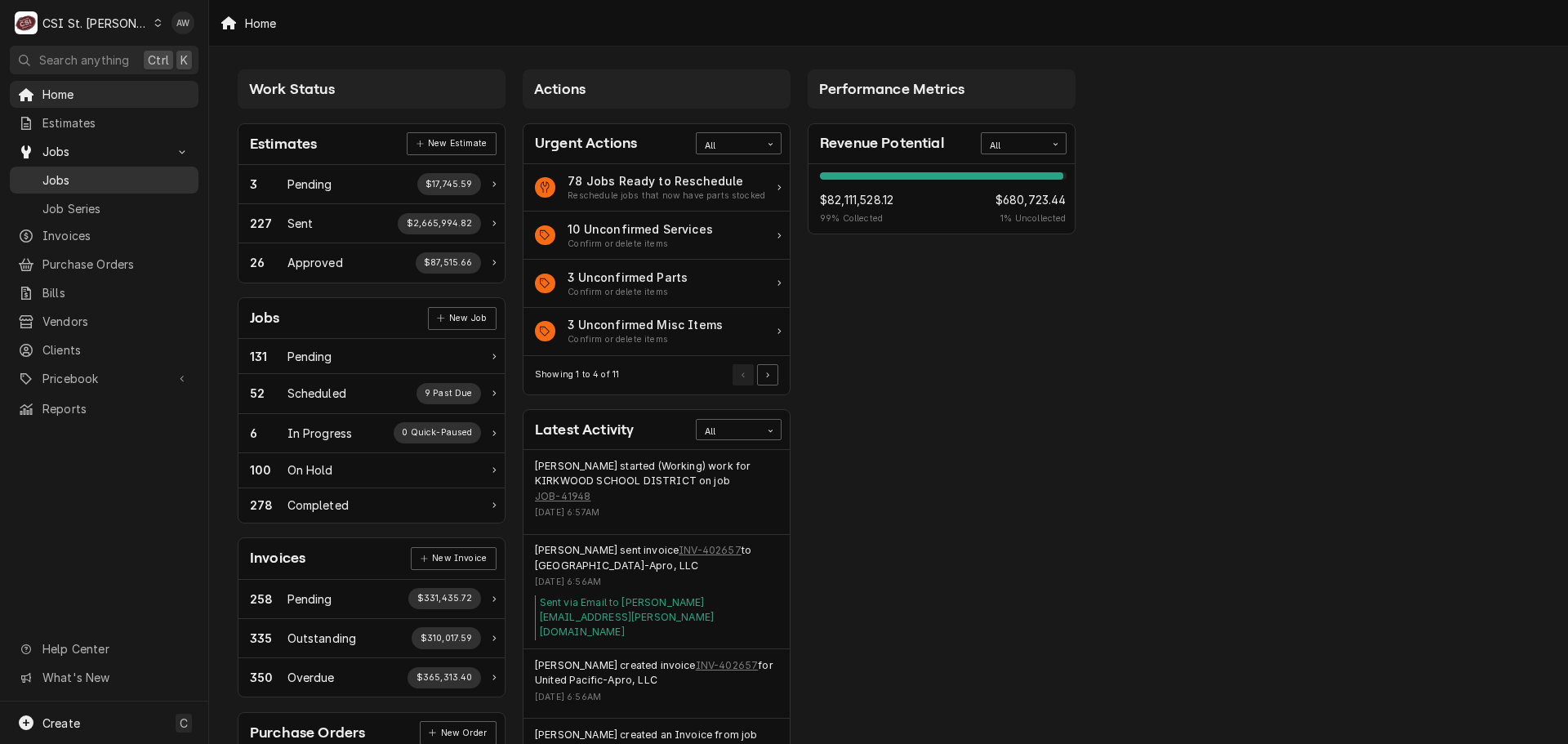
click at [94, 178] on span "Jobs" at bounding box center [117, 180] width 148 height 17
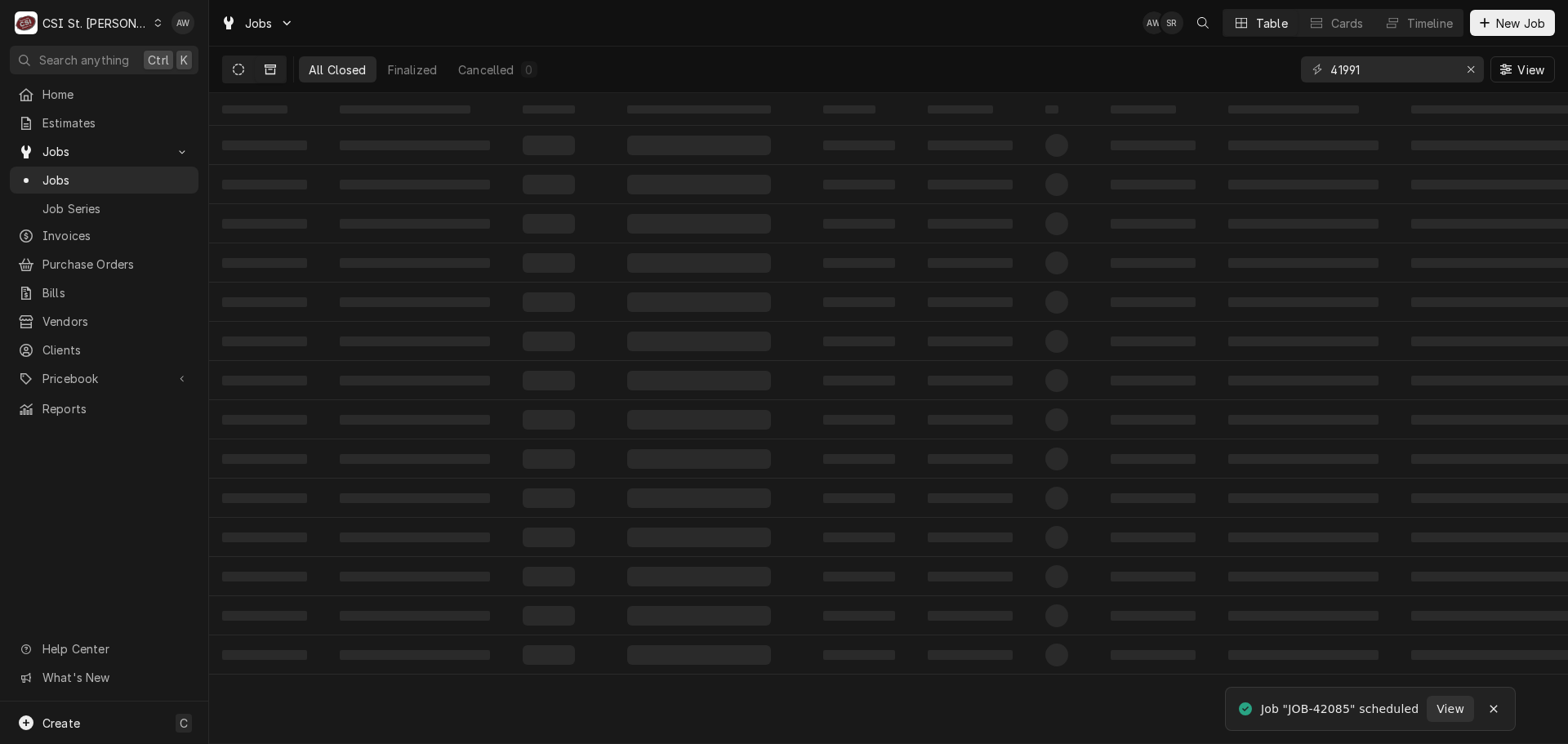
click at [229, 71] on button "Dynamic Content Wrapper" at bounding box center [238, 69] width 31 height 26
drag, startPoint x: 1380, startPoint y: 76, endPoint x: 1239, endPoint y: 74, distance: 141.0
click at [1239, 74] on div "All Open Pending 0 Scheduled 0 In Progress 0 On Hold 0 Completed 41991 View" at bounding box center [888, 69] width 1333 height 46
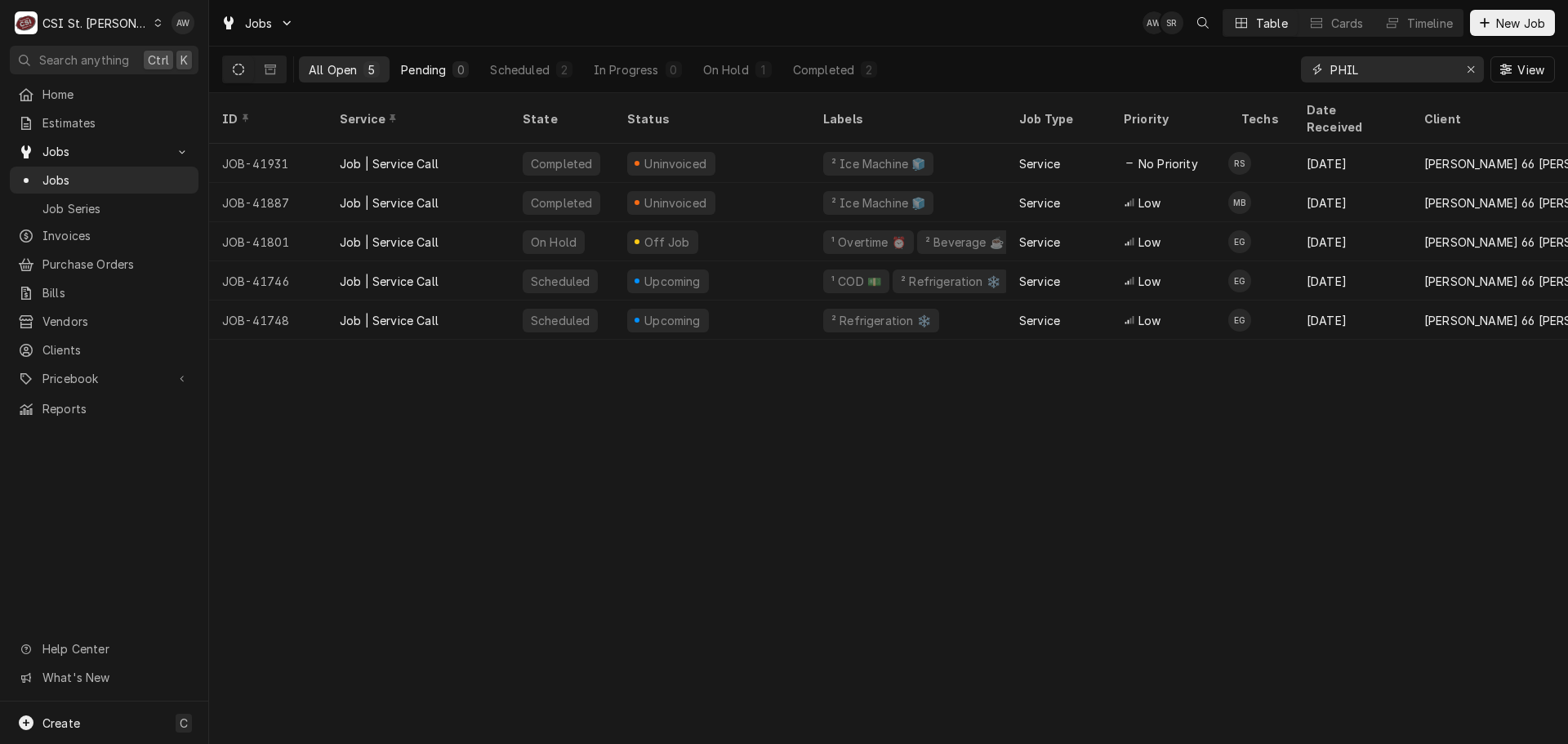
type input "PHIL"
click at [447, 68] on button "Pending 0" at bounding box center [435, 69] width 88 height 26
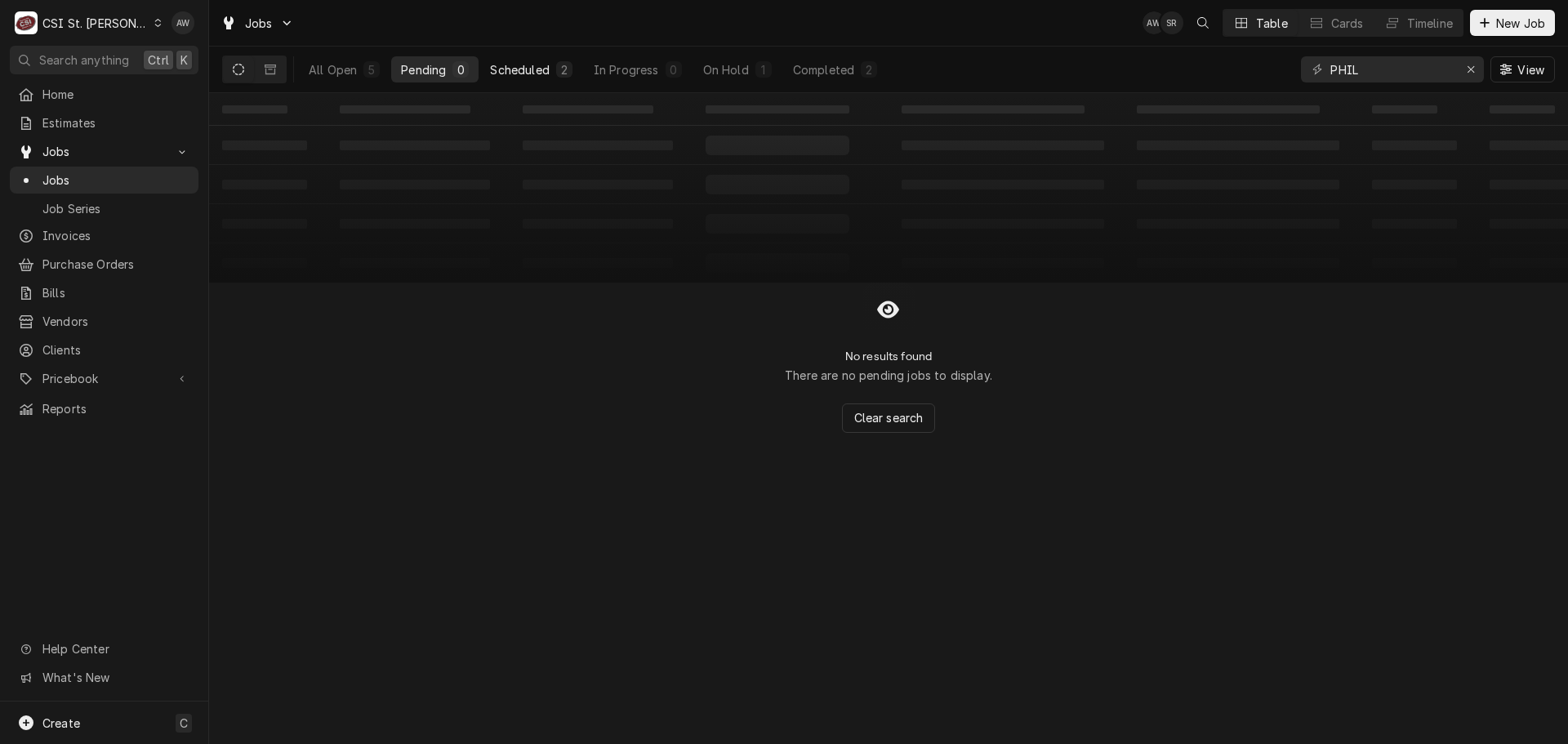
click at [563, 72] on div "2" at bounding box center [564, 70] width 10 height 17
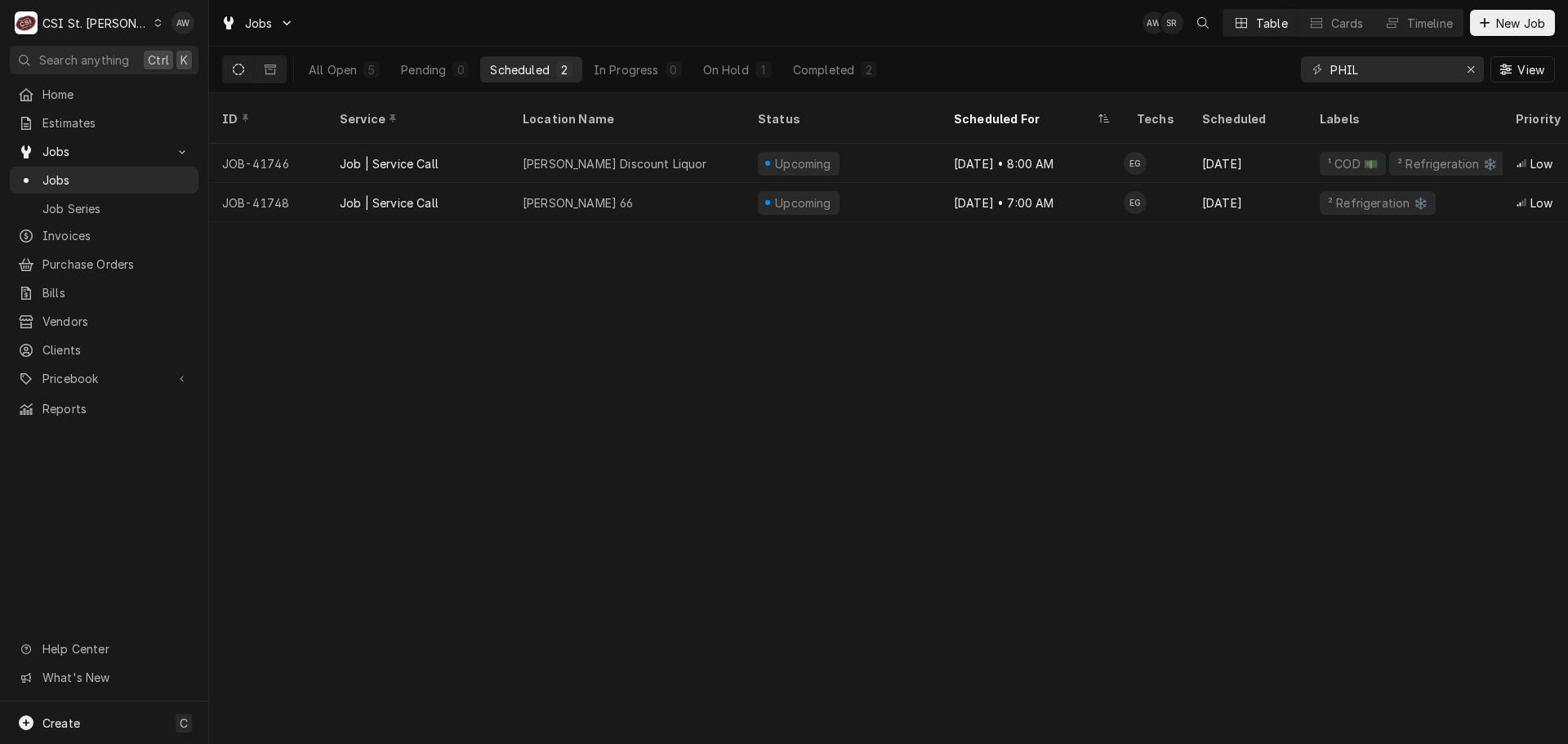
click at [846, 386] on div "ID Service Location Name Status Scheduled For Techs Scheduled Labels Priority D…" at bounding box center [888, 419] width 1359 height 651
click at [707, 75] on div "On Hold" at bounding box center [725, 70] width 46 height 17
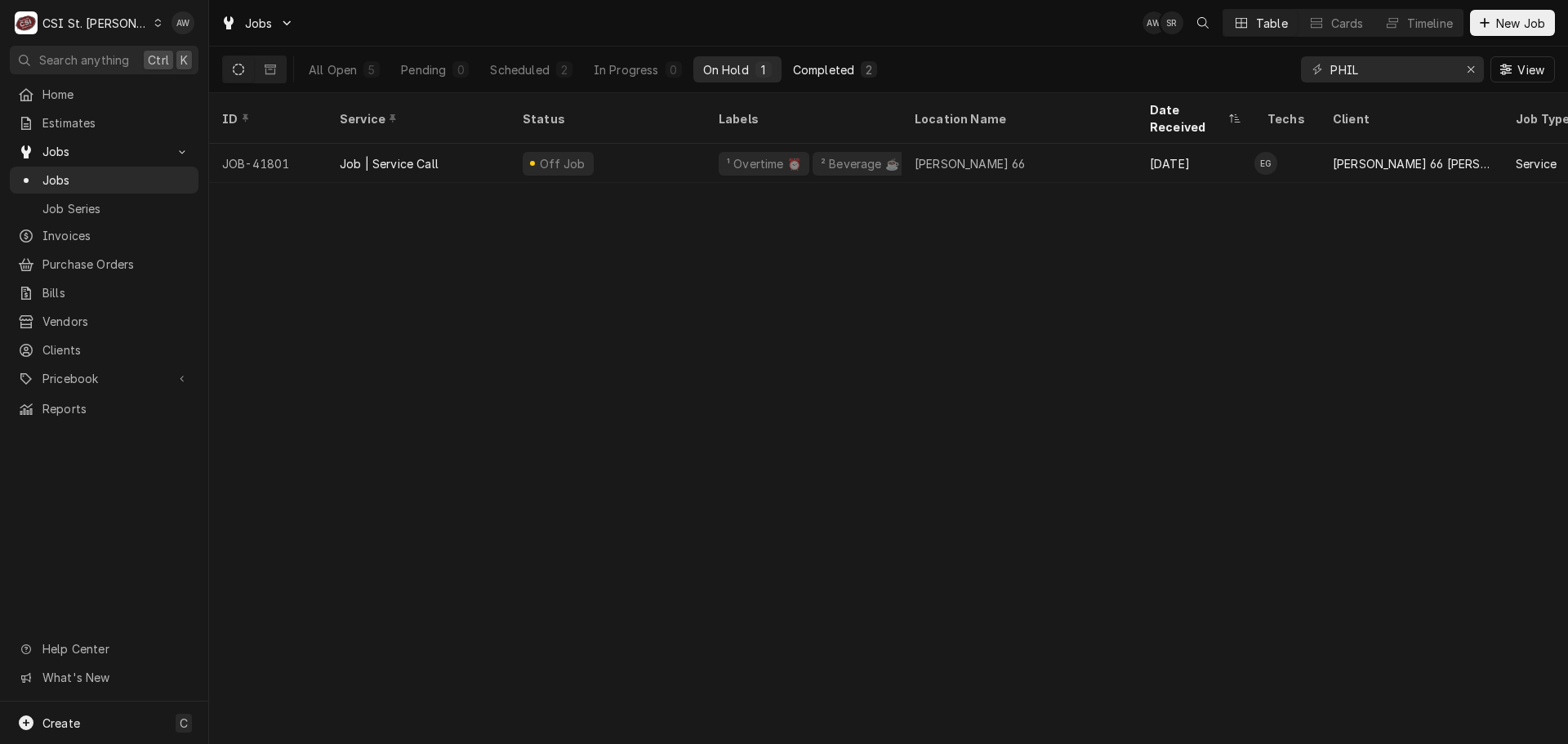
click at [846, 73] on div "Completed" at bounding box center [824, 70] width 62 height 17
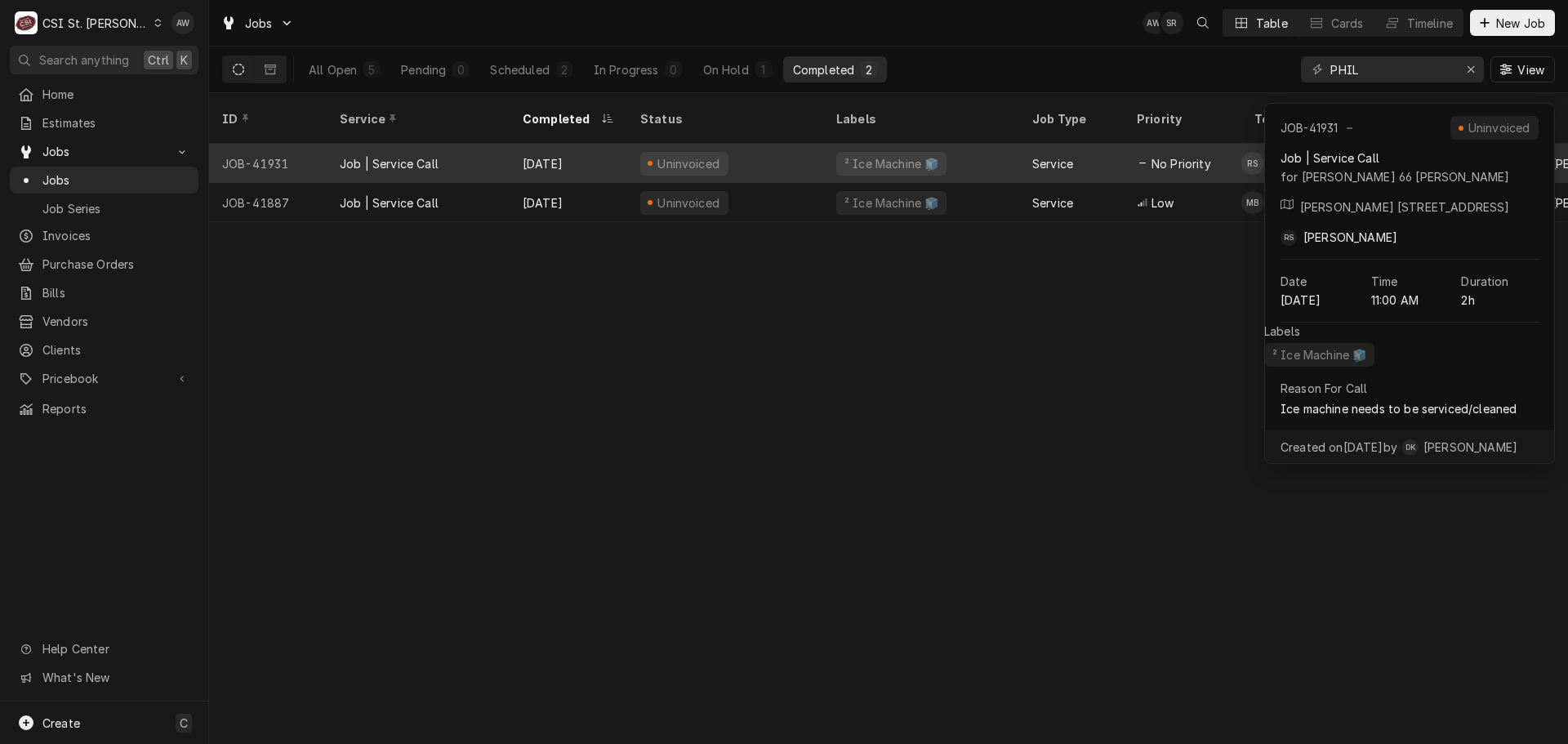
click at [741, 152] on div "Uninvoiced" at bounding box center [725, 163] width 196 height 39
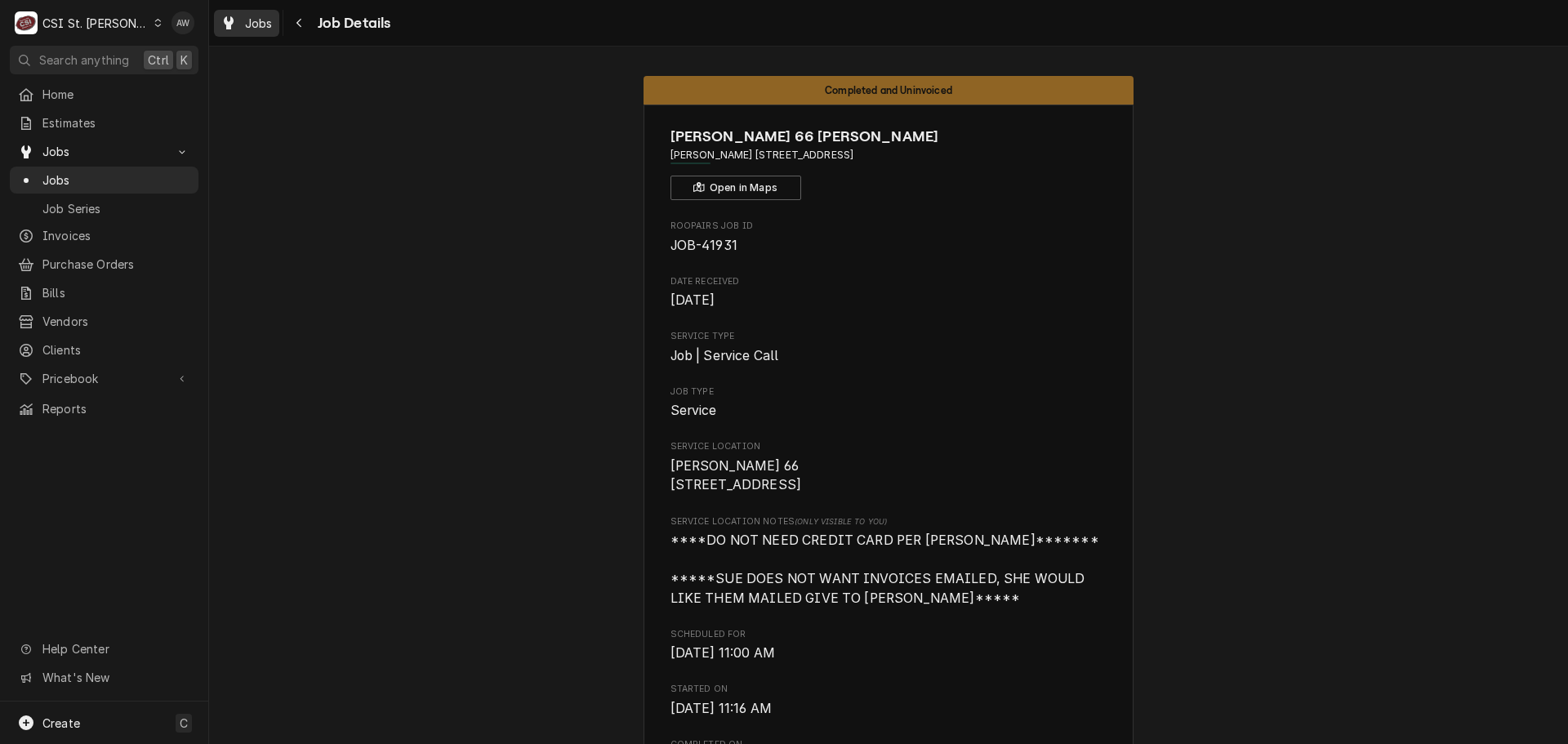
click at [267, 24] on span "Jobs" at bounding box center [259, 23] width 28 height 17
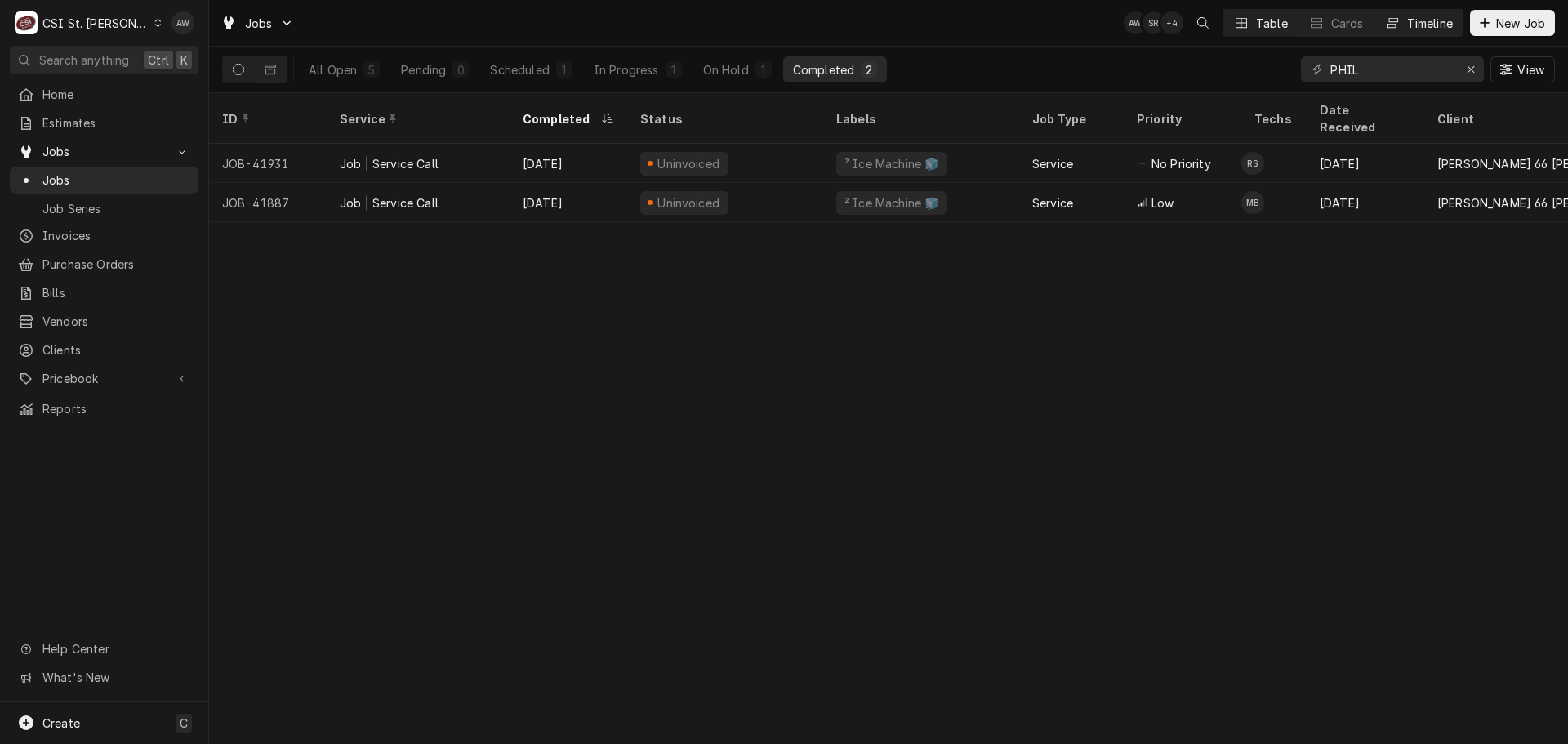
click at [1410, 19] on div "Timeline" at bounding box center [1430, 23] width 46 height 17
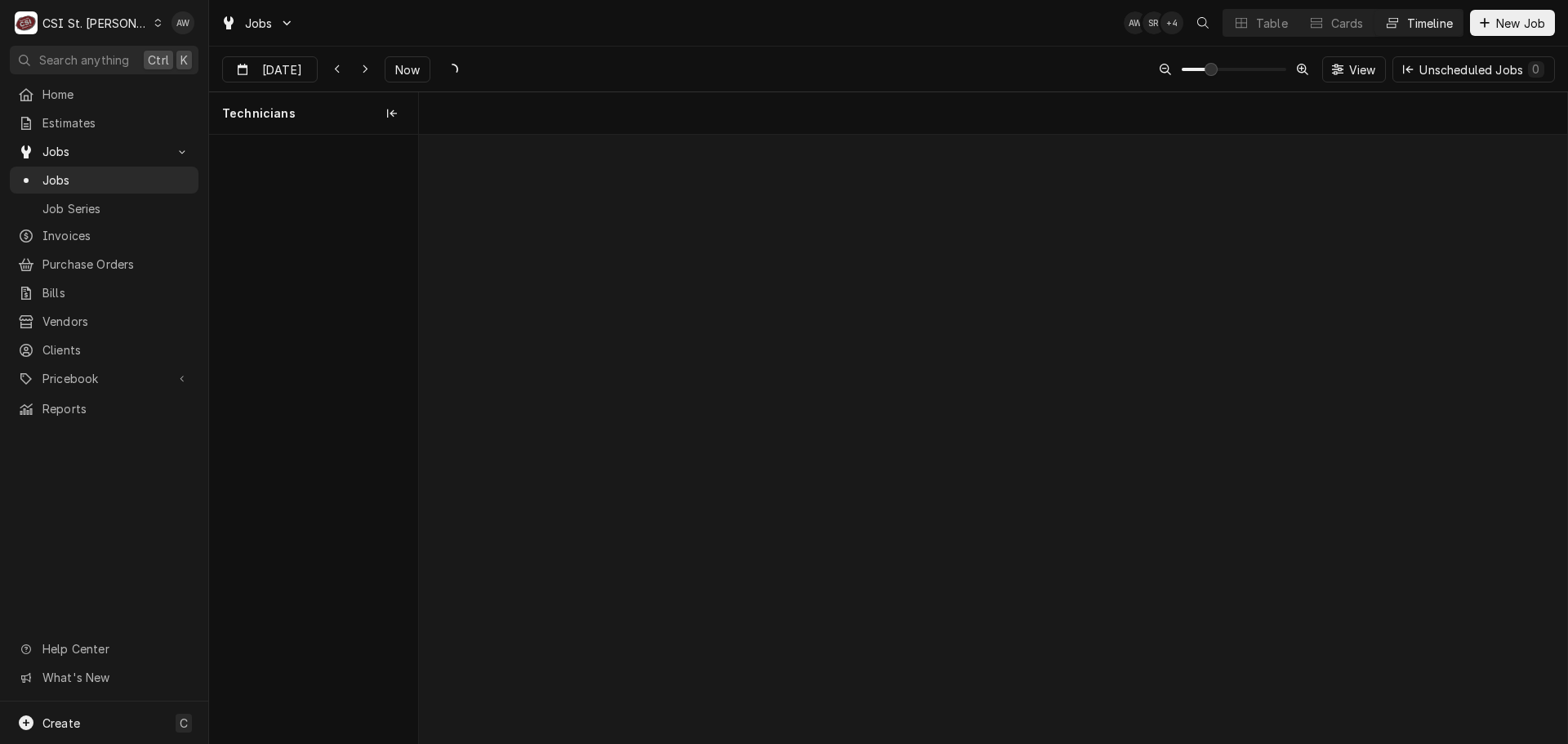
scroll to position [0, 22749]
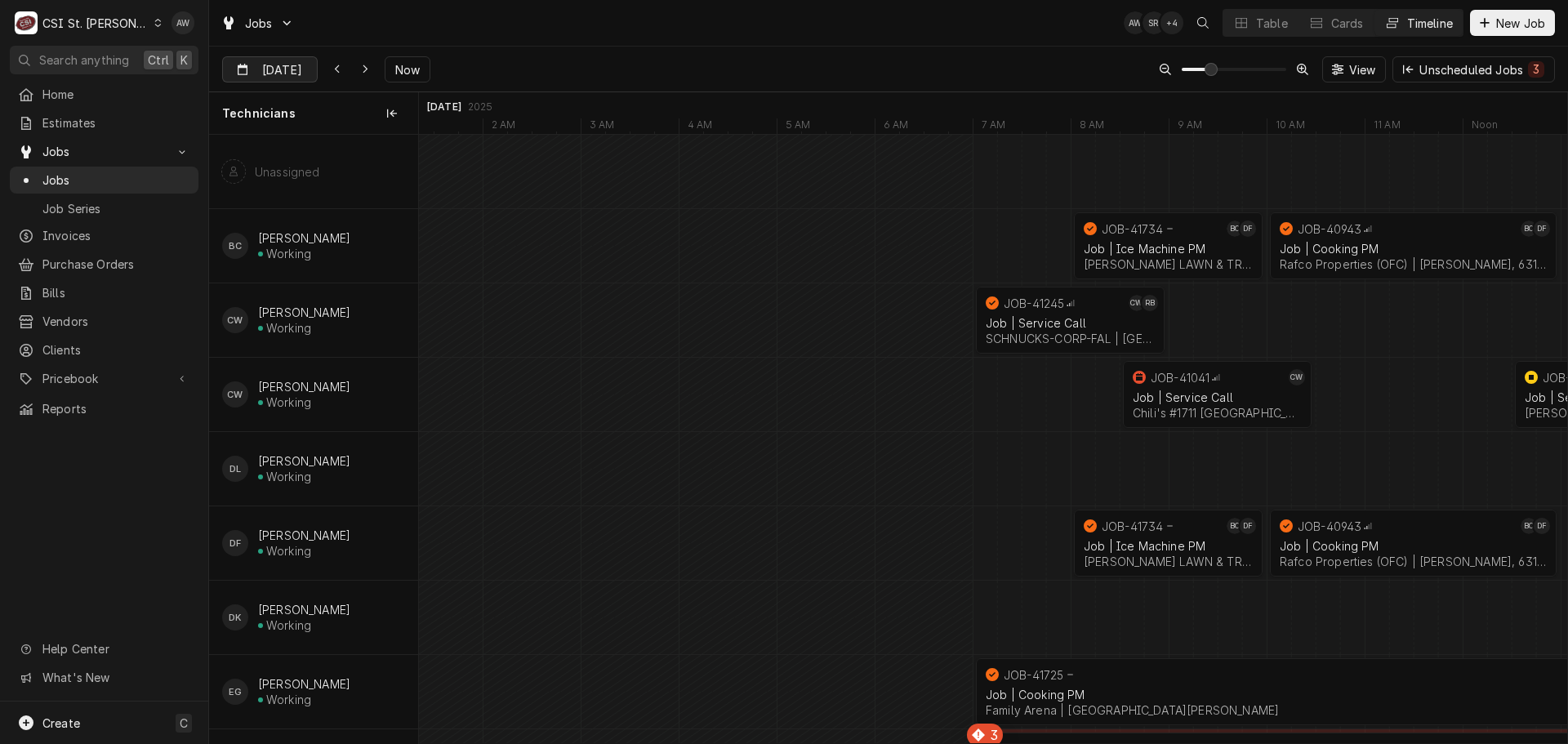
click at [305, 73] on div "Dynamic Content Wrapper" at bounding box center [305, 70] width 23 height 26
click at [417, 228] on div "16" at bounding box center [415, 232] width 23 height 23
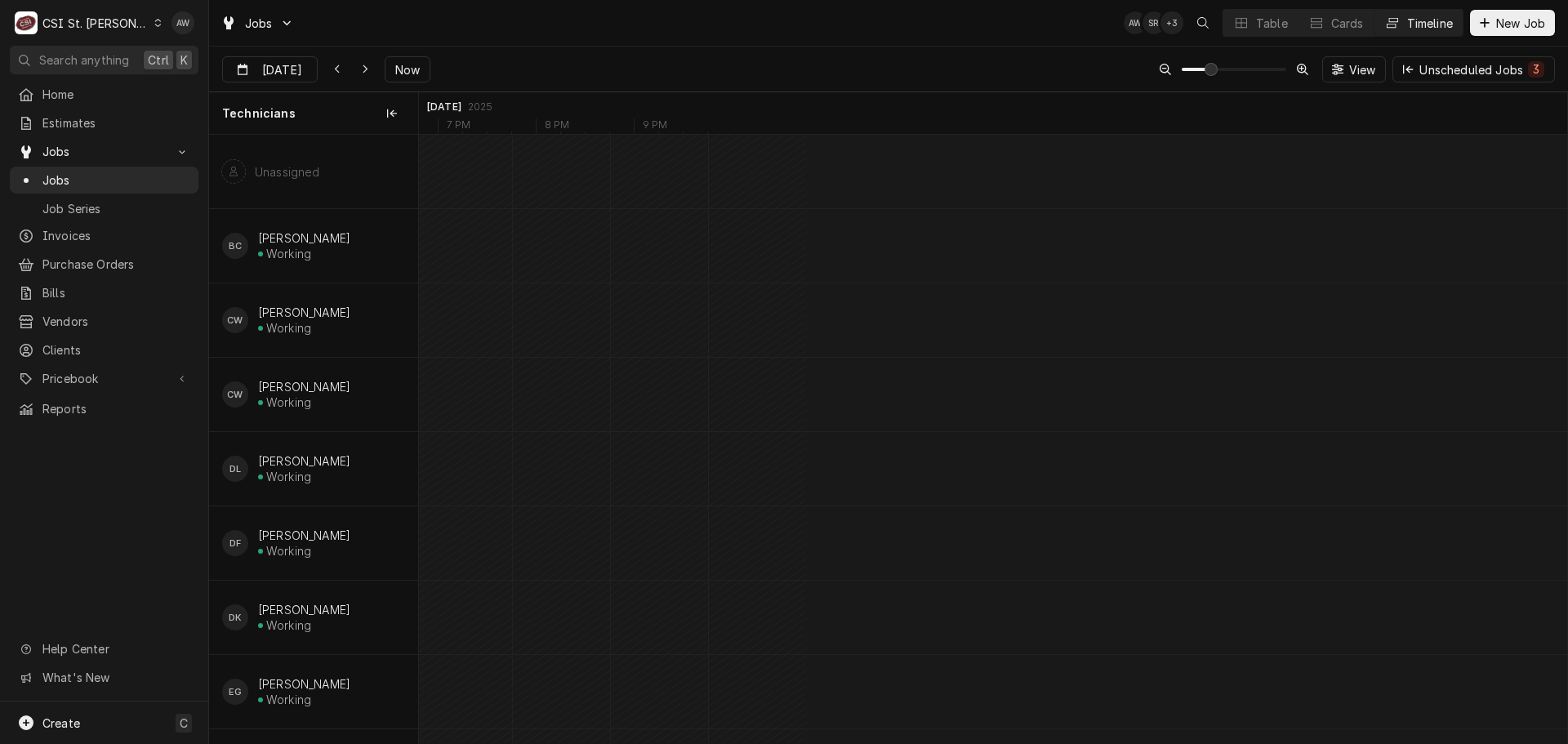
scroll to position [0, 25102]
click at [362, 69] on icon "Dynamic Content Wrapper" at bounding box center [365, 69] width 7 height 11
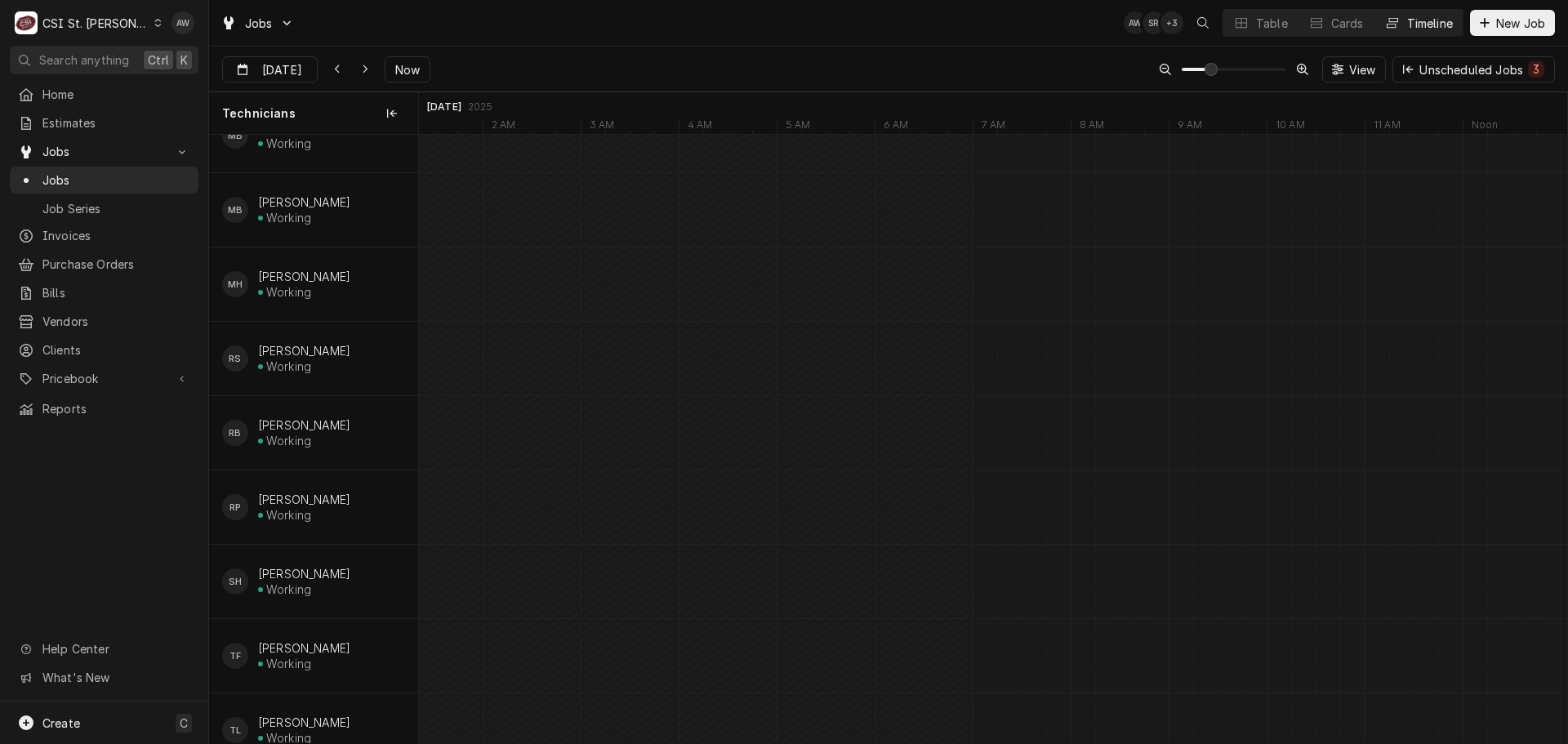
scroll to position [1564, 0]
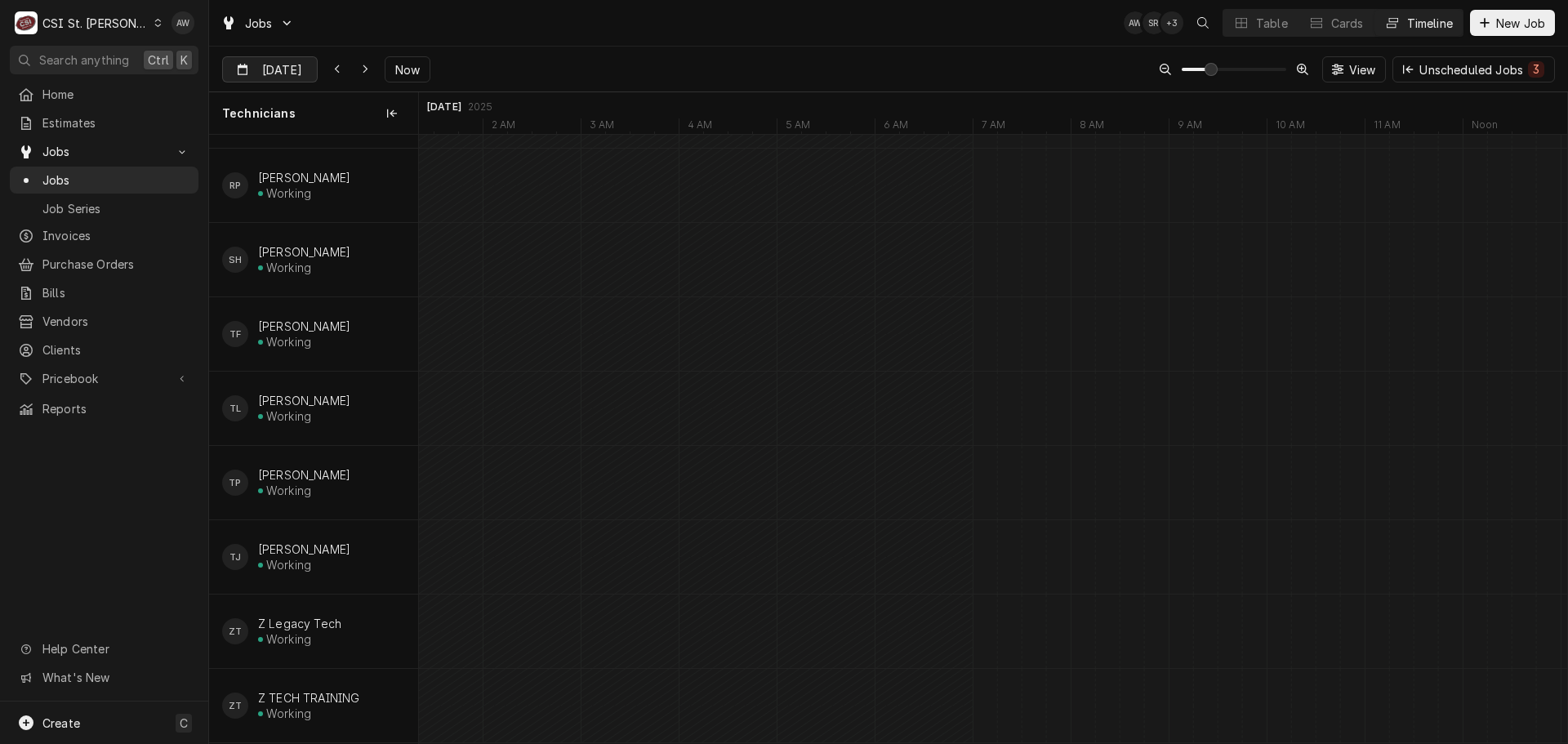
click at [294, 76] on div "Dynamic Content Wrapper" at bounding box center [305, 70] width 23 height 26
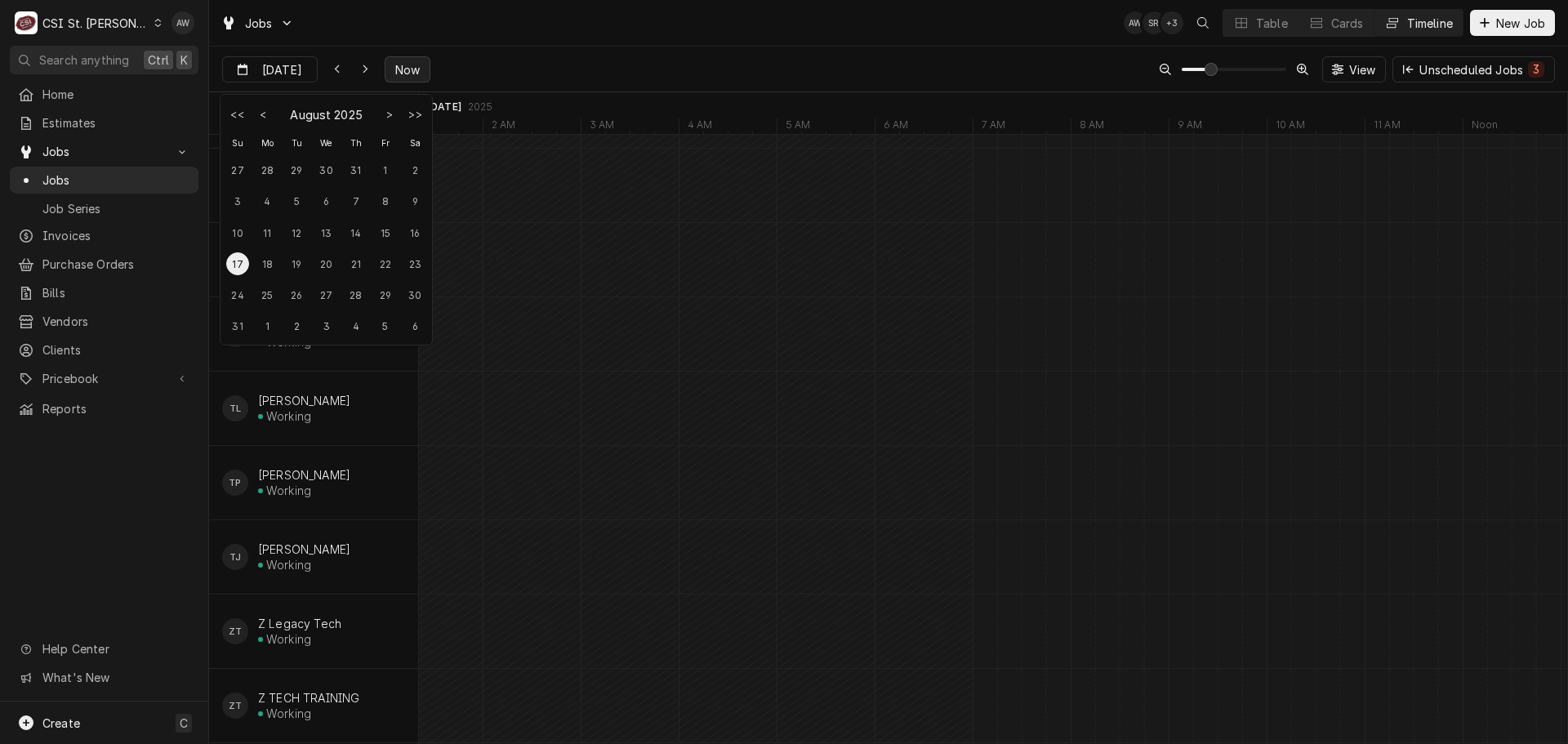
click at [403, 71] on span "Now" at bounding box center [407, 70] width 31 height 17
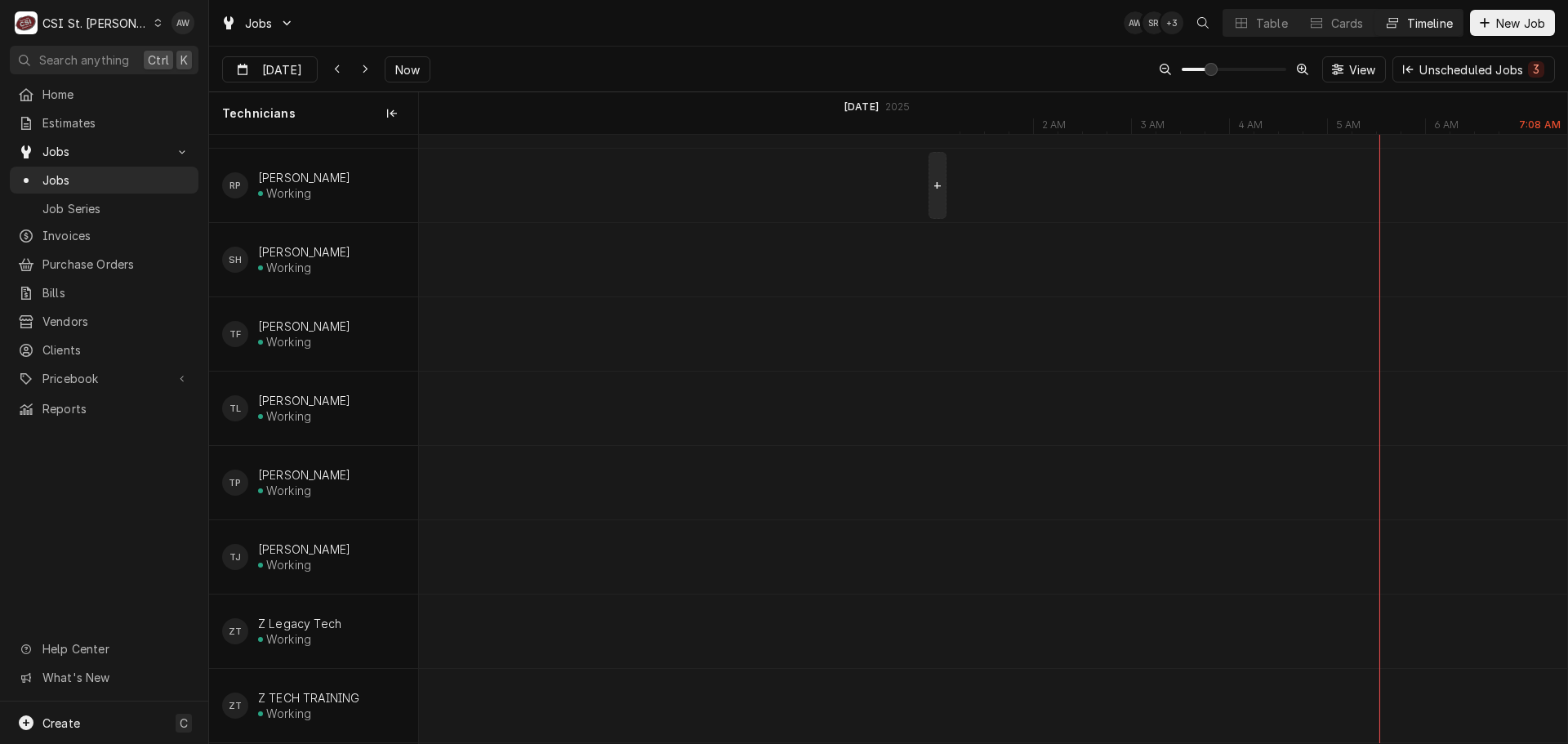
scroll to position [0, 29820]
type input "[DATE]"
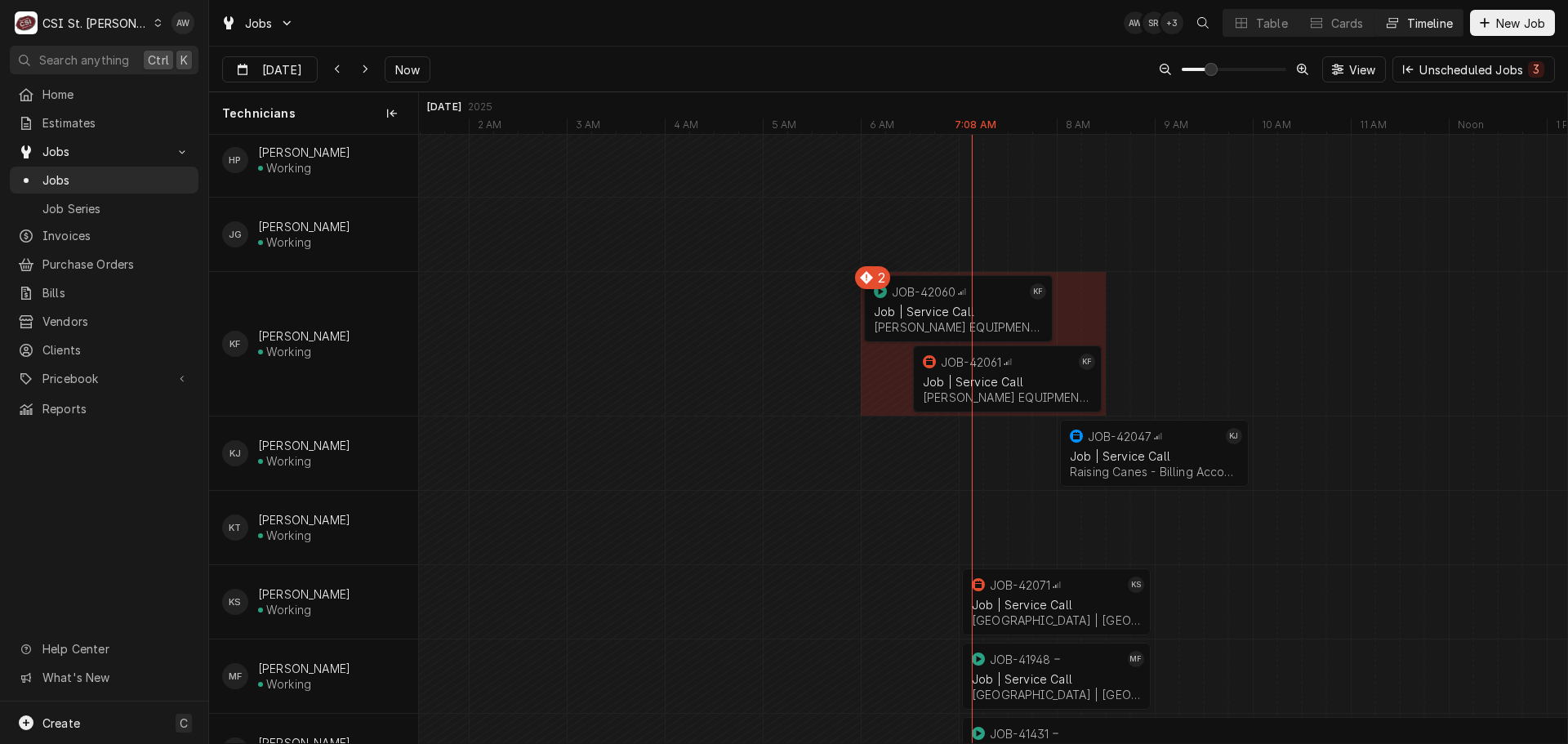
scroll to position [723, 0]
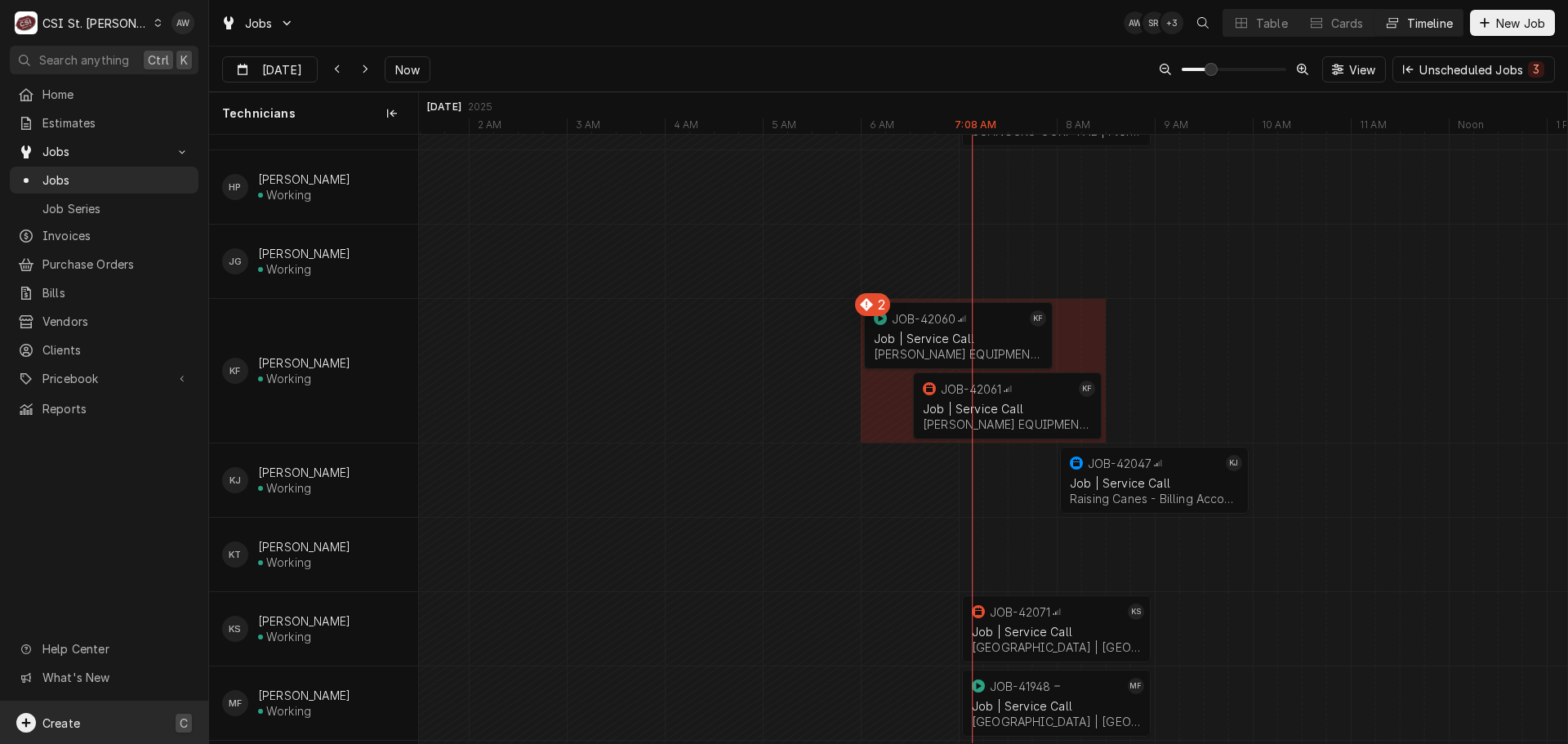
click at [103, 712] on div "Create C" at bounding box center [103, 723] width 208 height 43
click at [287, 557] on div "Job" at bounding box center [305, 553] width 109 height 17
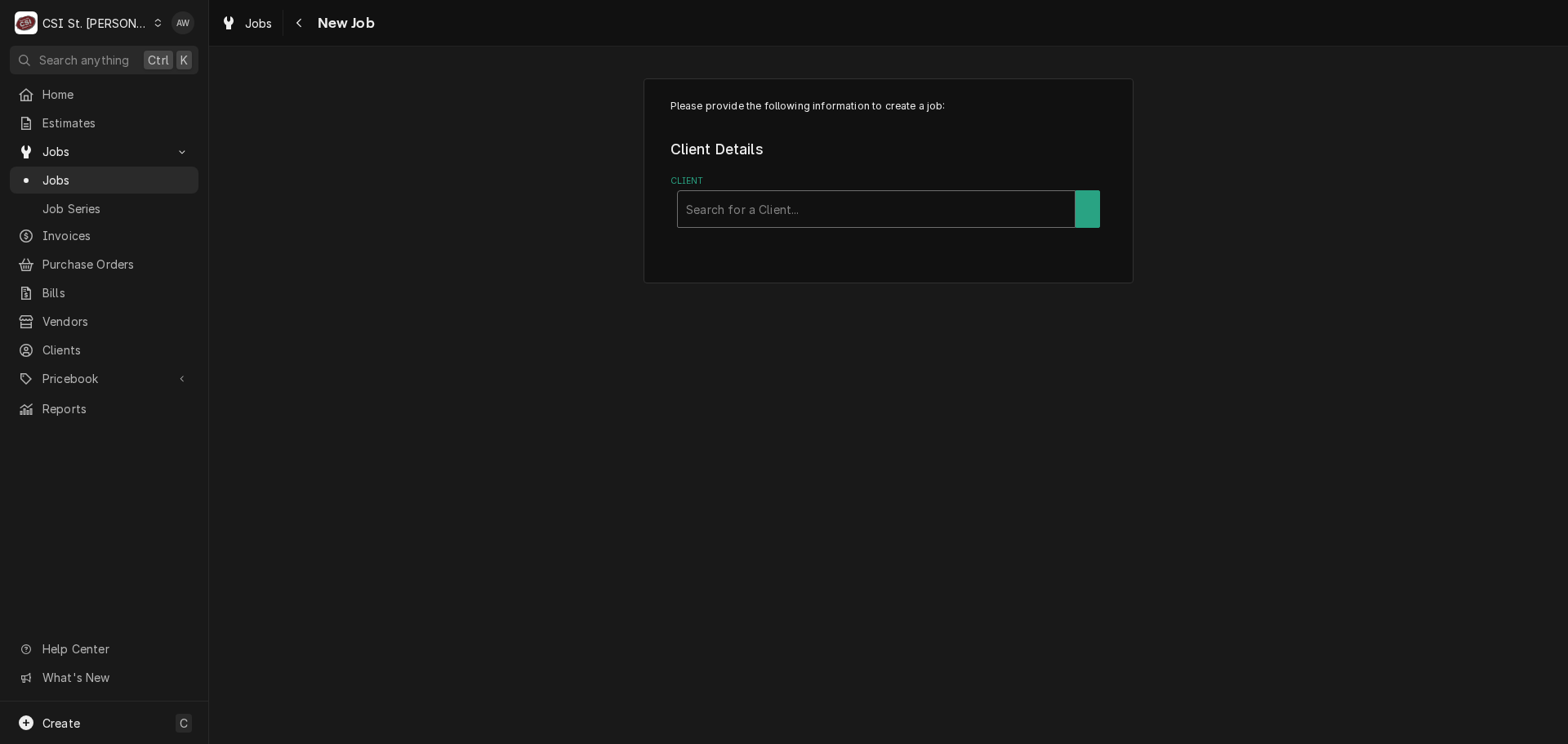
click at [763, 214] on div "Client" at bounding box center [876, 210] width 380 height 30
type input "CFESA"
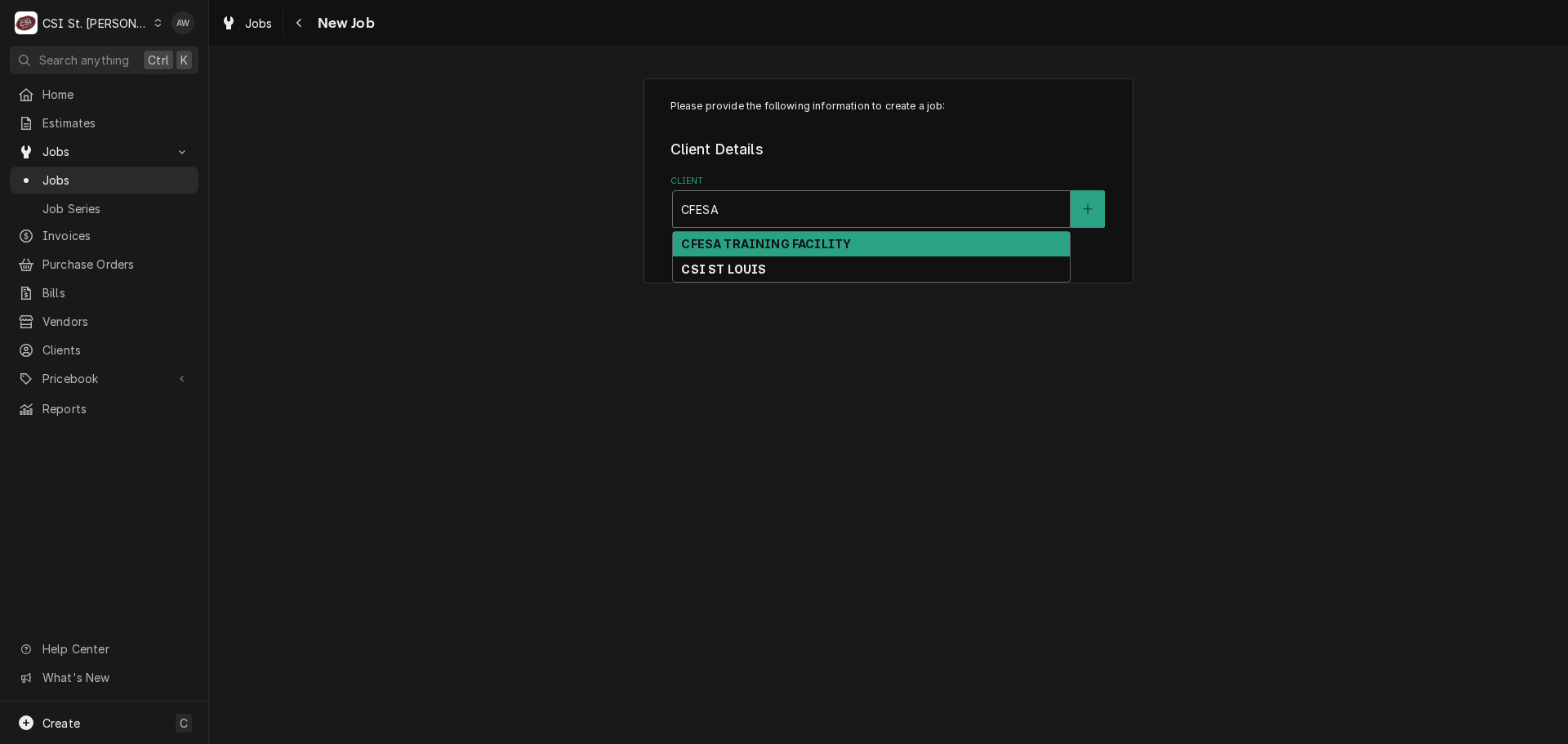
click at [762, 241] on strong "CFESA TRAINING FACILITY" at bounding box center [766, 243] width 170 height 14
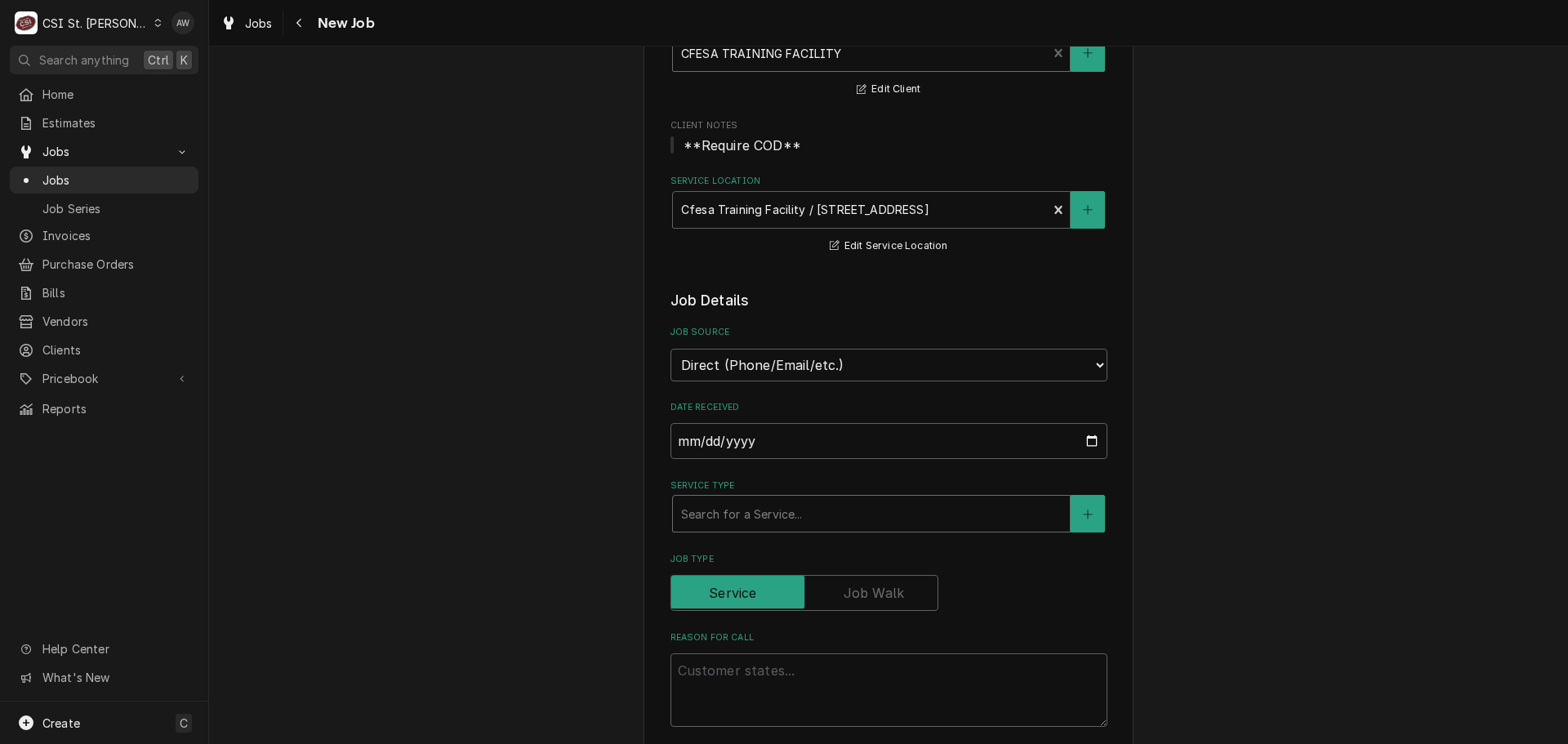
scroll to position [163, 0]
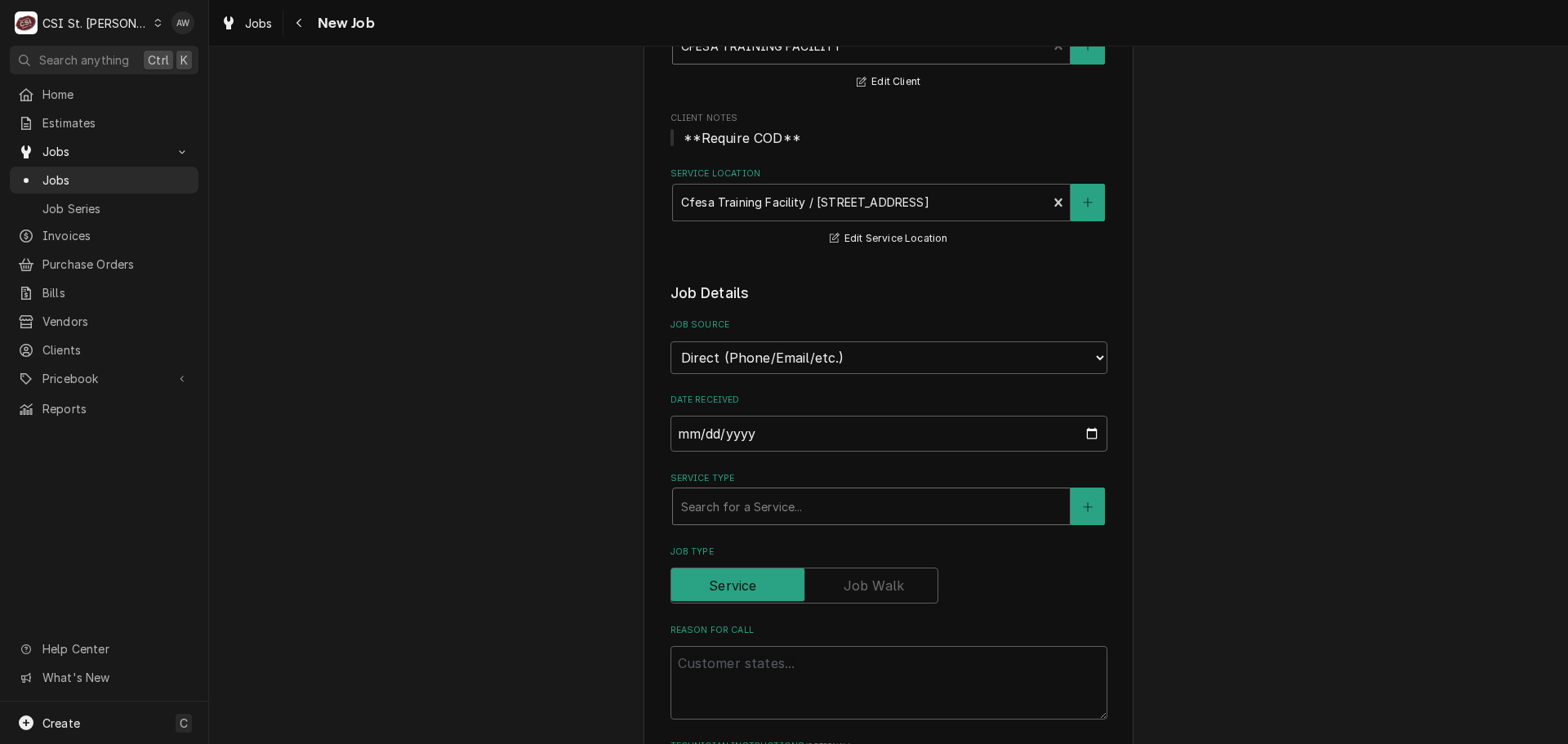
click at [766, 504] on div "Service Type" at bounding box center [872, 506] width 380 height 30
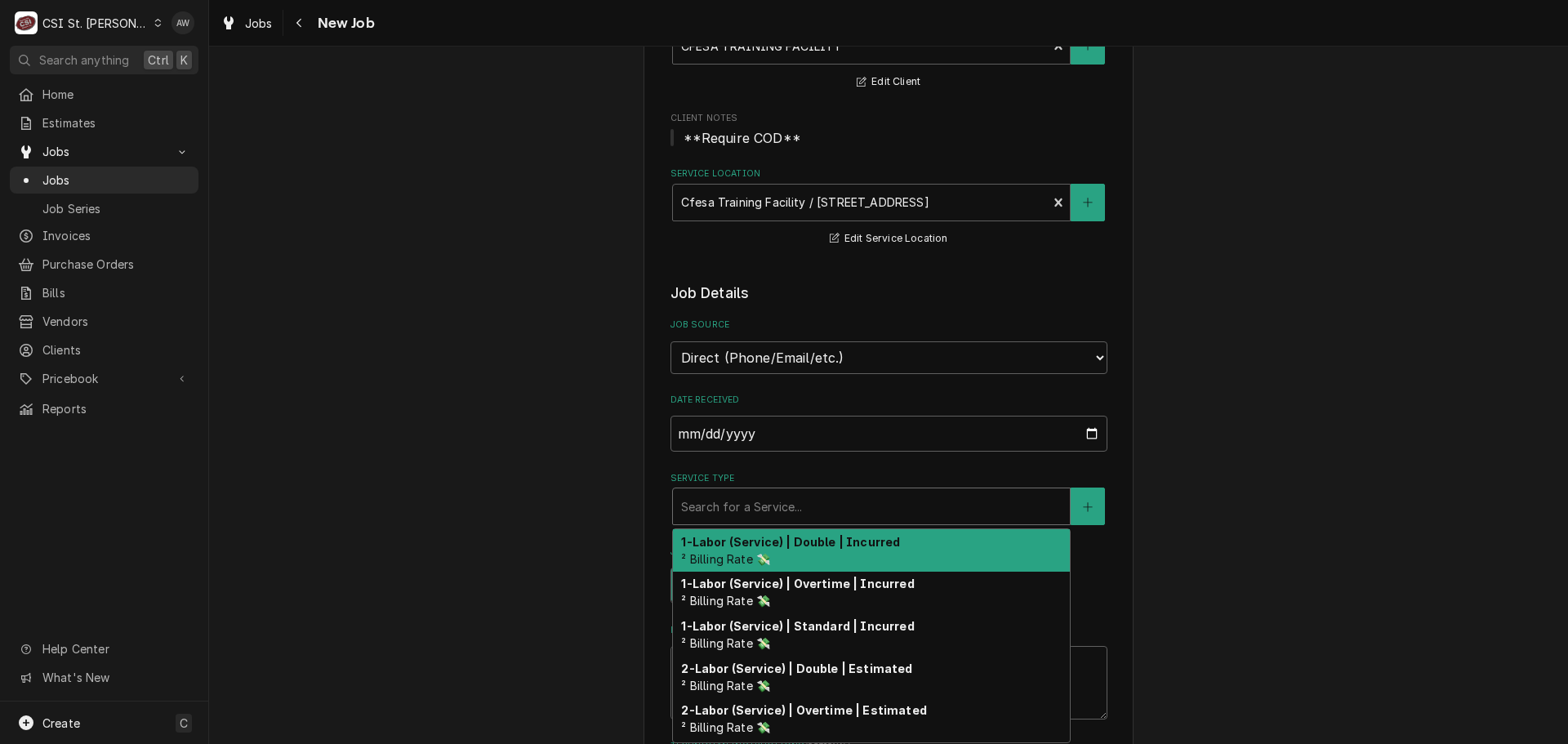
type textarea "x"
type input "T"
type textarea "x"
type input "TR"
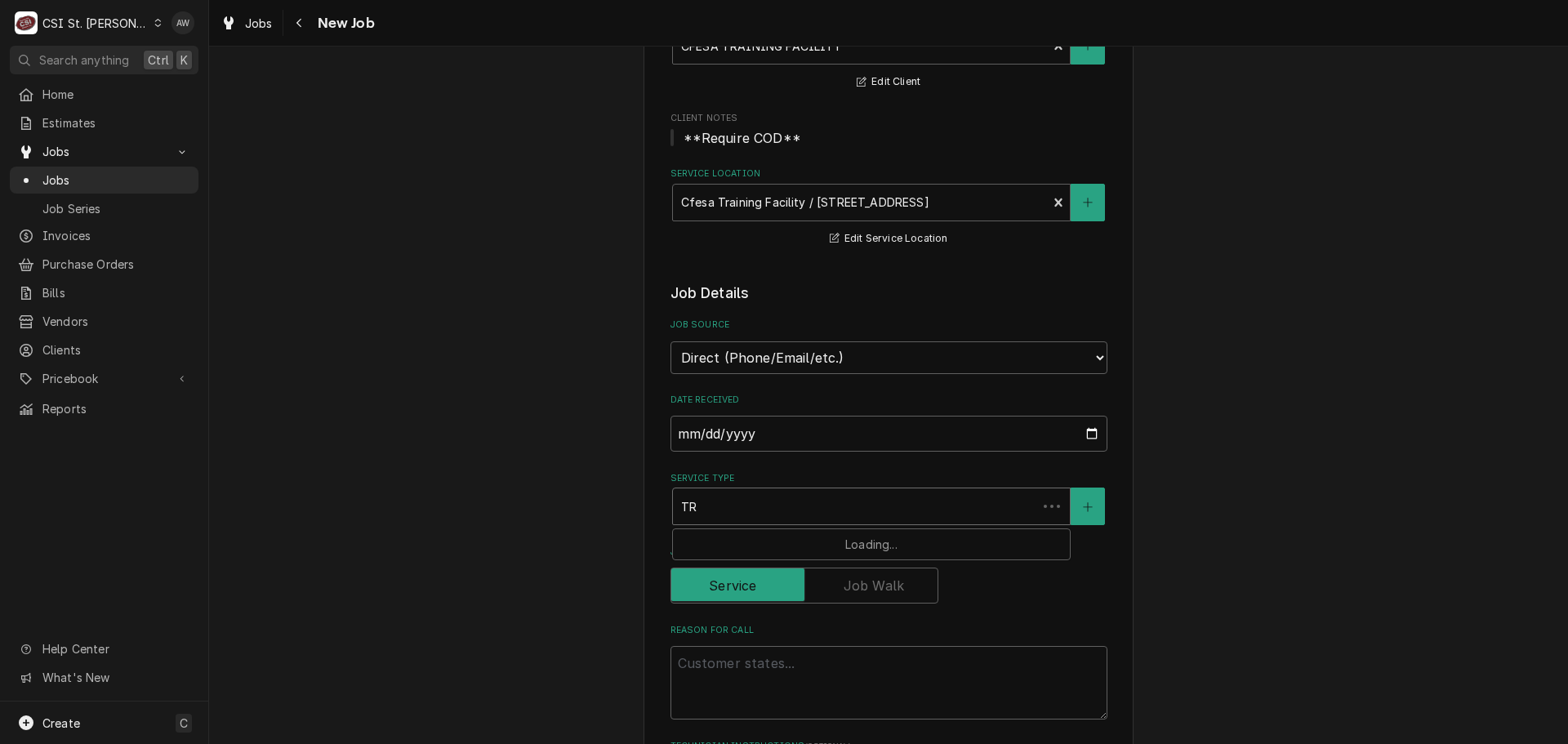
type textarea "x"
type input "TRA"
type textarea "x"
type input "TRAI"
type textarea "x"
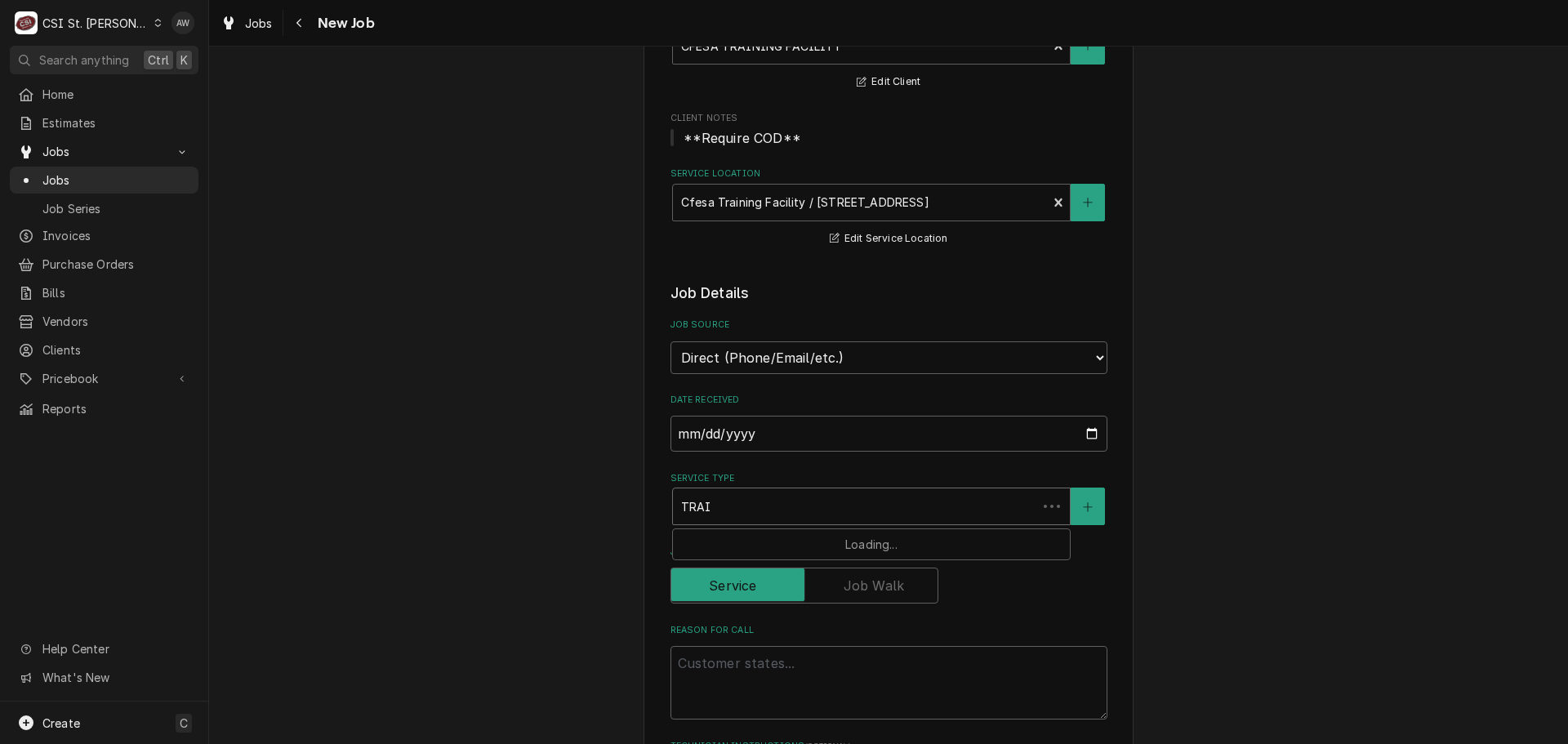
type input "TRAIN"
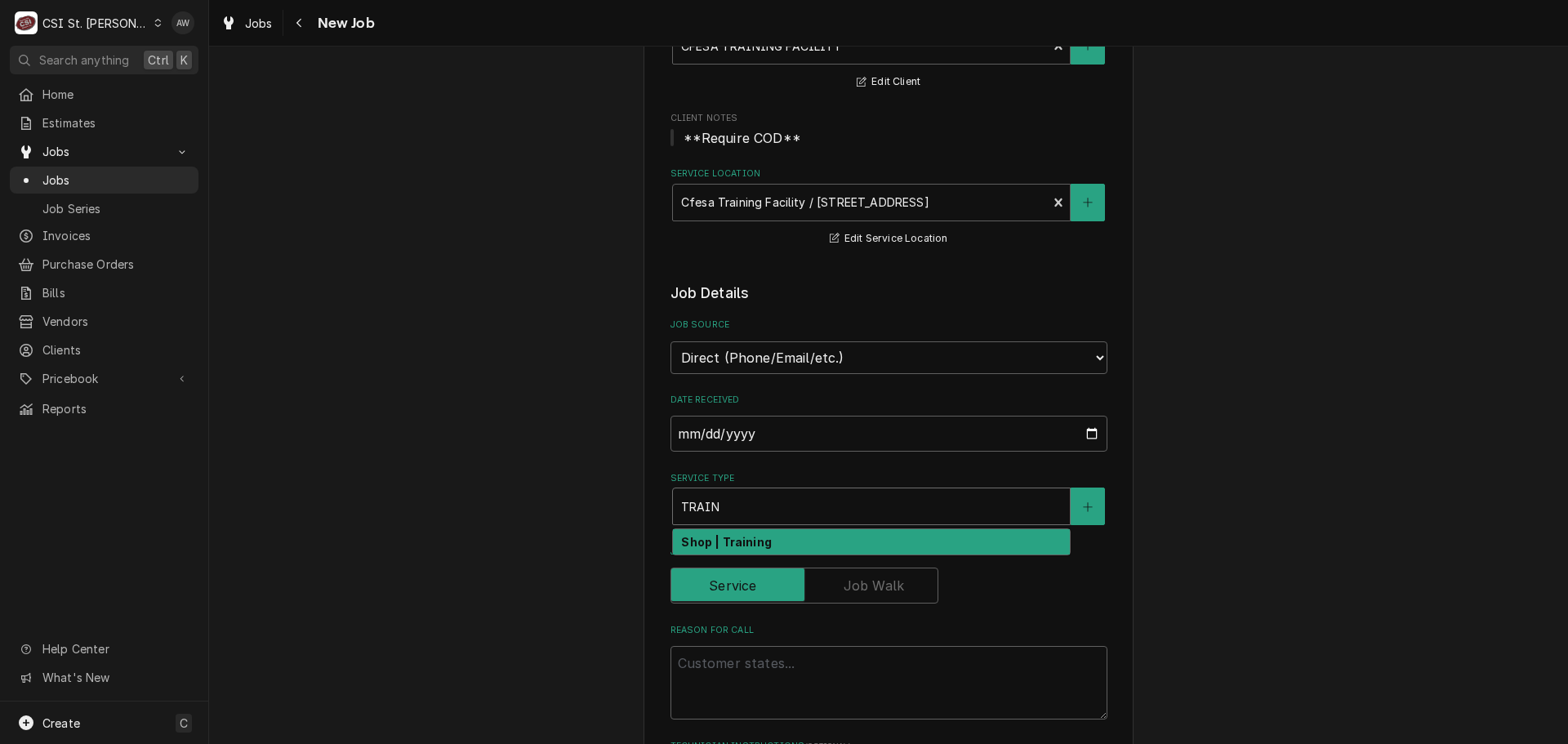
click at [766, 537] on div "Shop | Training" at bounding box center [872, 542] width 397 height 25
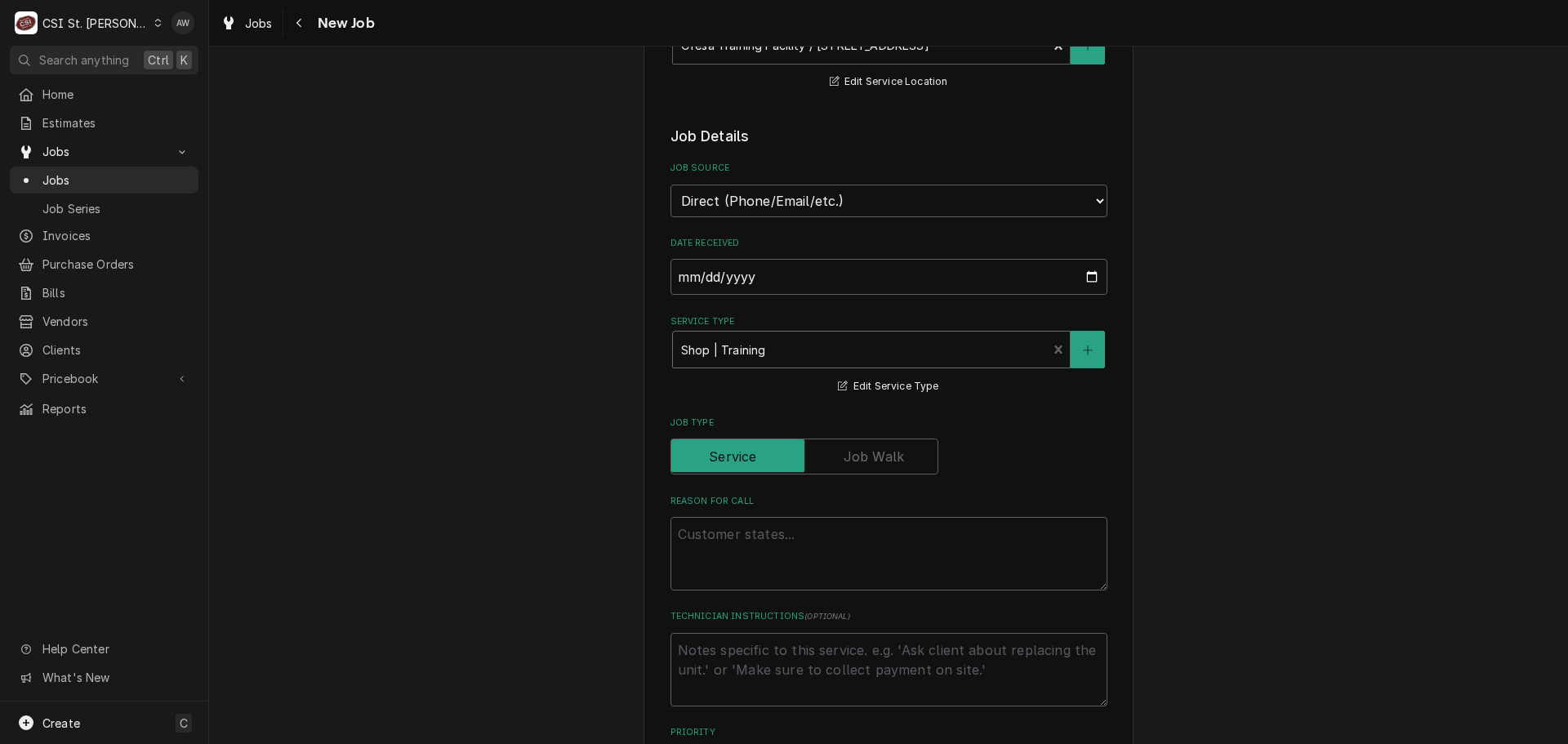
scroll to position [326, 0]
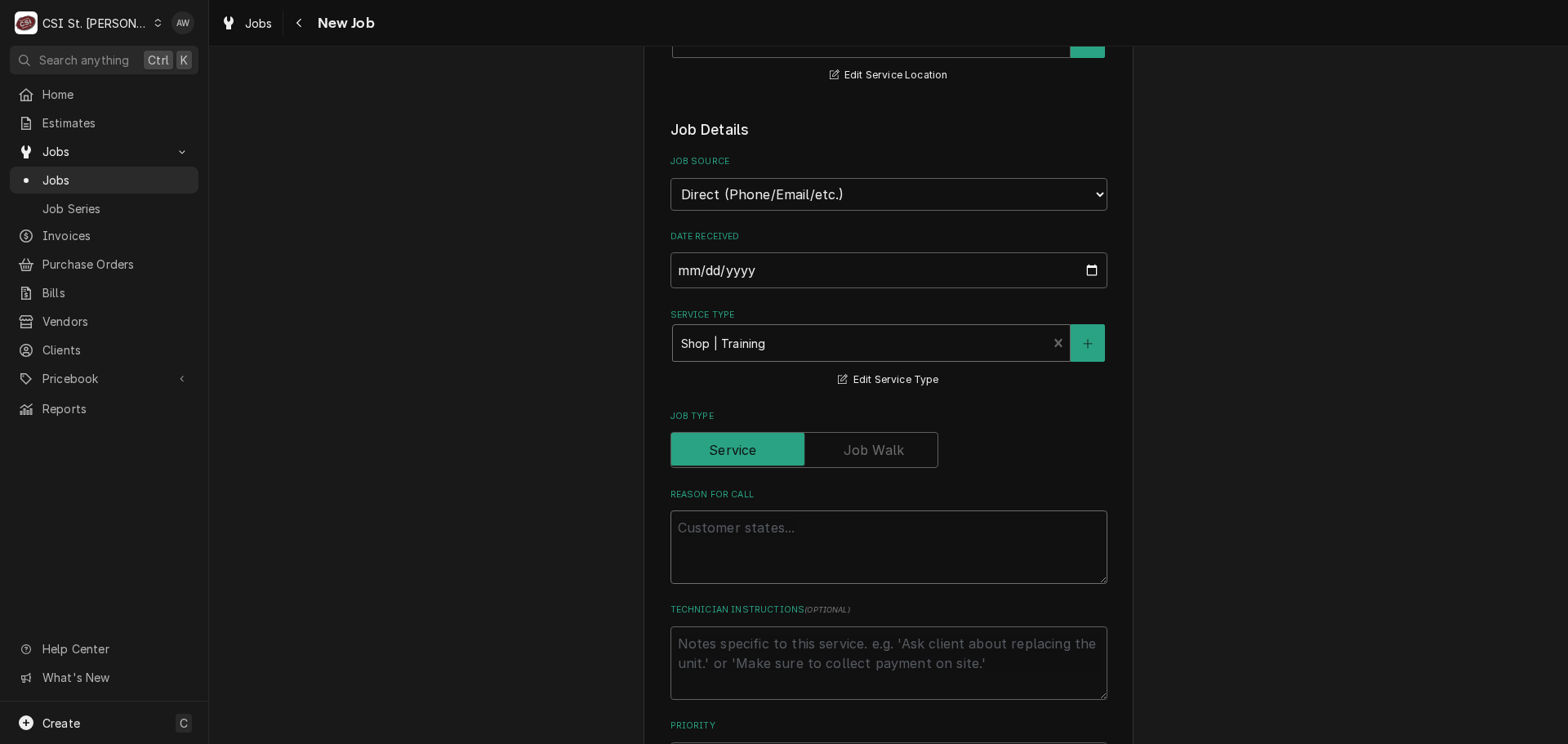
click at [852, 534] on textarea "Reason For Call" at bounding box center [888, 547] width 437 height 74
type textarea "x"
type textarea "c"
type textarea "x"
type textarea "cf"
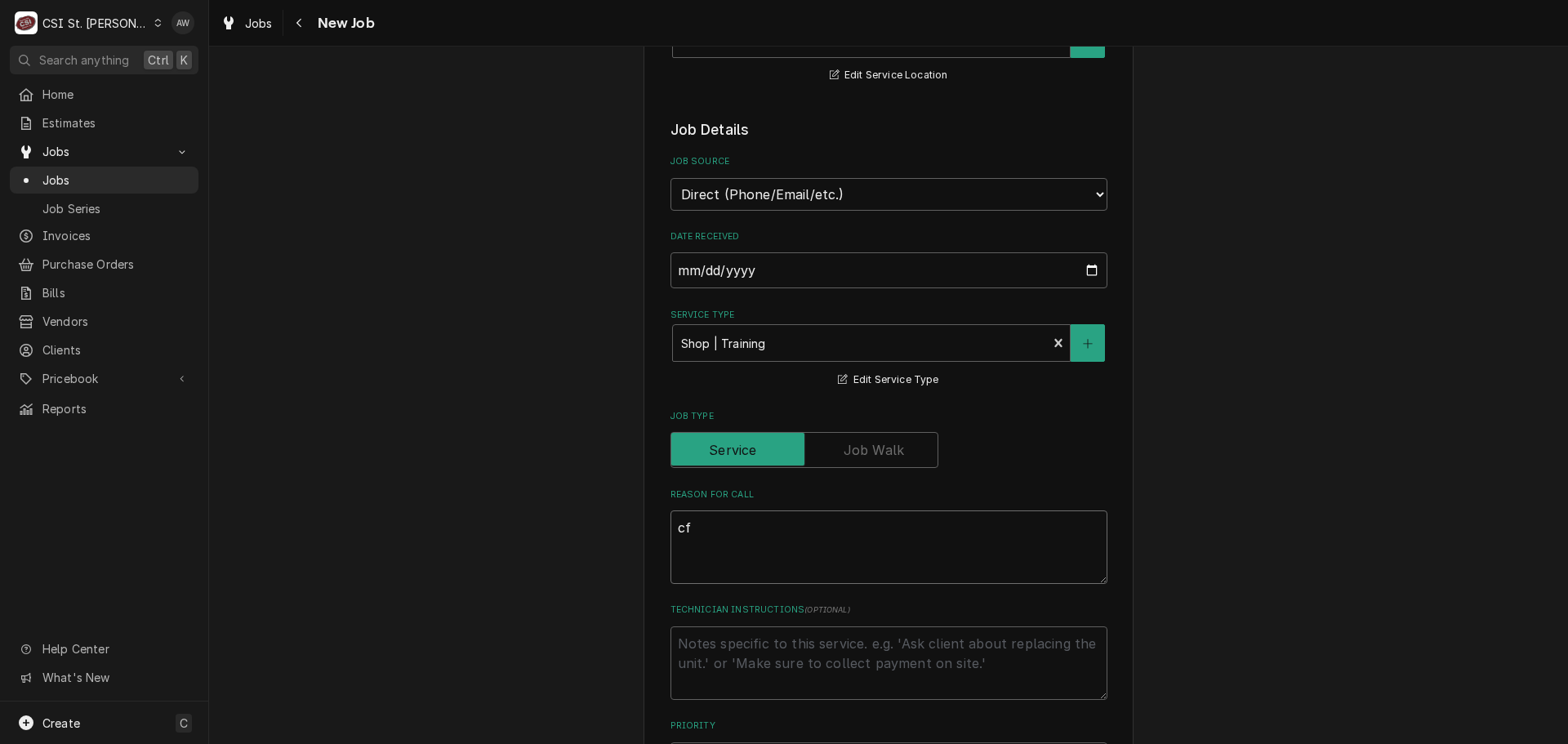
type textarea "x"
type textarea "cfs"
type textarea "x"
type textarea "cfsa"
type textarea "x"
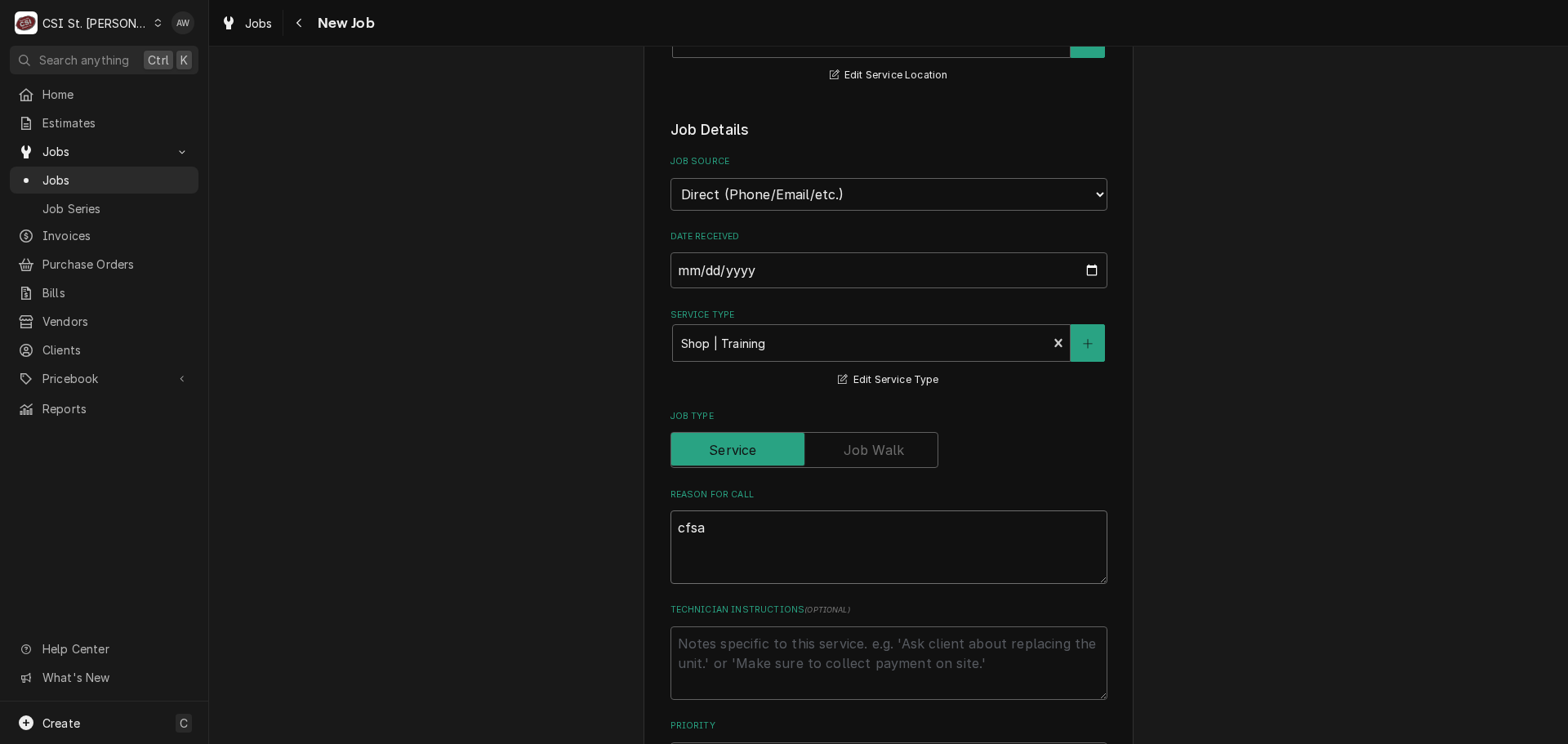
type textarea "cfs"
type textarea "x"
type textarea "cf"
type textarea "x"
type textarea "c"
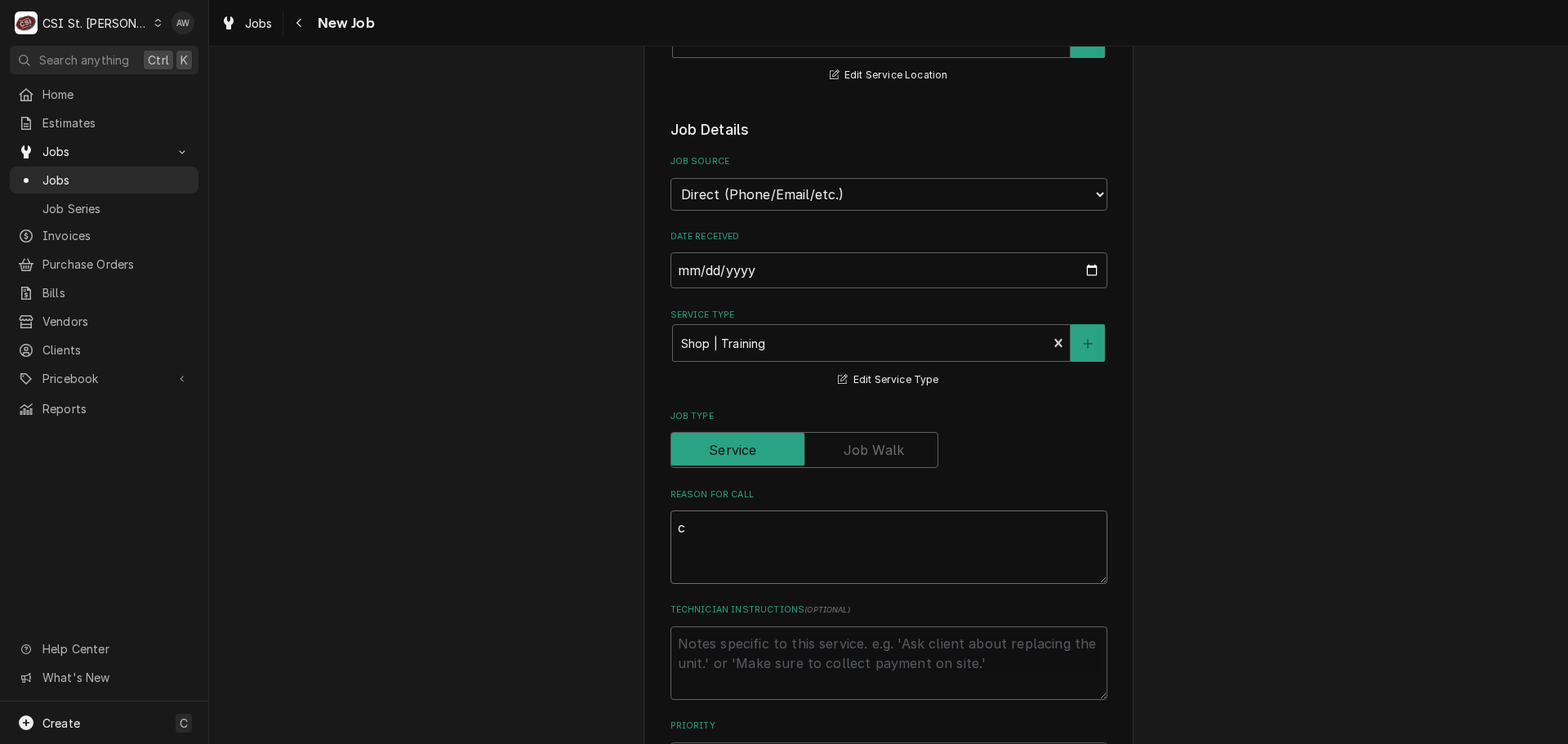
type textarea "x"
type textarea "C"
type textarea "x"
type textarea "CF"
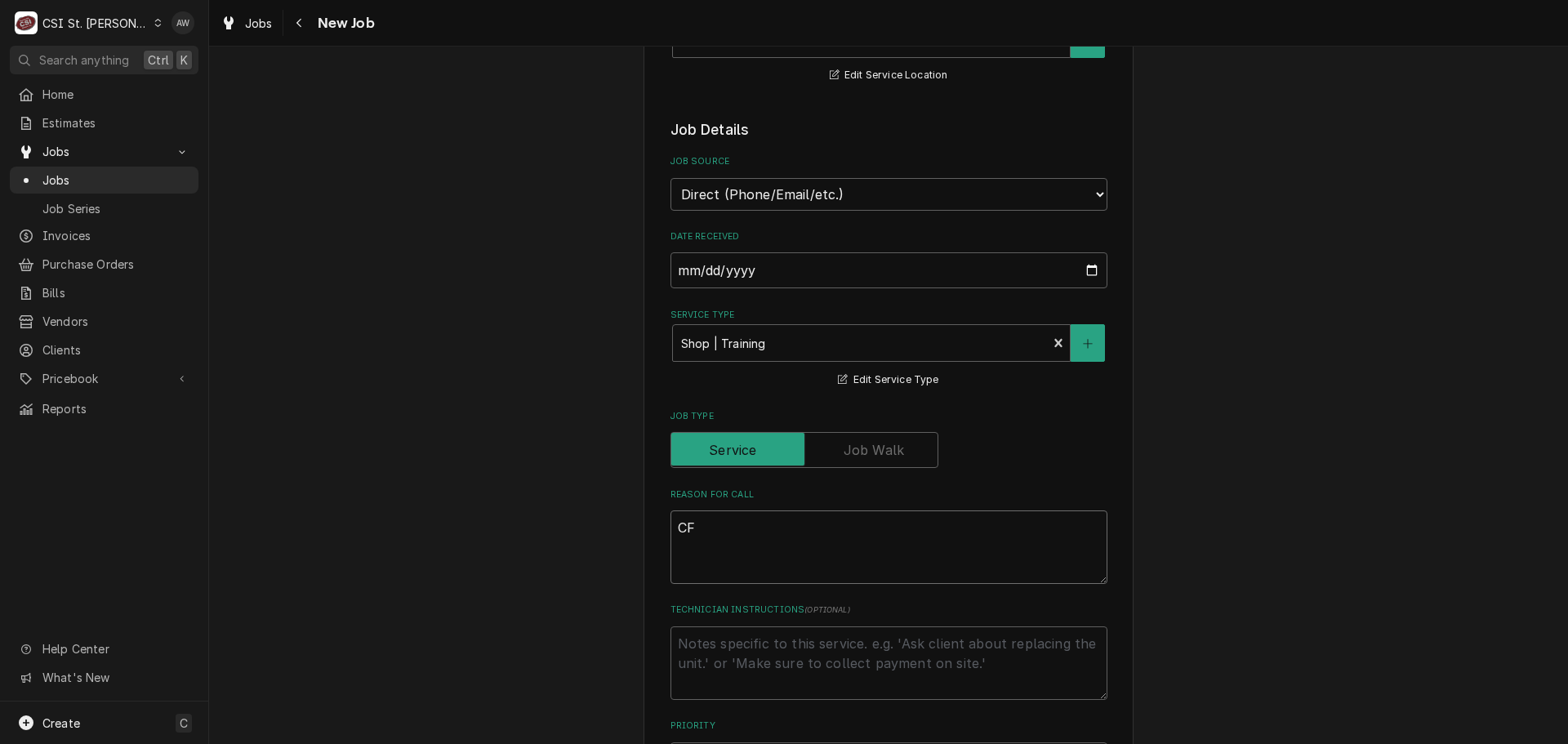
type textarea "x"
type textarea "CFE"
type textarea "x"
type textarea "CFES"
type textarea "x"
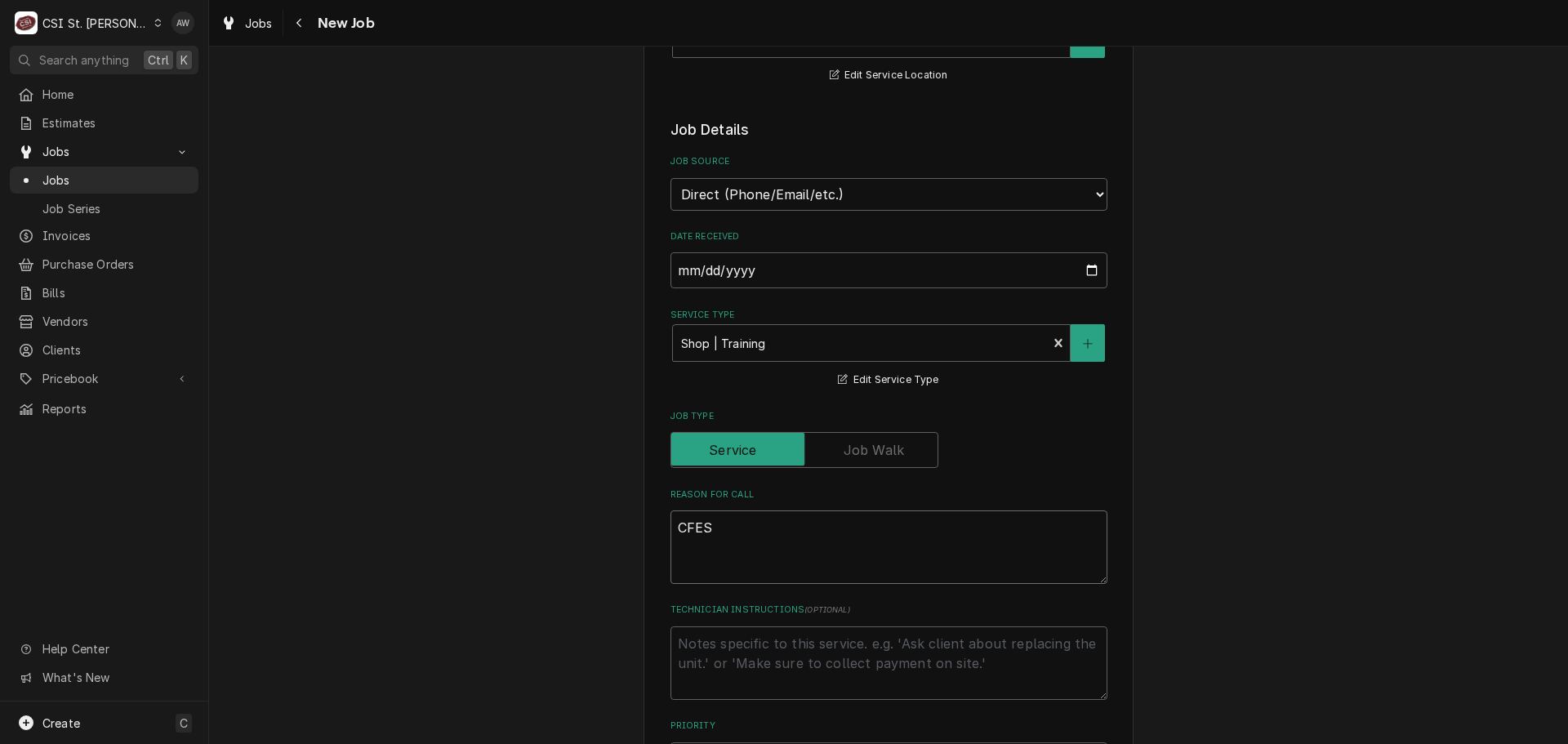
type textarea "CFESA"
type textarea "x"
type textarea "CFESA"
type textarea "x"
type textarea "CFESA T"
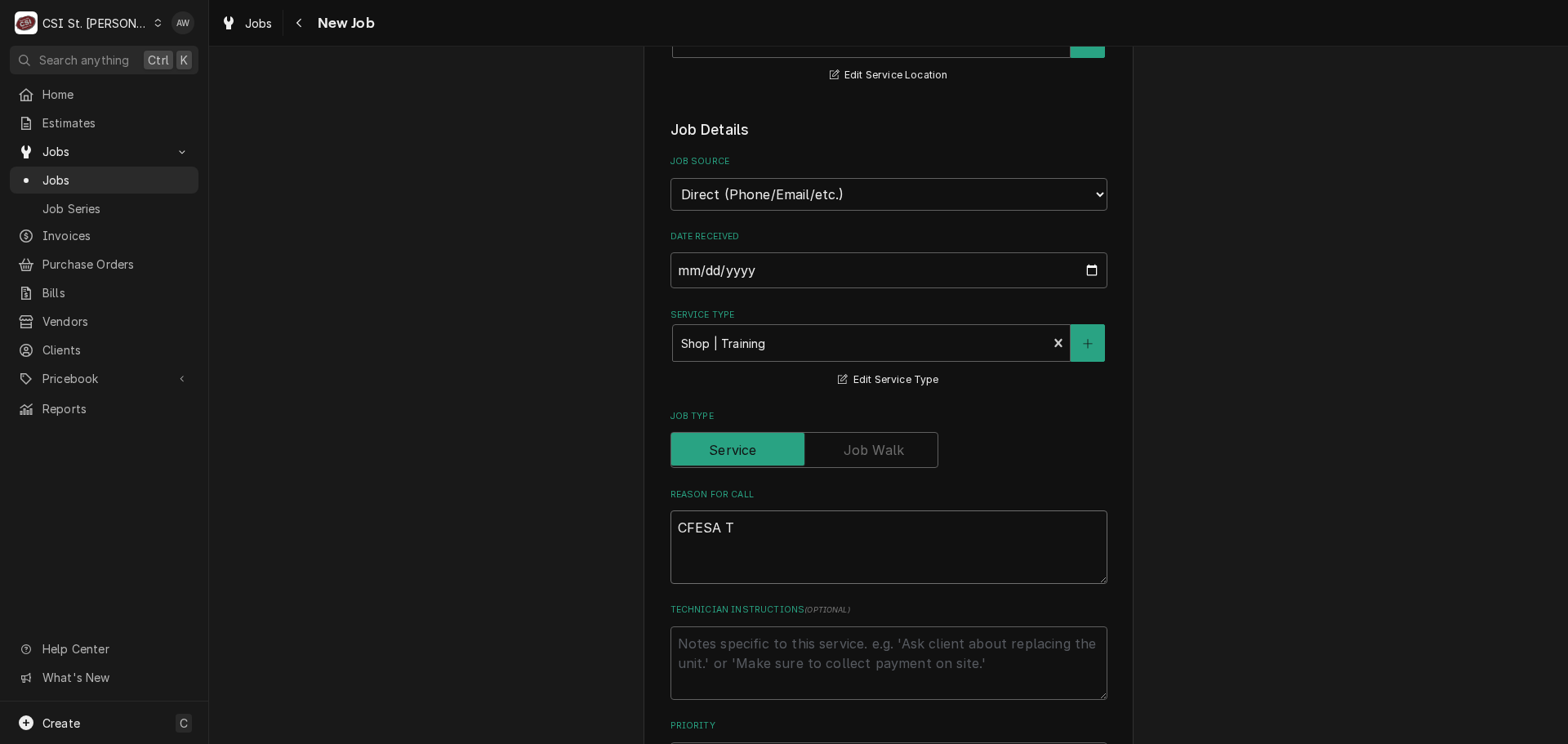
type textarea "x"
type textarea "CFESA TR"
type textarea "x"
type textarea "CFESA TRA"
type textarea "x"
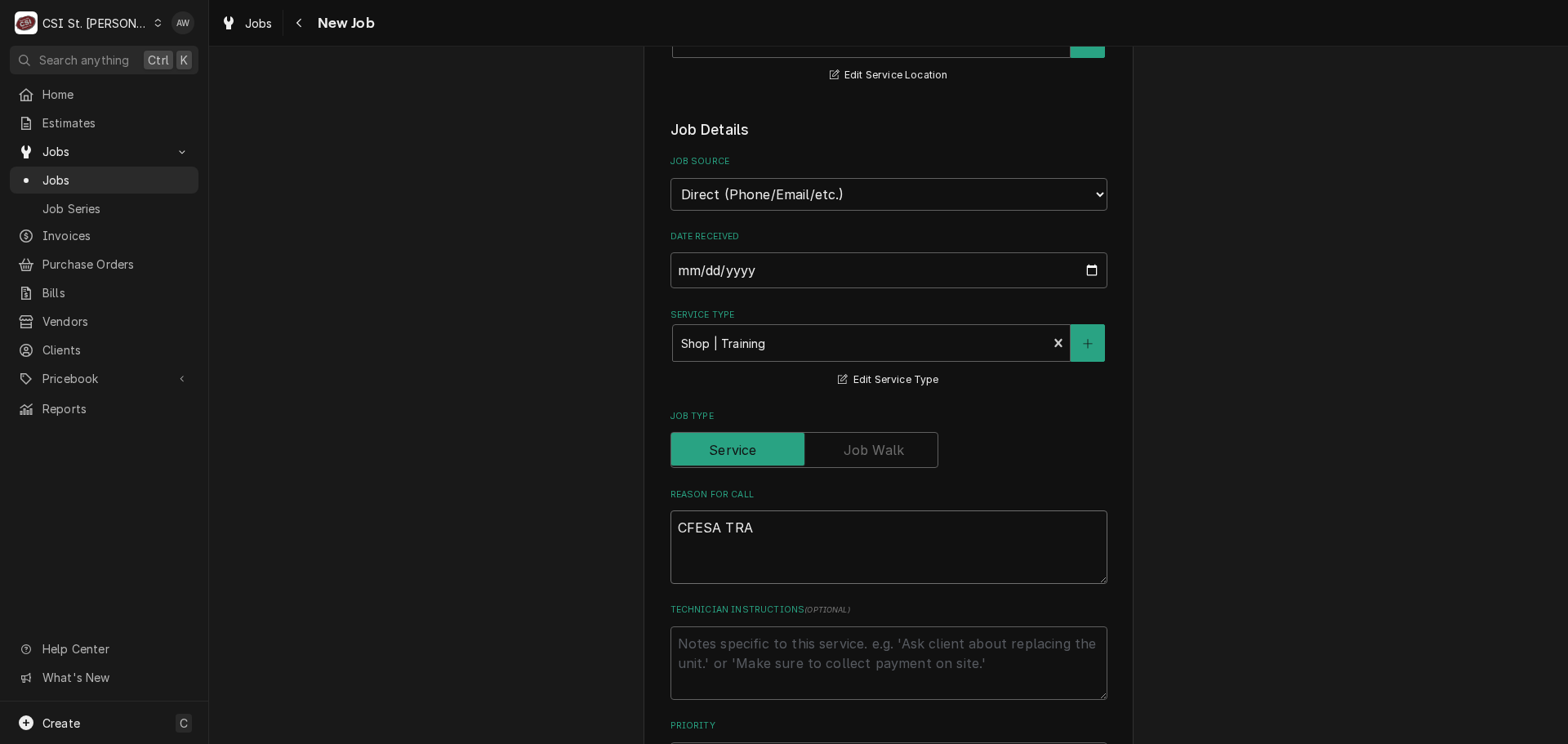
type textarea "CFESA TRAI"
type textarea "x"
type textarea "CFESA TRAIN"
type textarea "x"
type textarea "CFESA TRAINI"
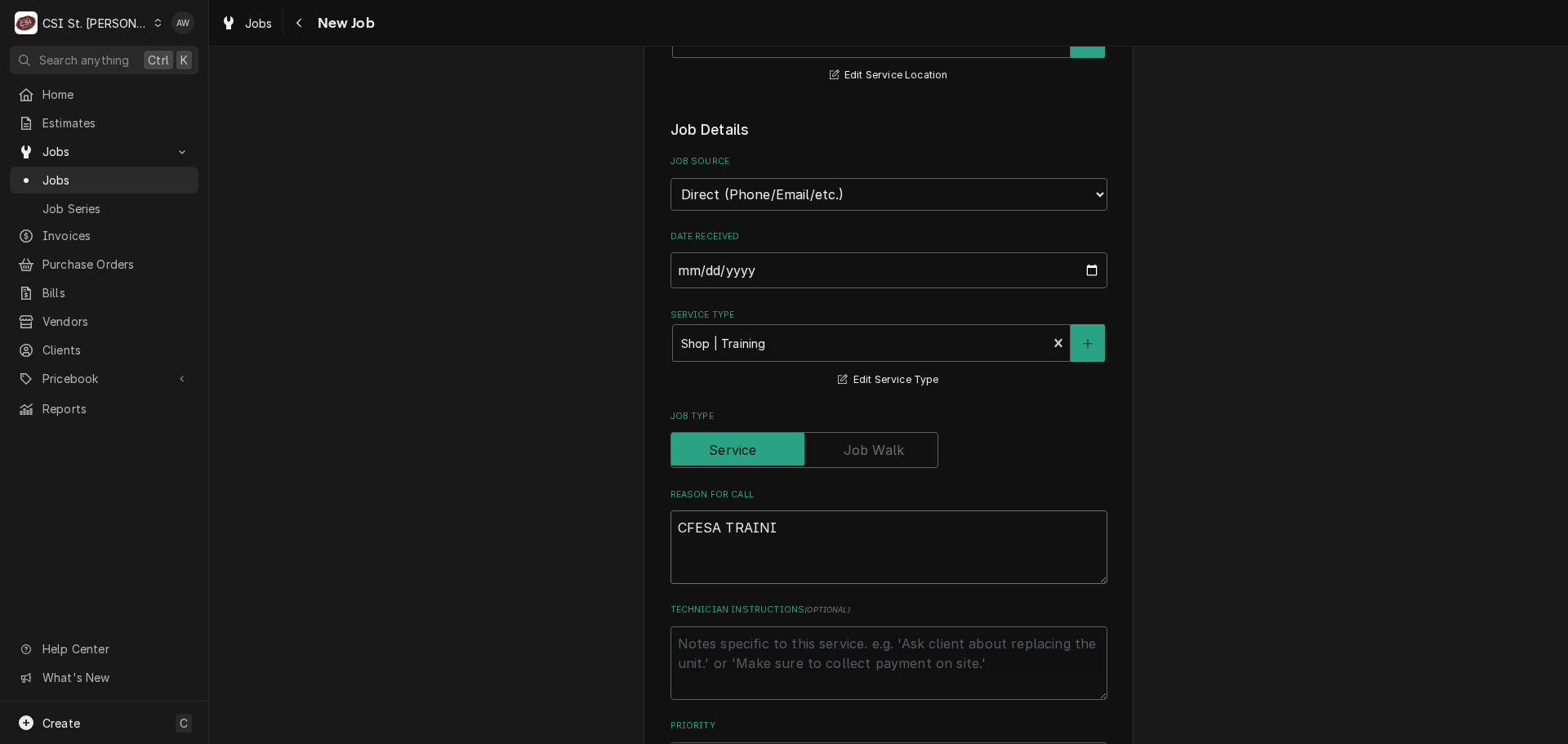
type textarea "x"
type textarea "CFESA TRAININ"
type textarea "x"
type textarea "CFESA TRAINING"
type textarea "x"
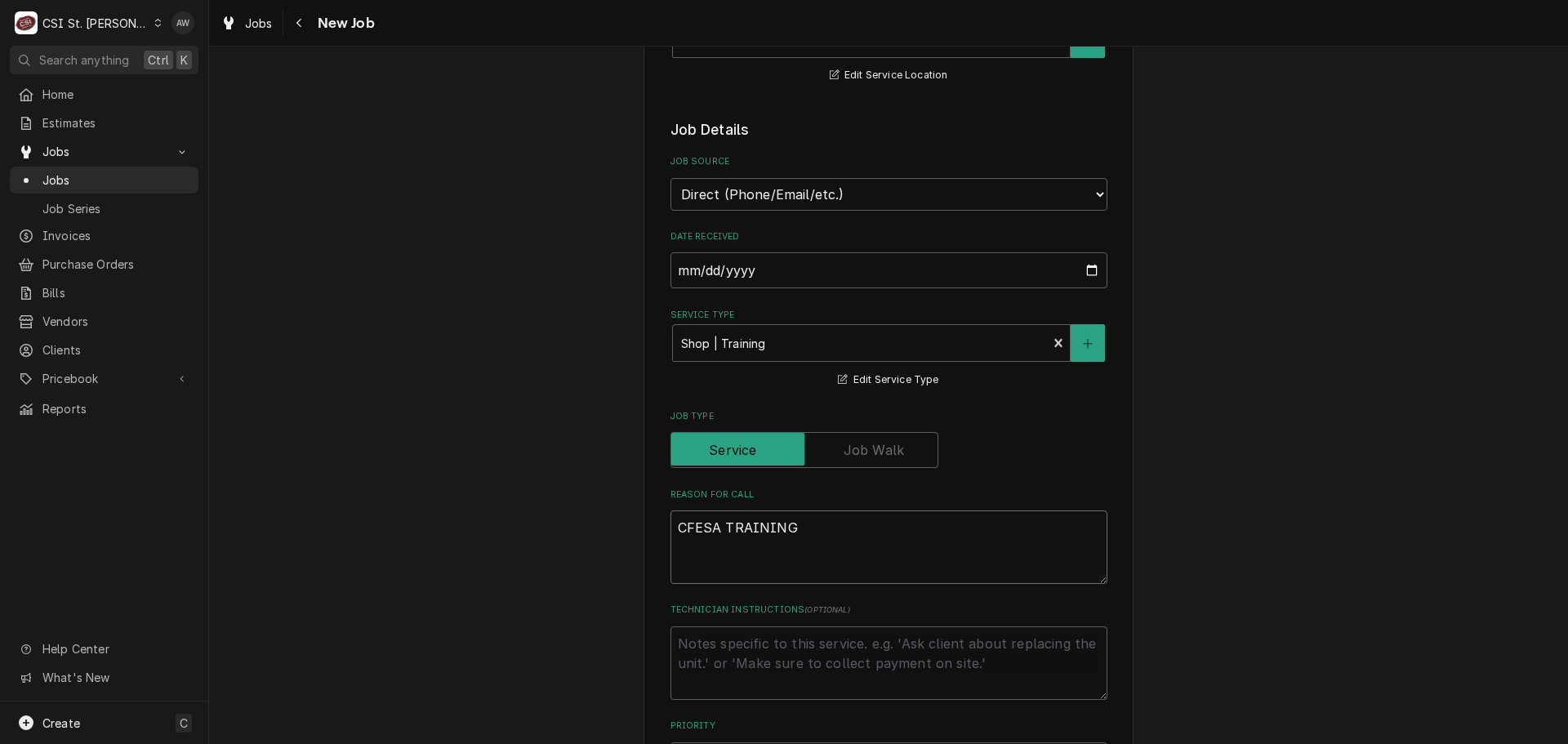
type textarea "CFESA TRAINING"
type textarea "x"
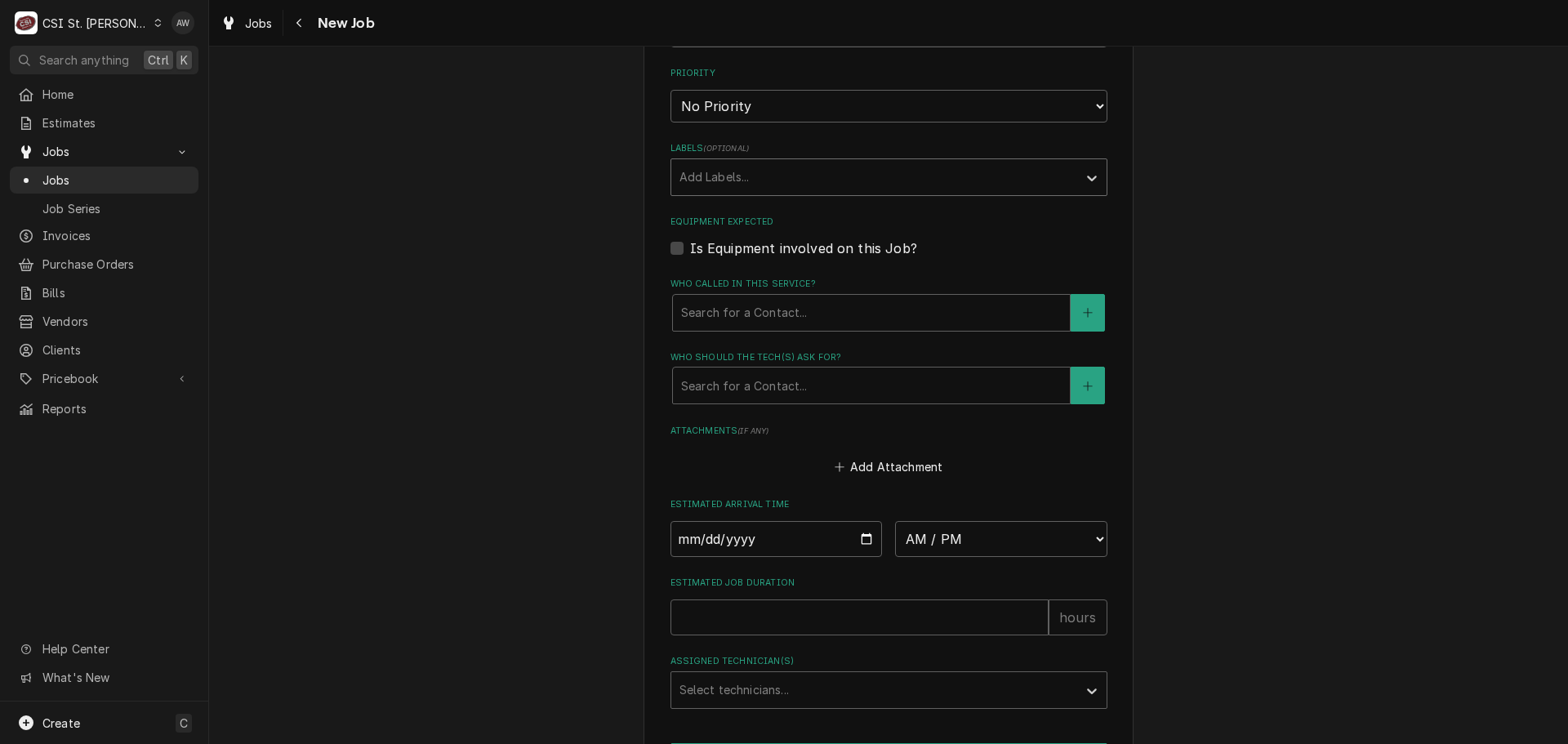
scroll to position [980, 0]
type textarea "CFESA TRAINING"
click at [859, 538] on input "Date" at bounding box center [777, 538] width 213 height 36
type textarea "x"
type input "2025-08-18"
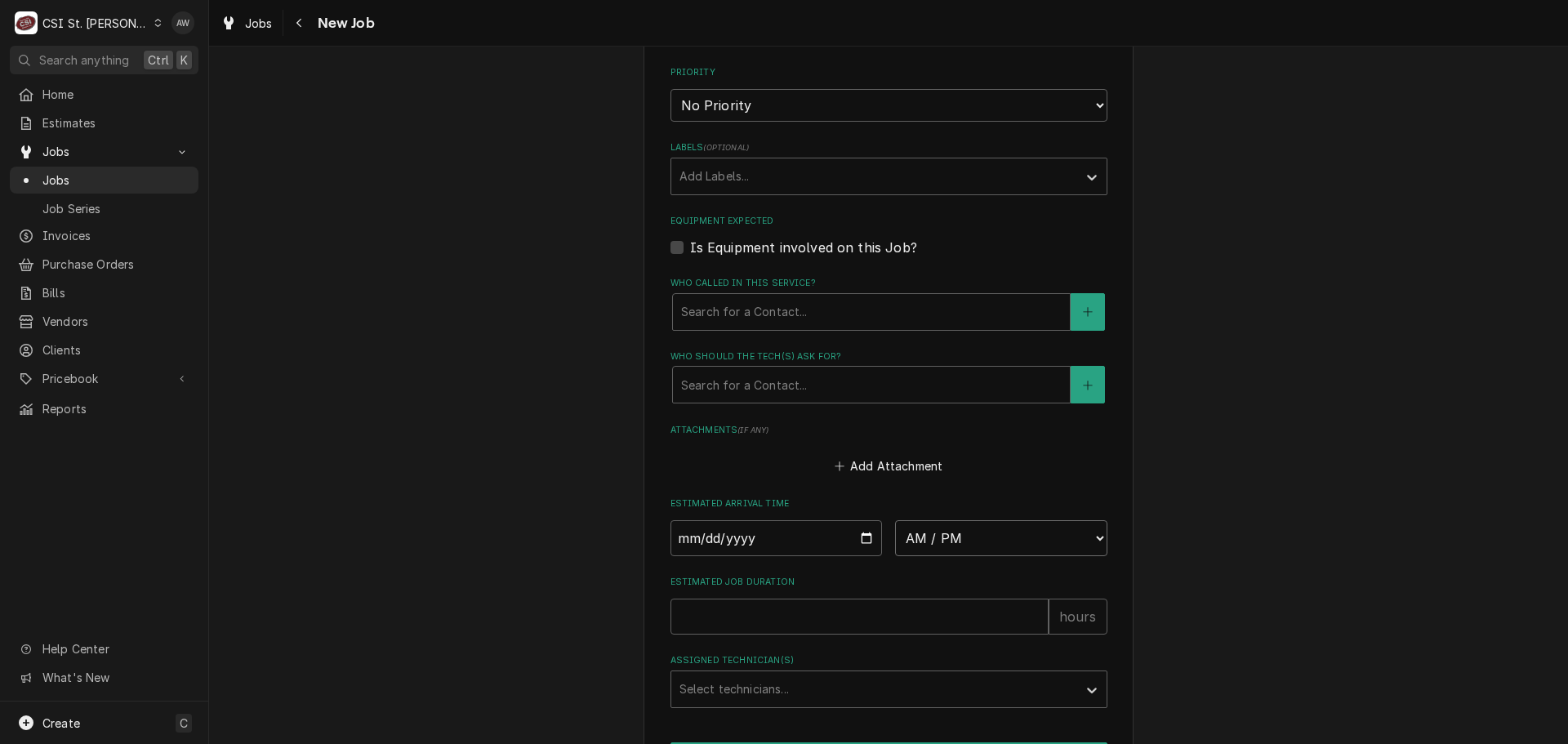
type textarea "x"
click at [919, 531] on select "AM / PM 6:00 AM 6:15 AM 6:30 AM 6:45 AM 7:00 AM 7:15 AM 7:30 AM 7:45 AM 8:00 AM…" at bounding box center [1001, 538] width 213 height 36
select select "07:00:00"
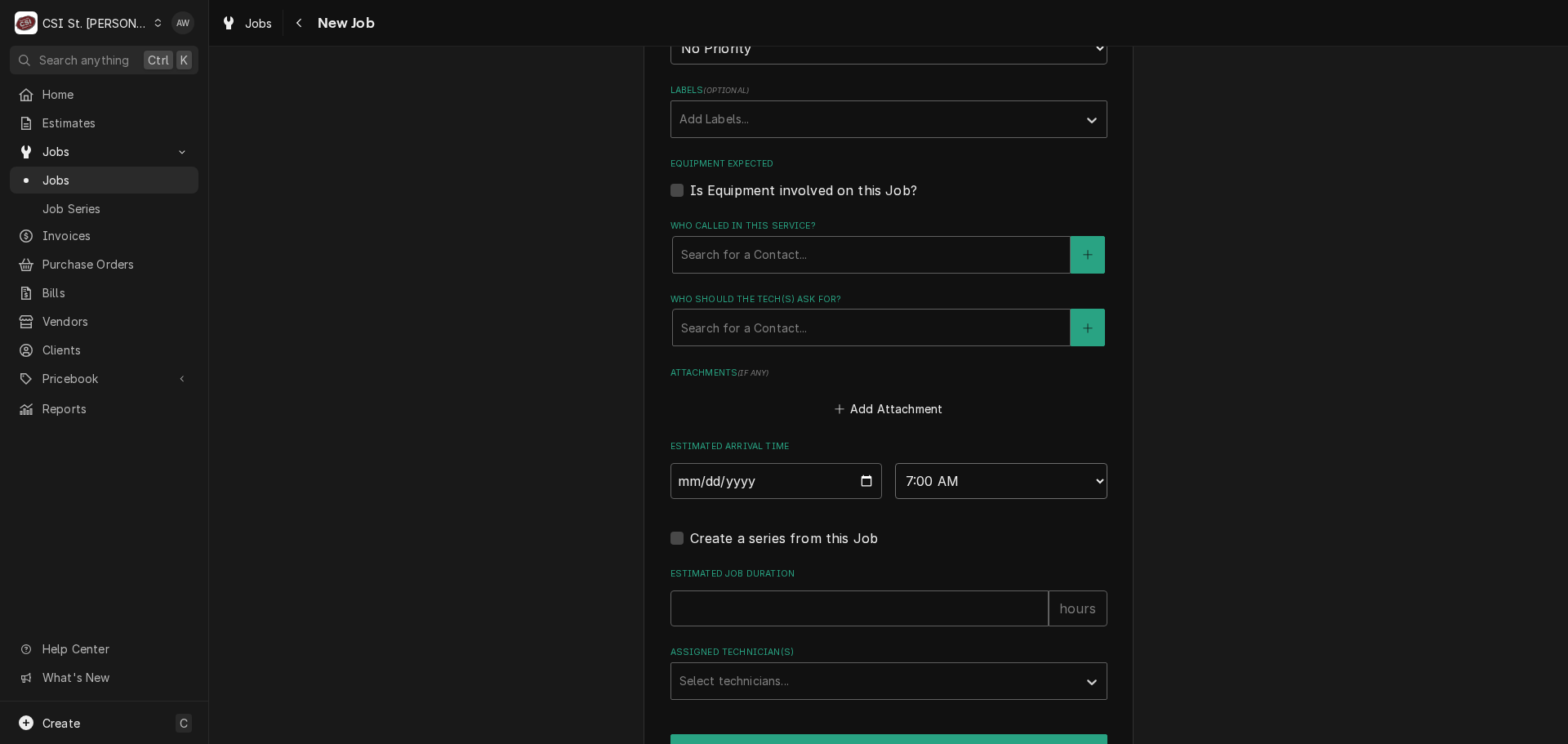
scroll to position [1135, 0]
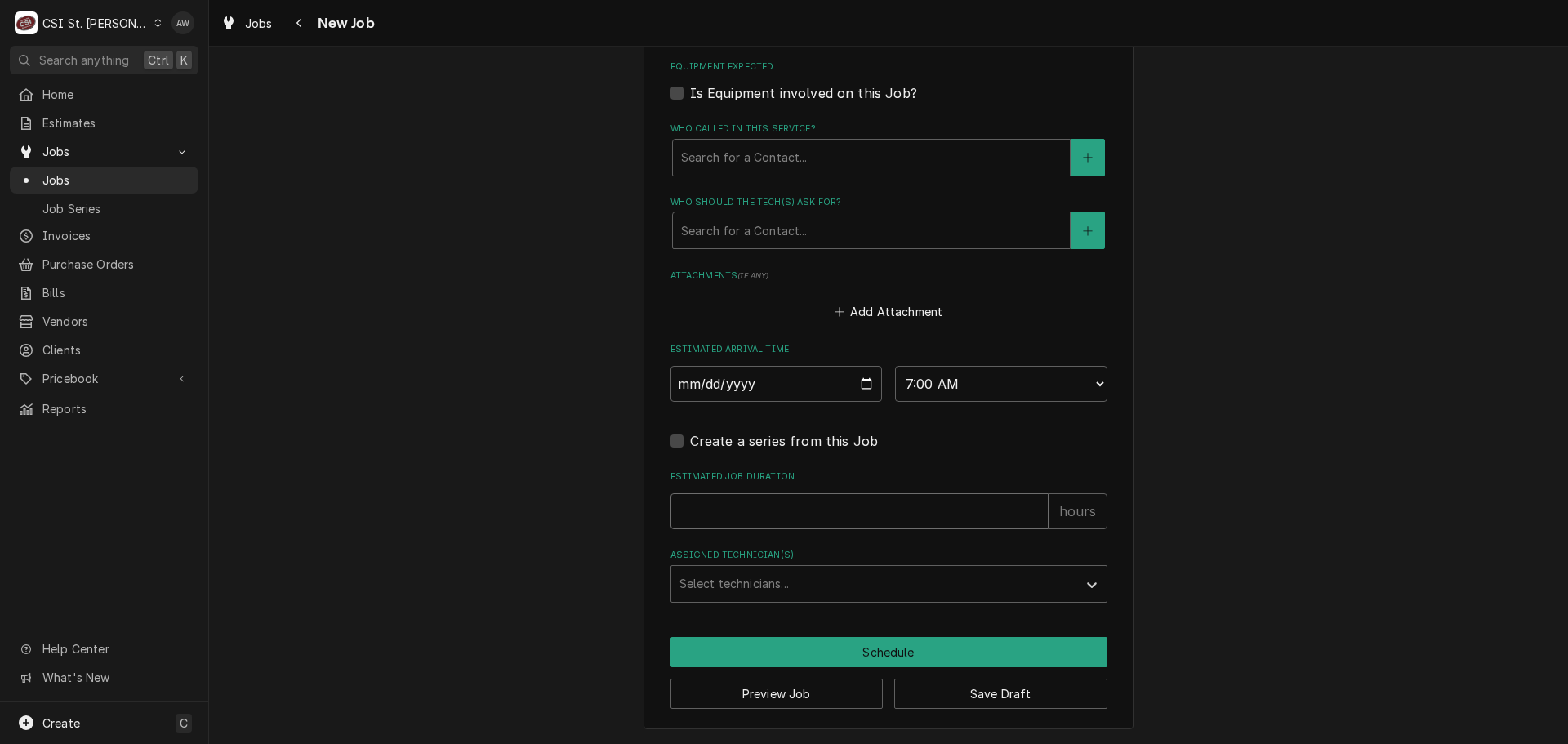
click at [810, 511] on input "Estimated Job Duration" at bounding box center [860, 511] width 378 height 36
type textarea "x"
type input "8"
type textarea "x"
type input "8"
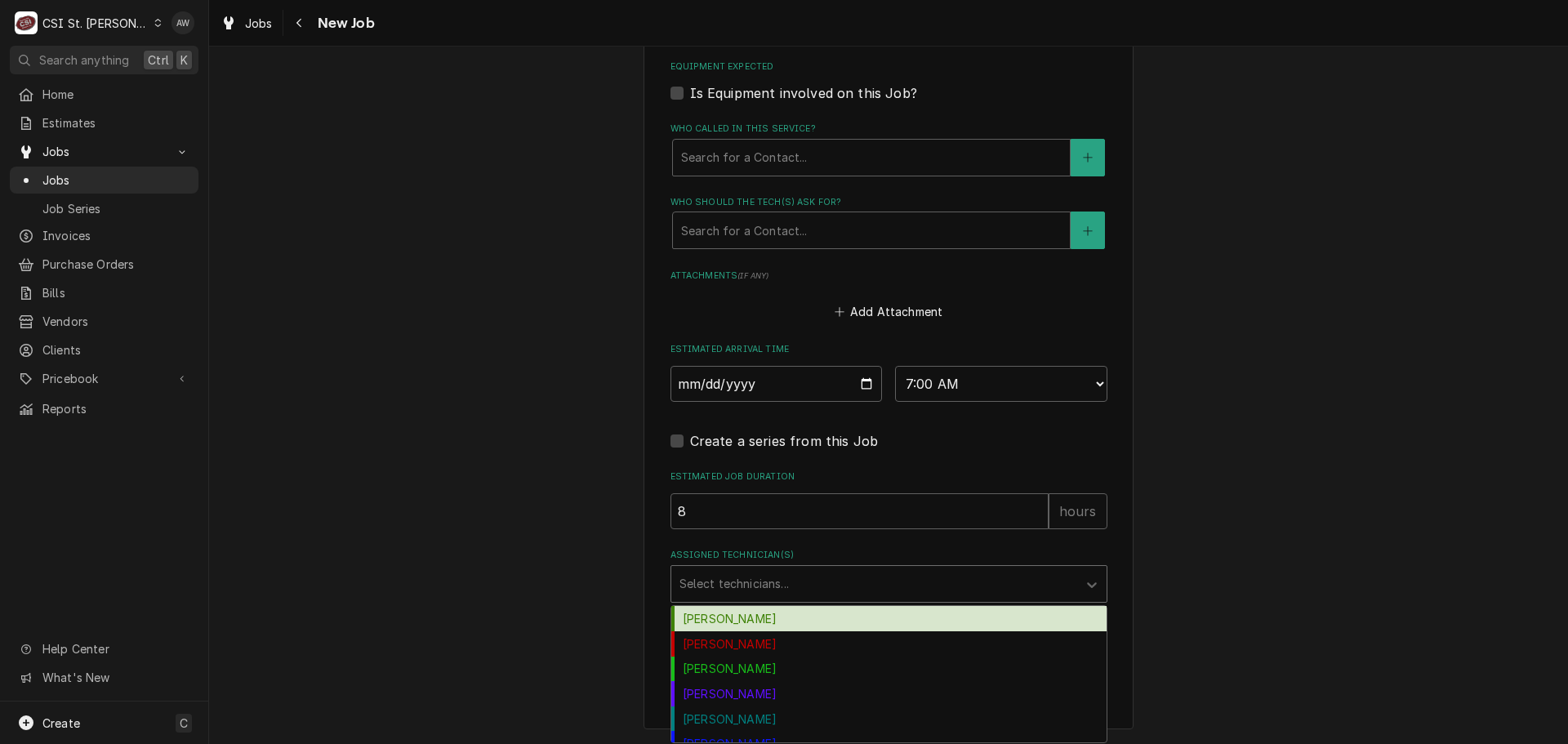
click at [779, 583] on div "Assigned Technician(s)" at bounding box center [874, 585] width 390 height 30
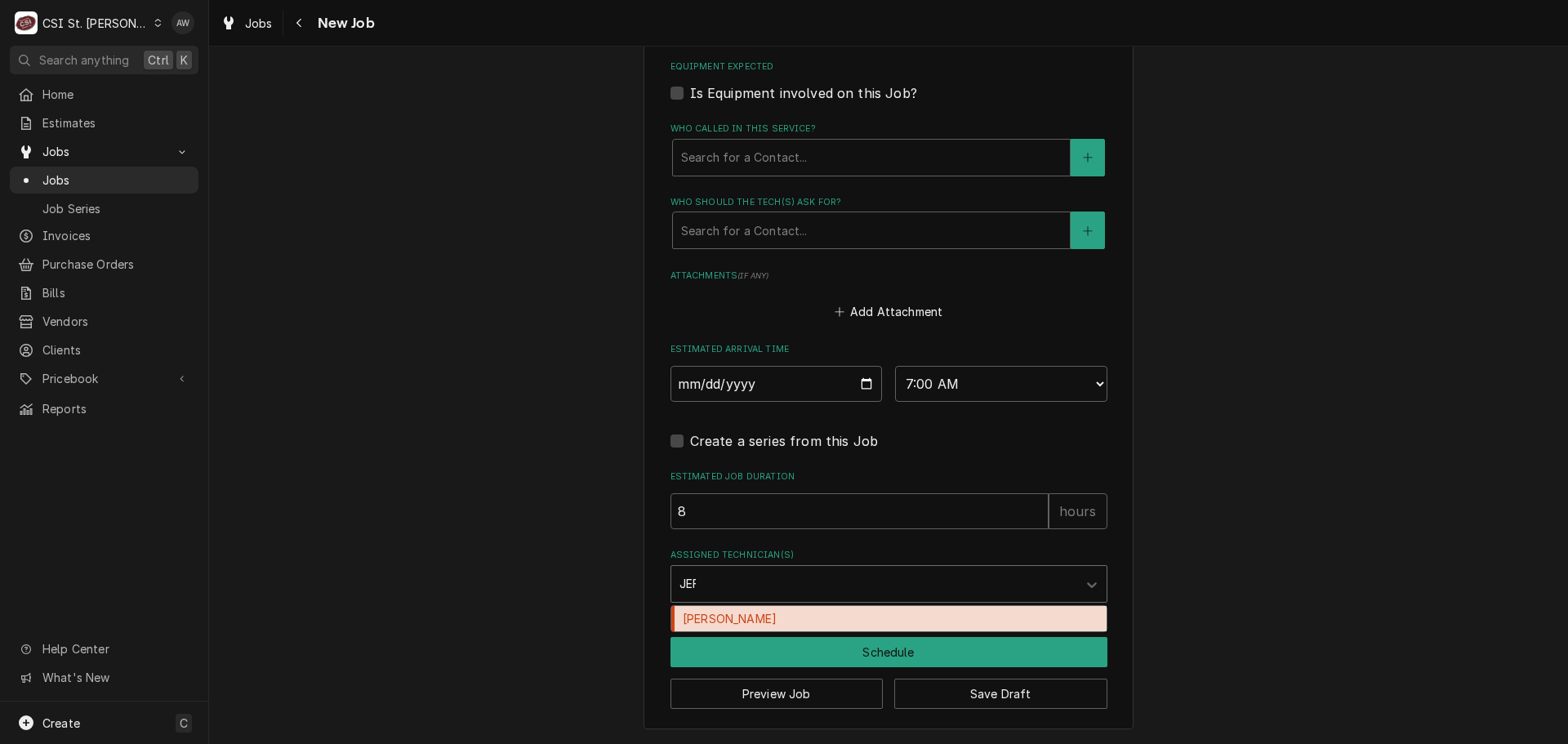
type input "JEFF"
click at [784, 613] on div "[PERSON_NAME]" at bounding box center [888, 618] width 435 height 25
type textarea "x"
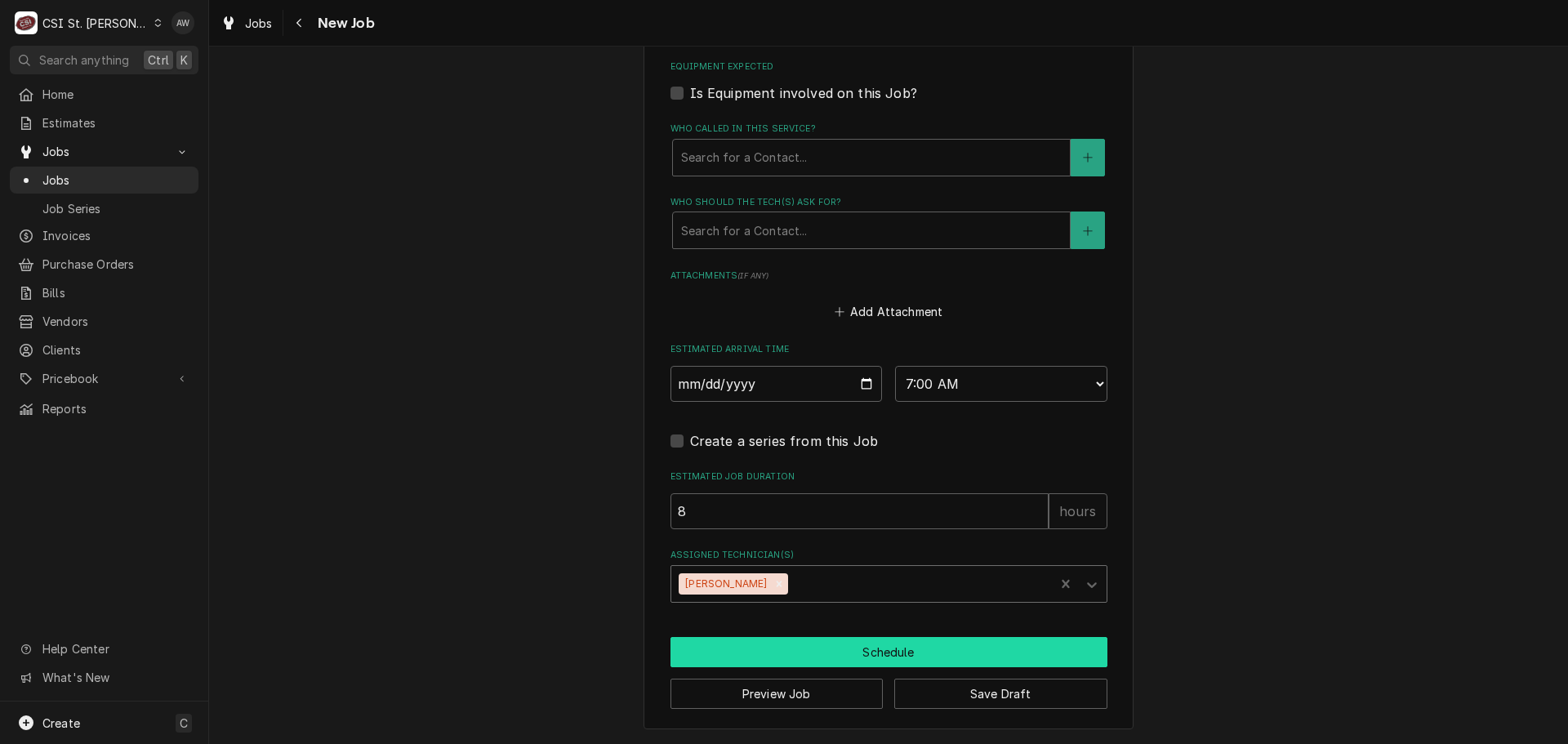
click at [789, 646] on button "Schedule" at bounding box center [888, 652] width 437 height 30
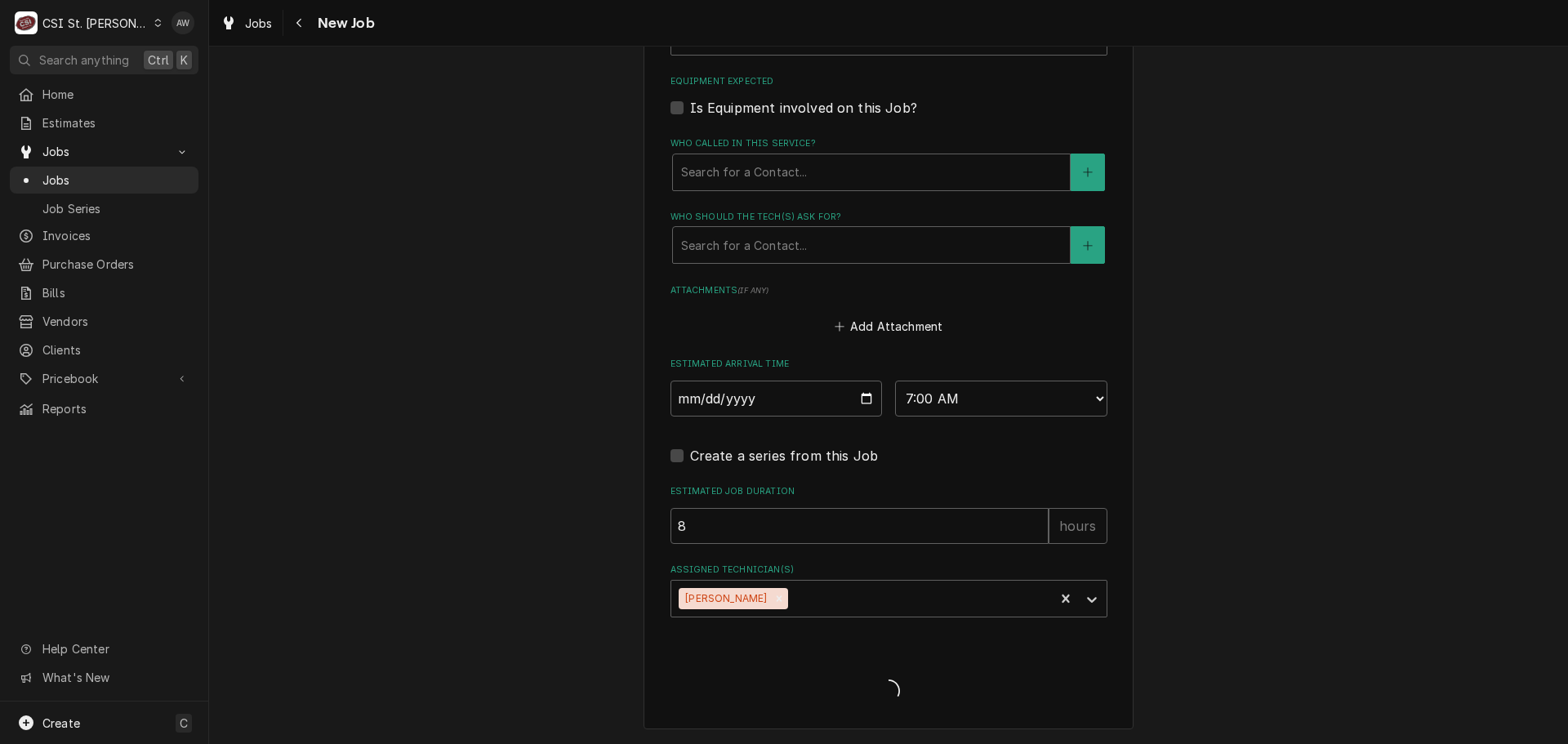
scroll to position [1120, 0]
type textarea "x"
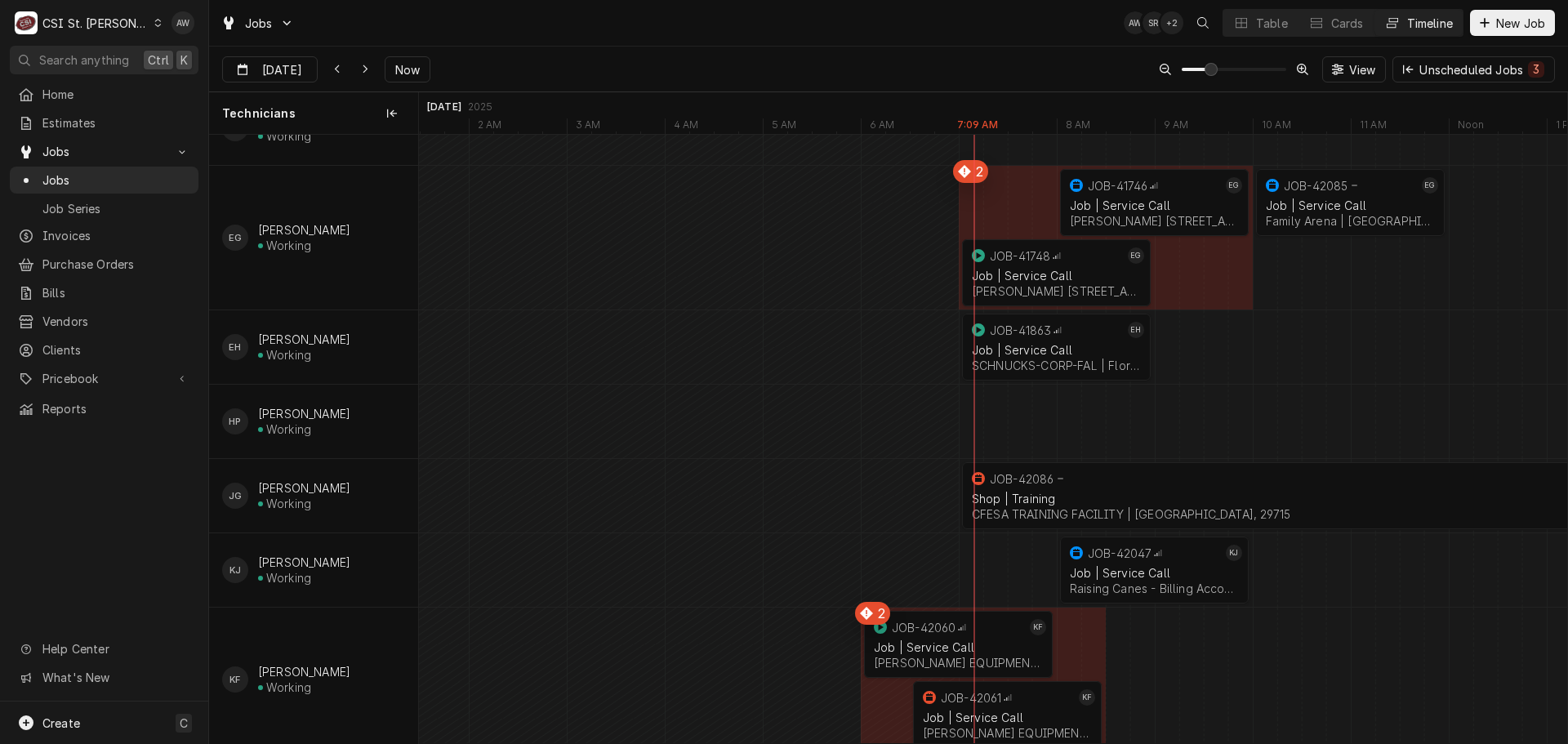
scroll to position [490, 0]
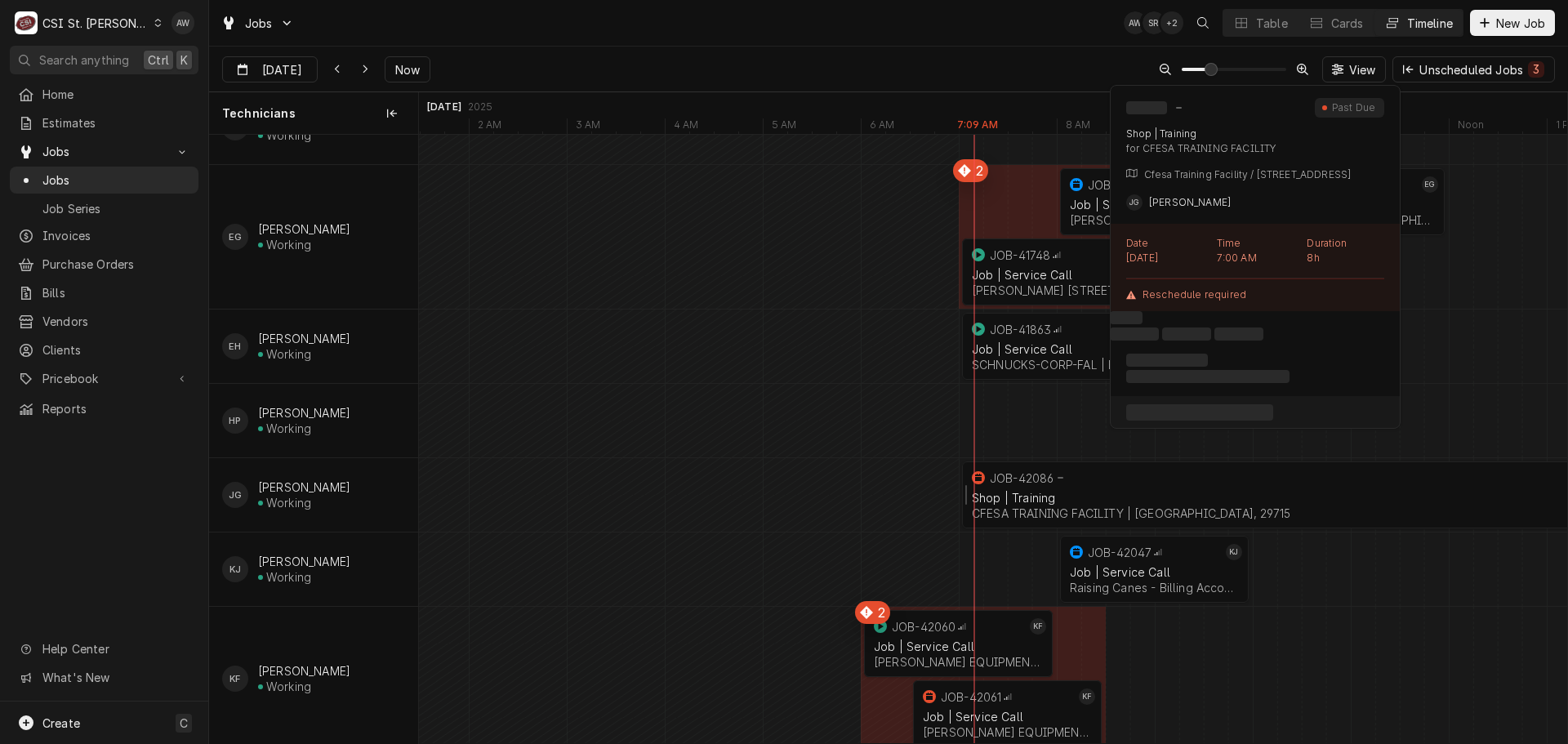
click at [1046, 502] on div "Shop | Training" at bounding box center [1351, 498] width 757 height 14
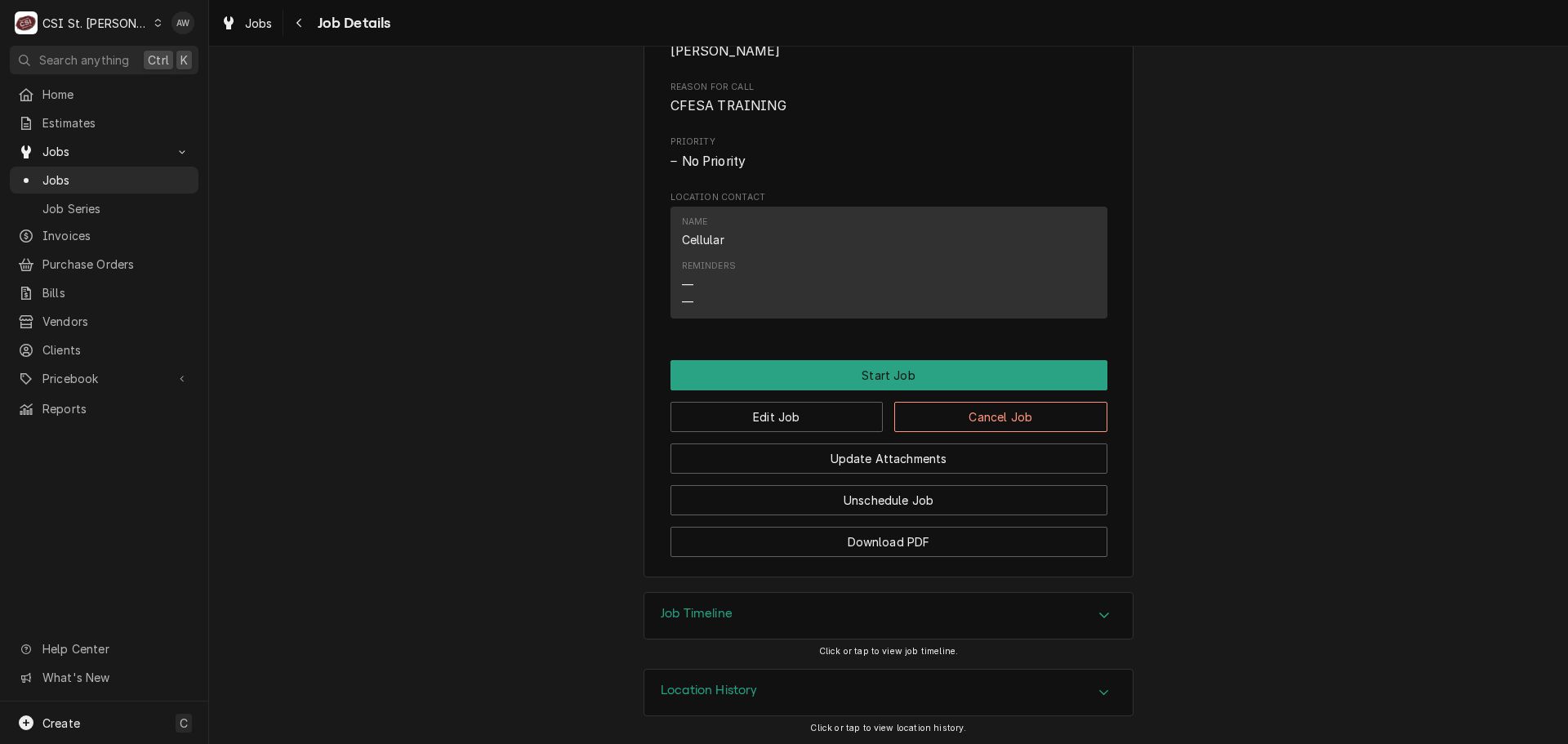
scroll to position [787, 0]
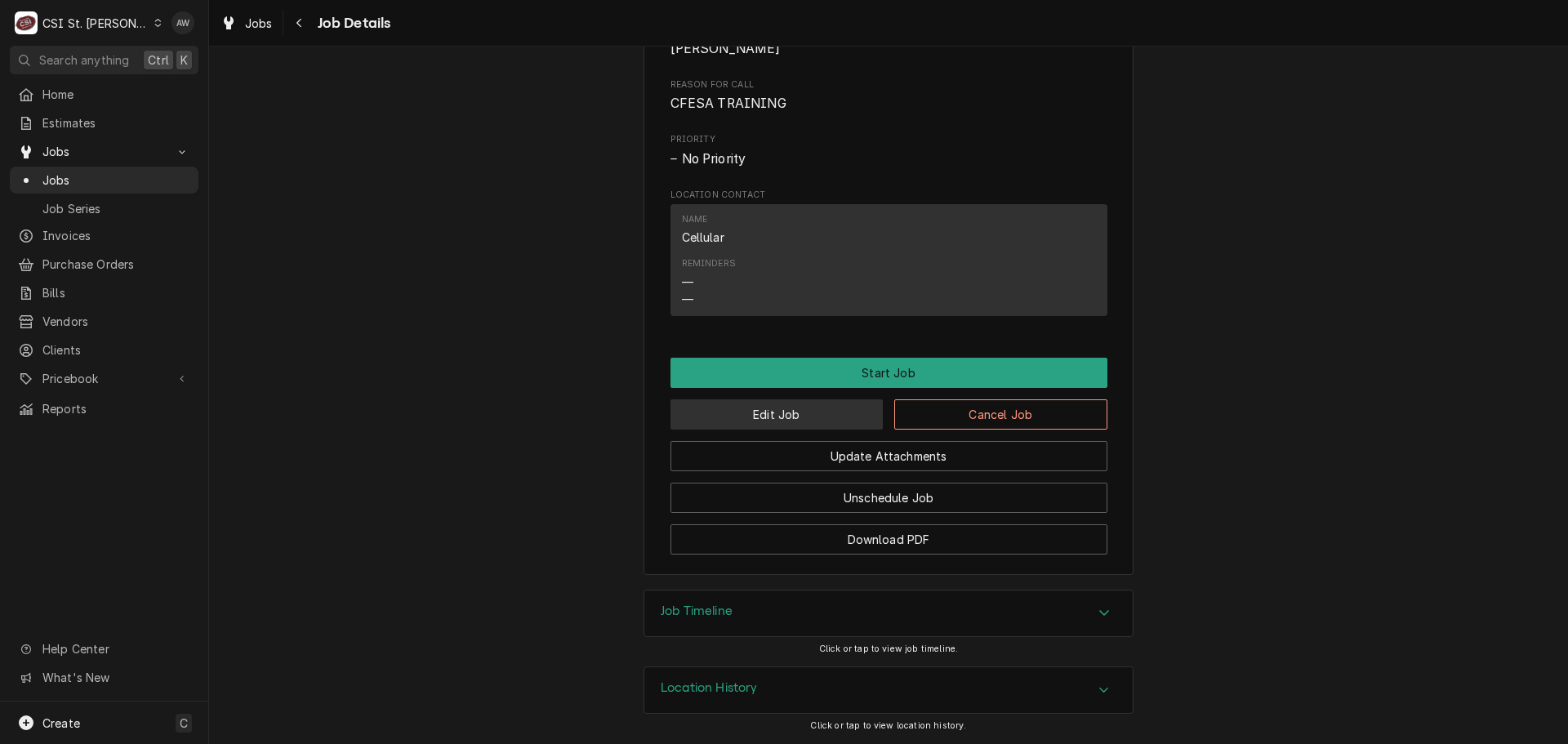
click at [799, 426] on button "Edit Job" at bounding box center [777, 414] width 213 height 30
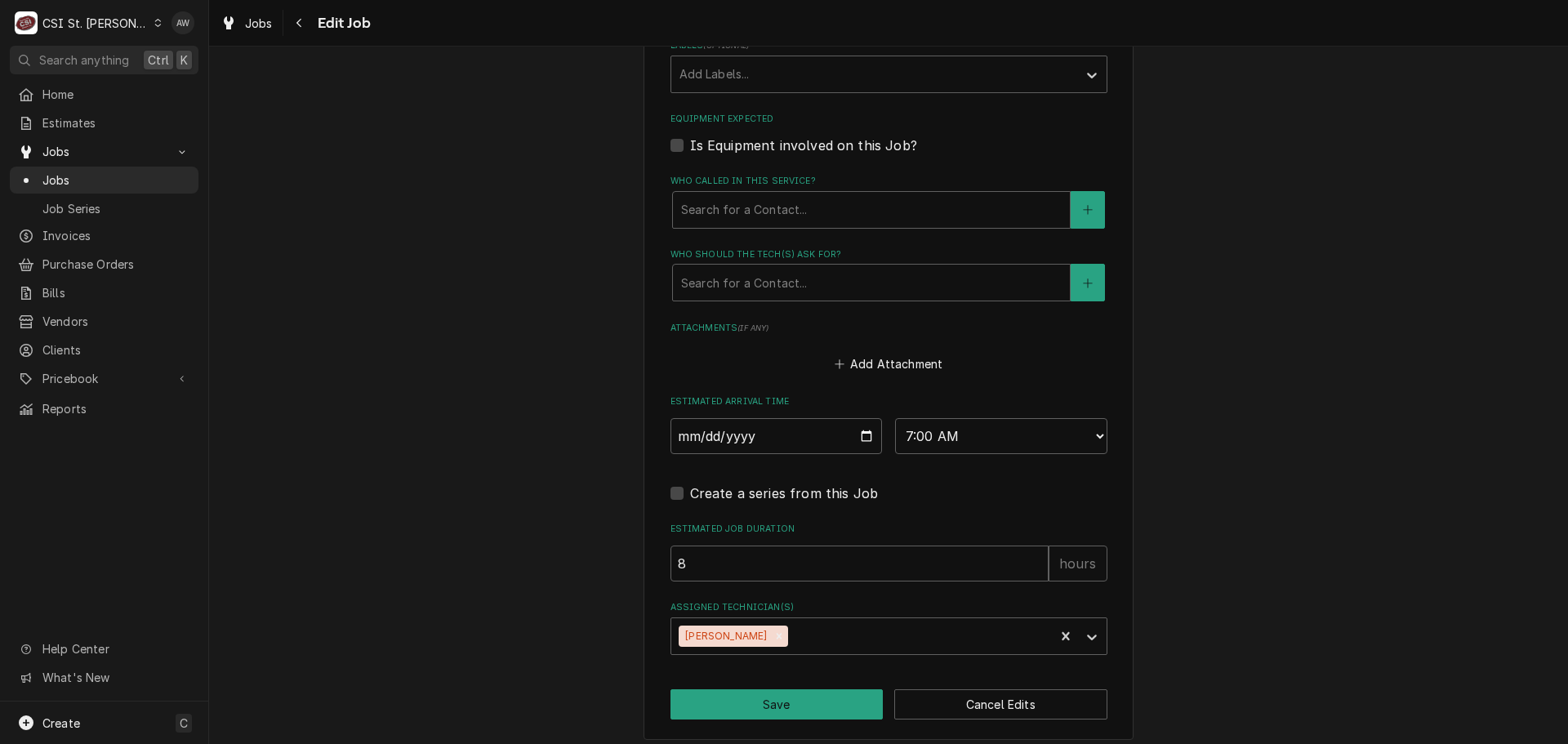
scroll to position [1093, 0]
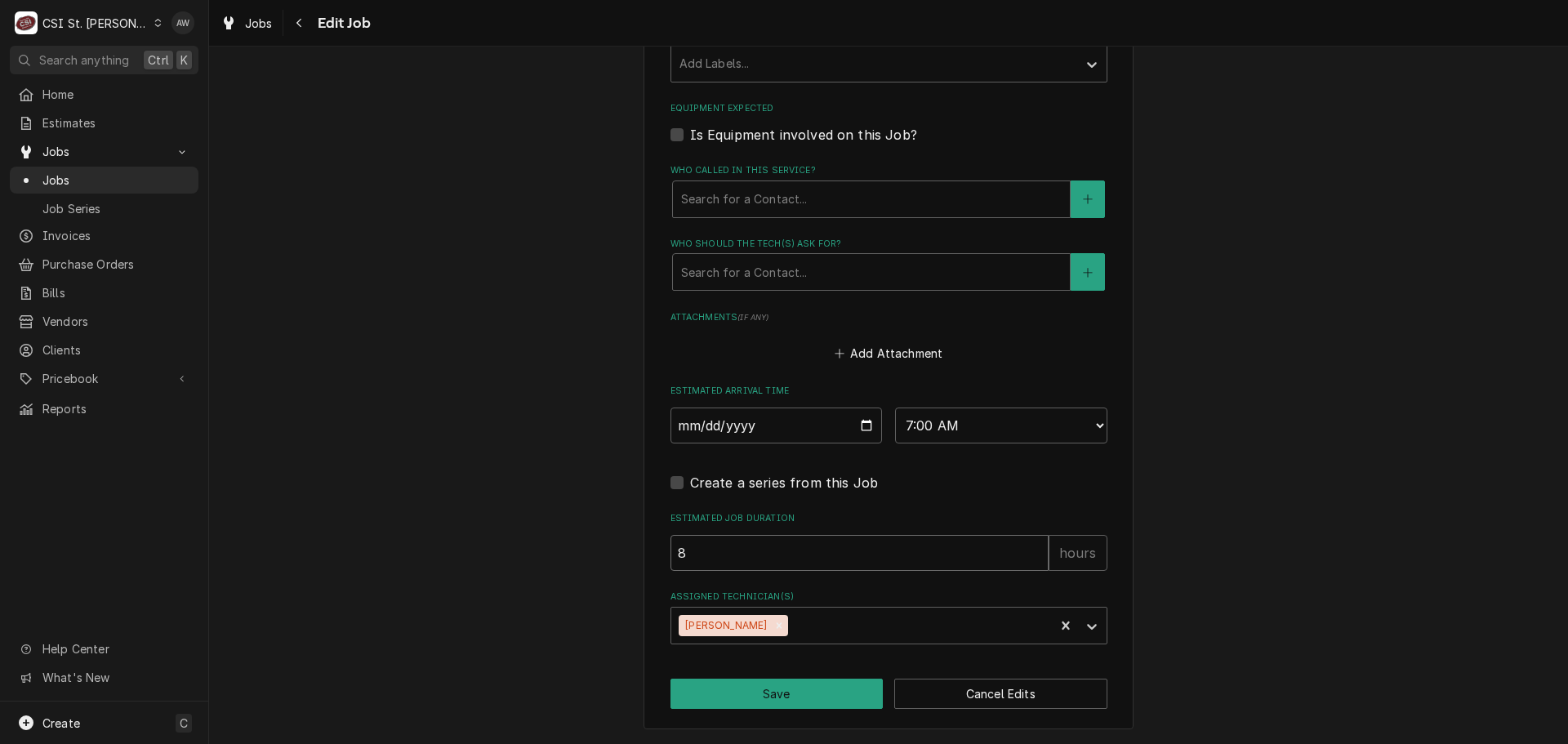
click at [709, 544] on input "8" at bounding box center [860, 553] width 378 height 36
type textarea "x"
type input "2"
type textarea "x"
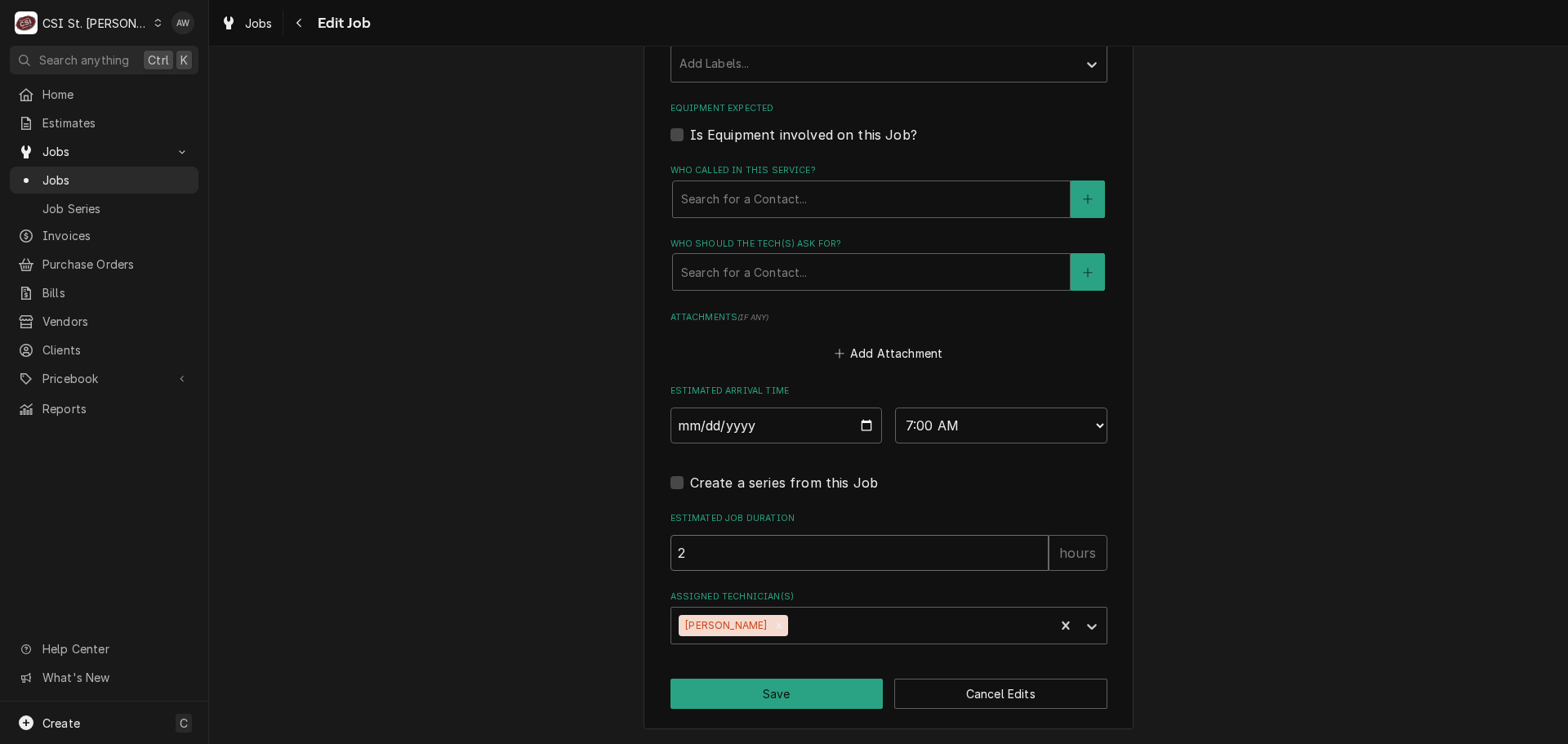
type input "24"
type textarea "x"
type input "24"
click at [768, 703] on button "Save" at bounding box center [777, 694] width 213 height 30
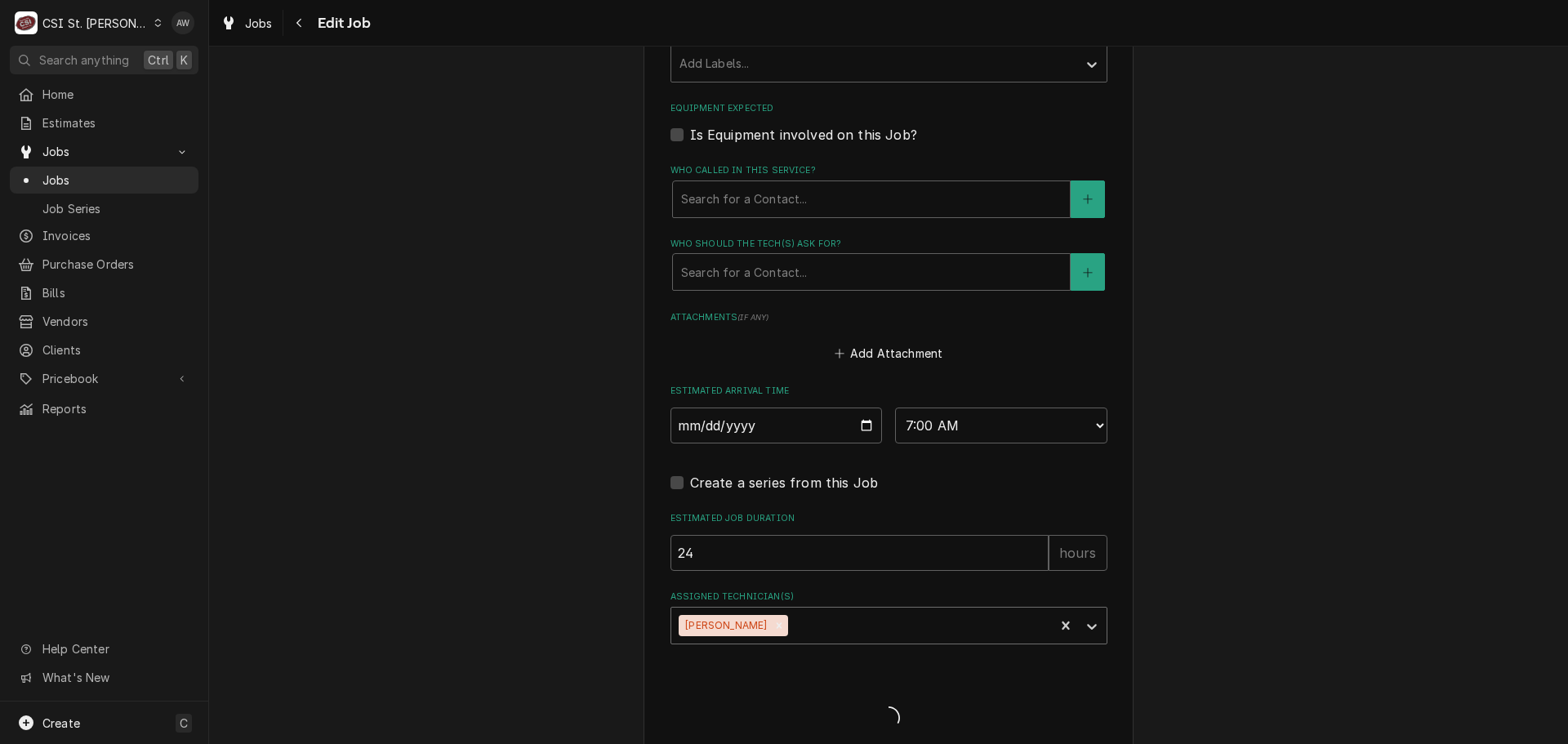
type textarea "x"
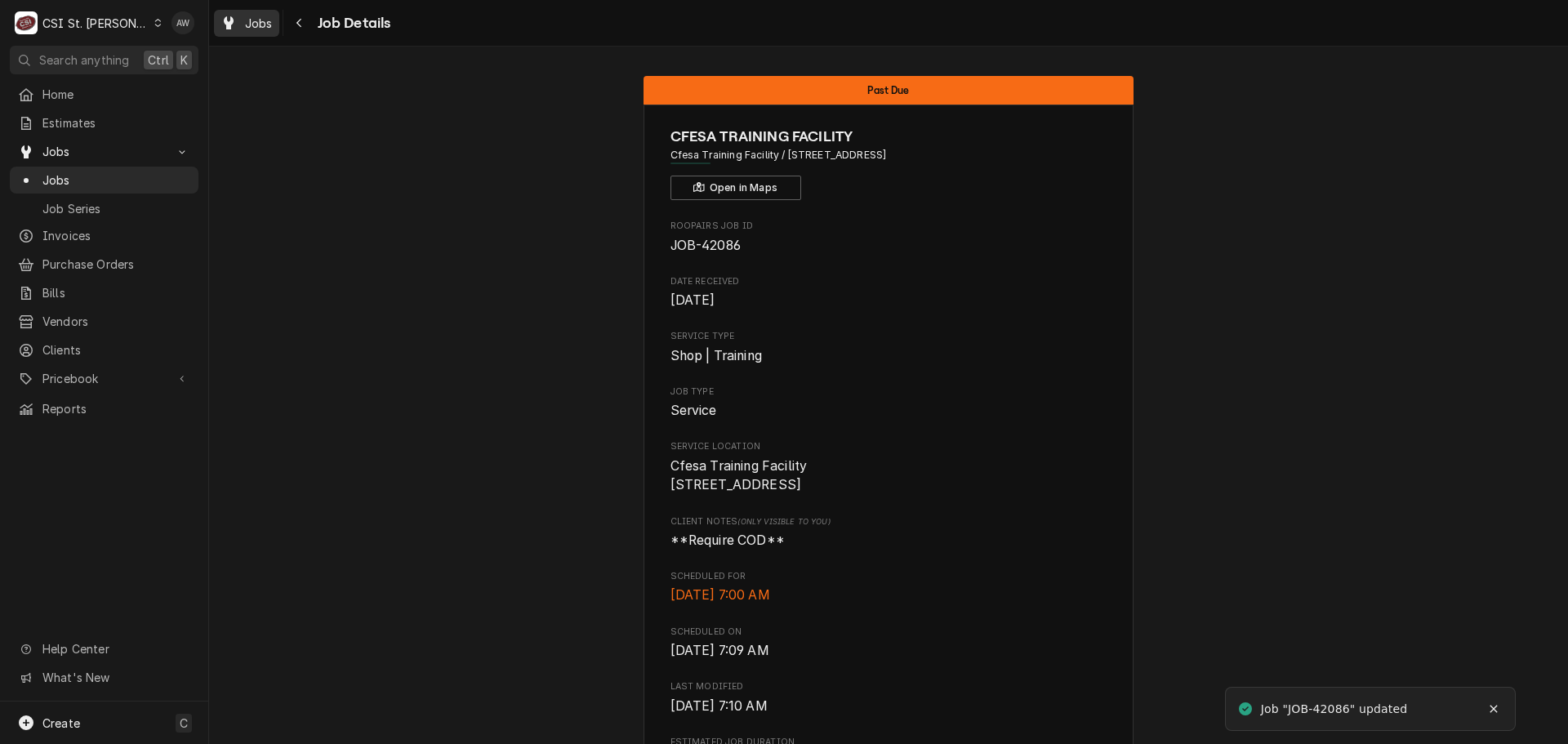
click at [234, 28] on div "Dynamic Content Wrapper" at bounding box center [229, 22] width 17 height 20
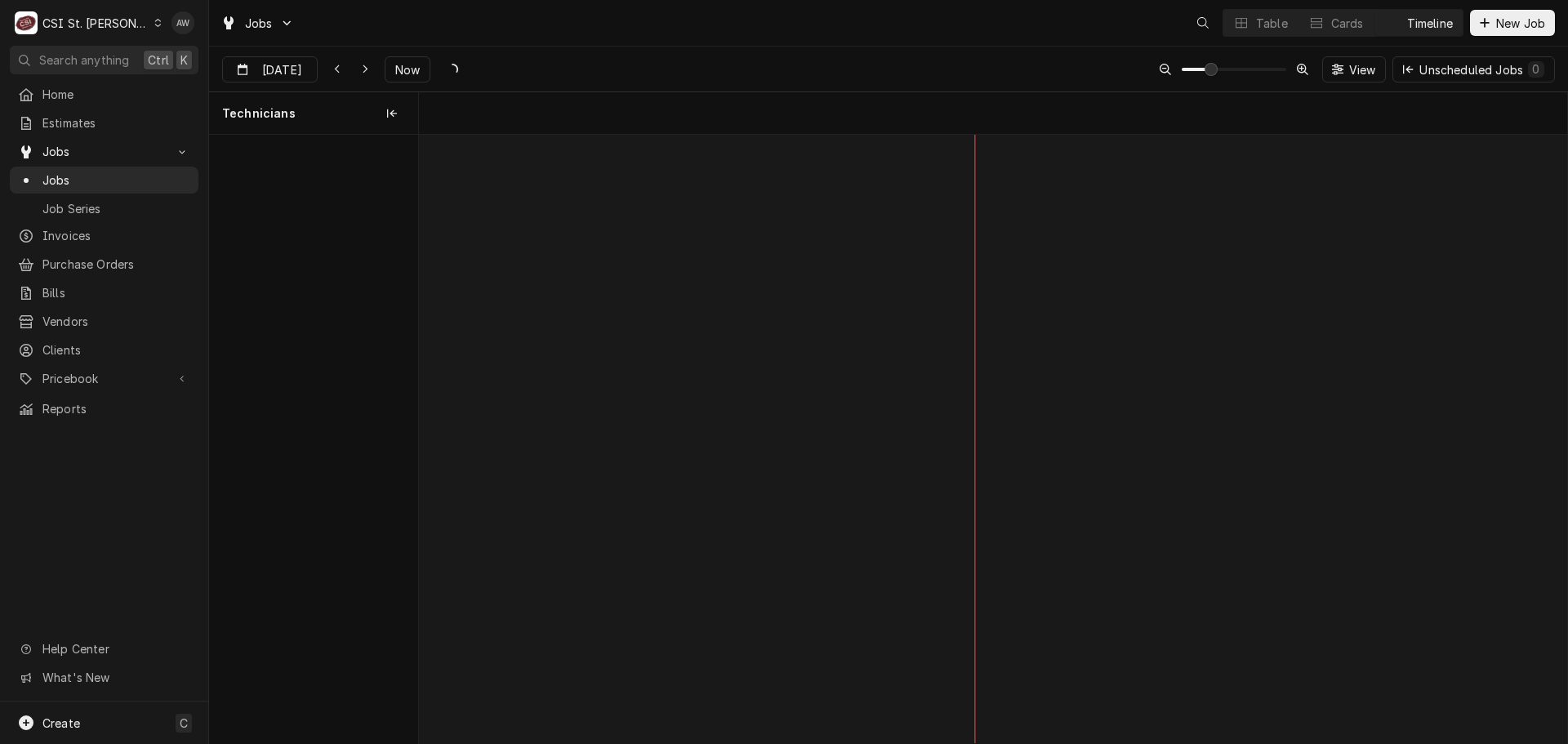
scroll to position [0, 22763]
